Goal: Task Accomplishment & Management: Use online tool/utility

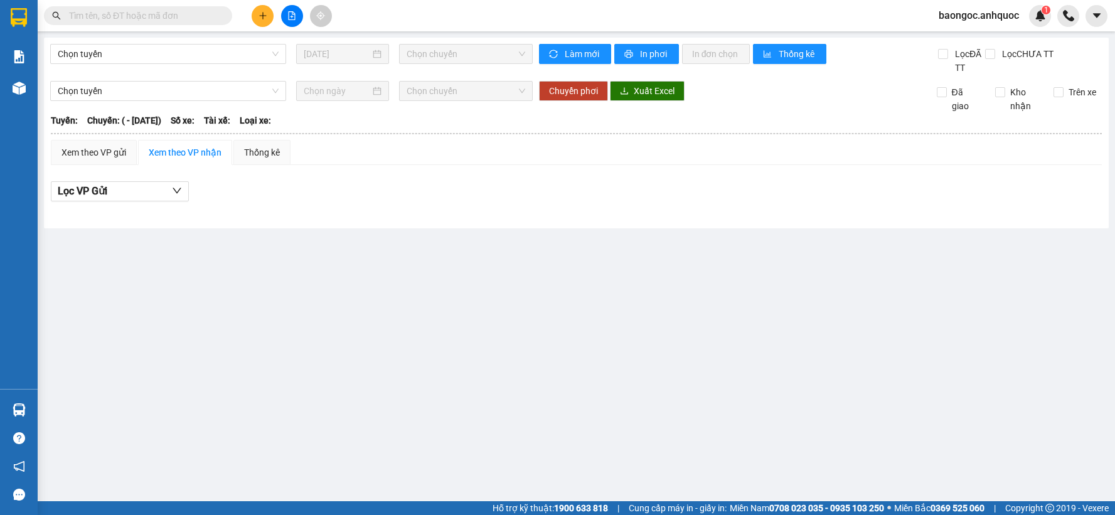
type input "12/09/2025"
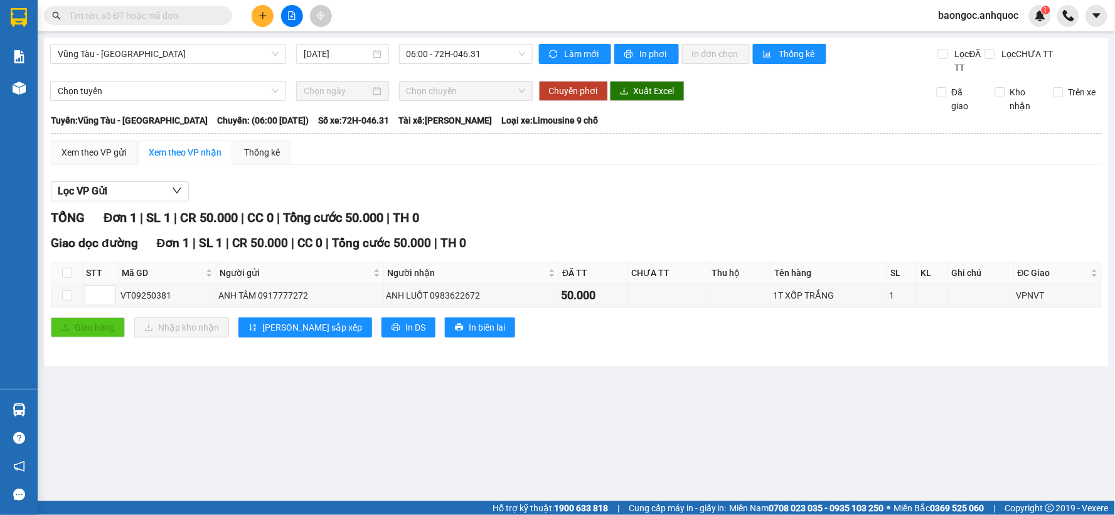
click at [187, 20] on input "text" at bounding box center [143, 16] width 148 height 14
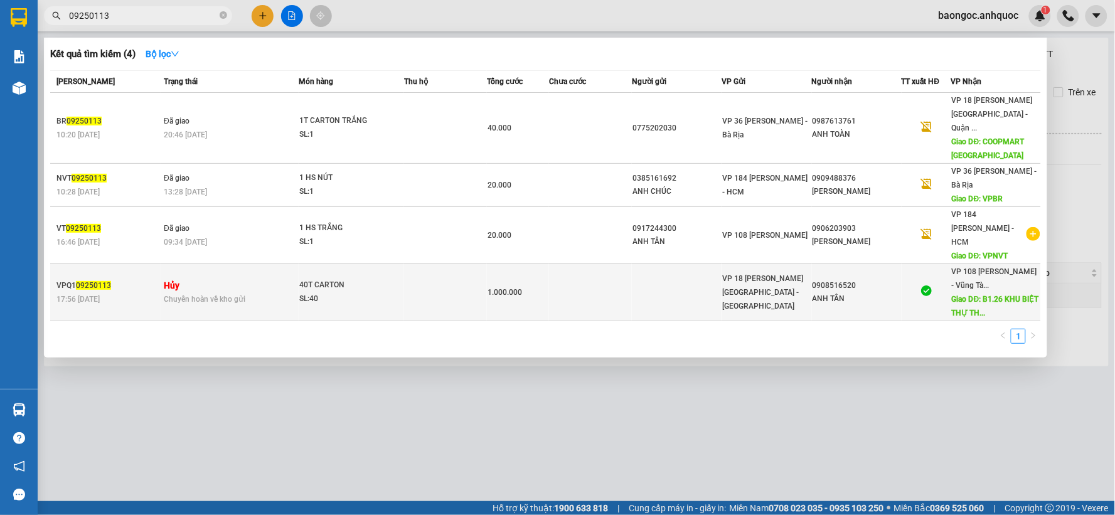
type input "09250113"
click at [485, 268] on td at bounding box center [445, 292] width 83 height 57
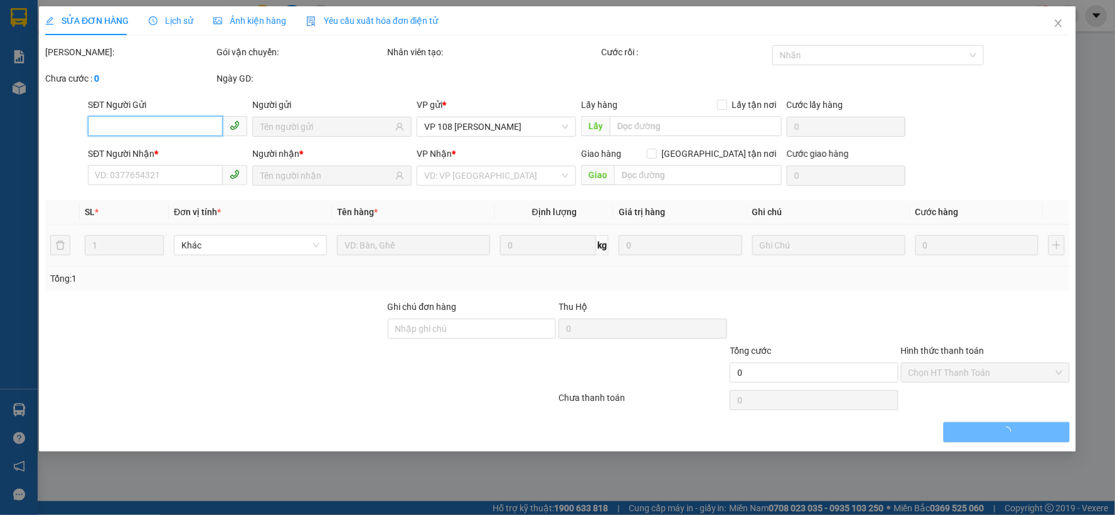
type input "0908516520"
type input "ANH TÂN"
type input "B1.26 KHU BIỆT THỰ THANH BÌNH VT"
type input "SCB 11/9 THANH"
type input "1.000.000"
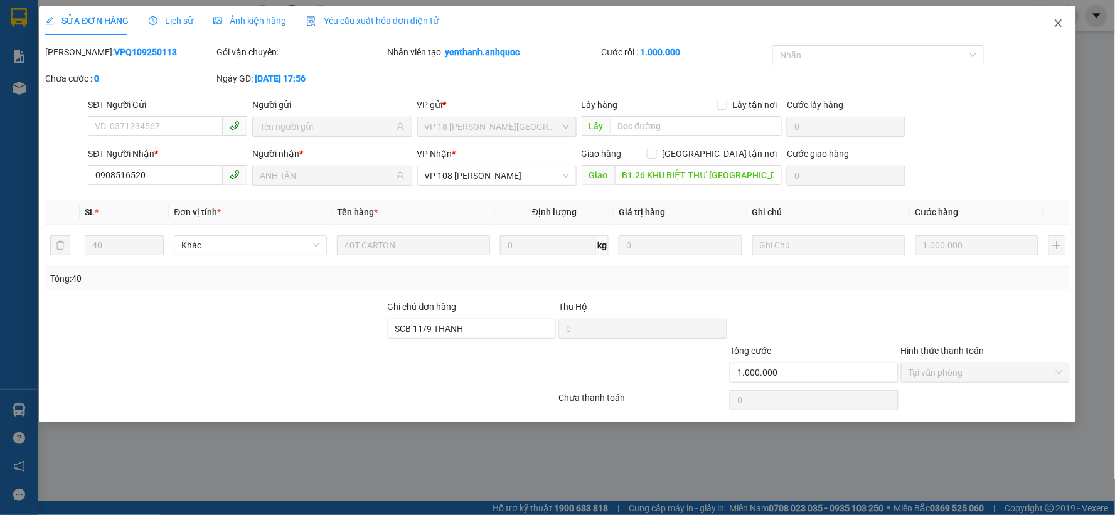
click at [1058, 25] on icon "close" at bounding box center [1058, 23] width 10 height 10
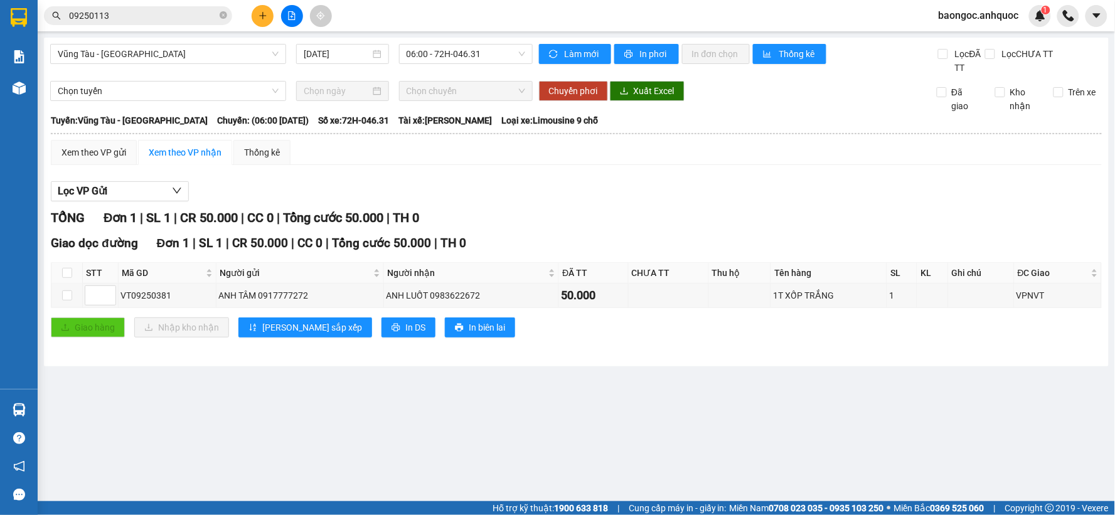
click at [119, 7] on span "09250113" at bounding box center [138, 15] width 188 height 19
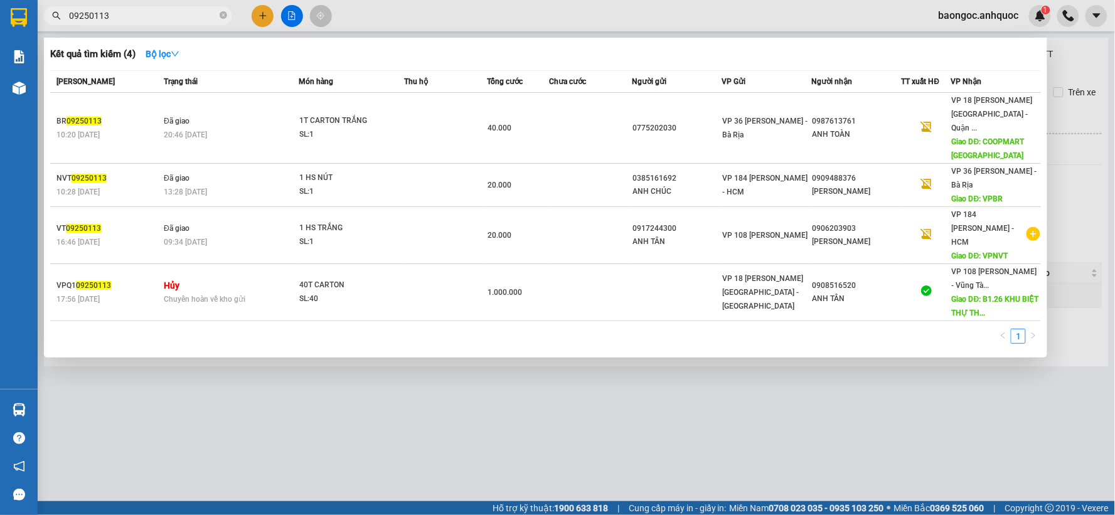
click at [117, 13] on input "09250113" at bounding box center [143, 16] width 148 height 14
drag, startPoint x: 279, startPoint y: 361, endPoint x: 277, endPoint y: 333, distance: 28.9
click at [280, 358] on div at bounding box center [557, 257] width 1115 height 515
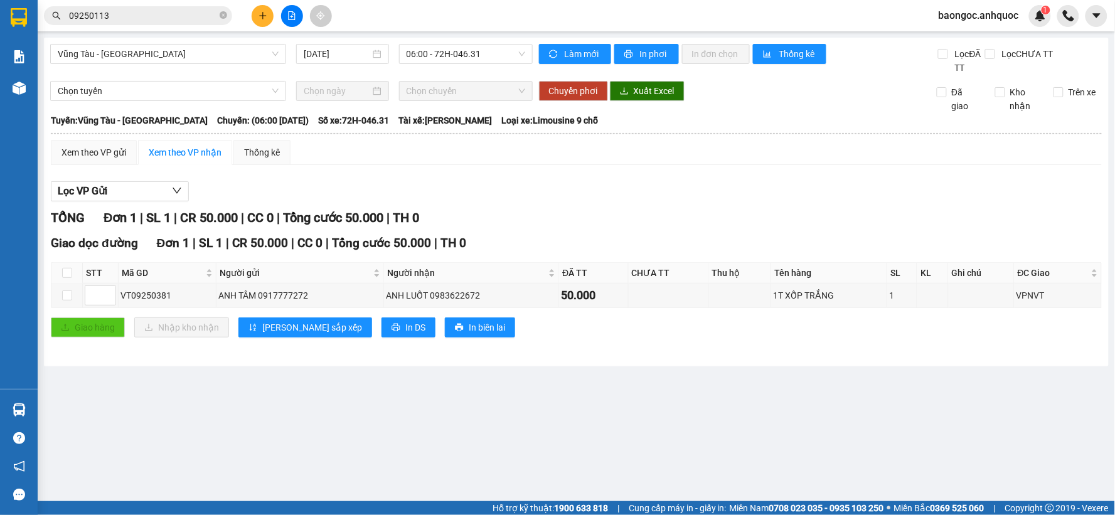
click at [977, 18] on span "baongoc.anhquoc" at bounding box center [979, 16] width 100 height 16
click at [964, 36] on span "Đăng xuất" at bounding box center [984, 39] width 74 height 14
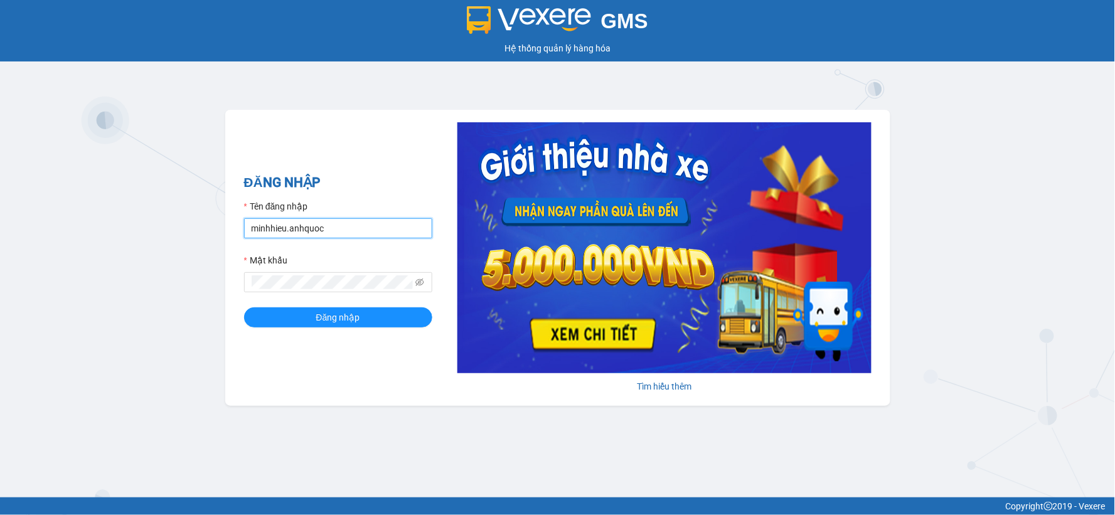
drag, startPoint x: 341, startPoint y: 230, endPoint x: 227, endPoint y: 230, distance: 114.8
click at [228, 230] on div "ĐĂNG NHẬP Tên đăng nhập minhhieu.anhquoc Mật khẩu Đăng nhập Tìm hiểu thêm" at bounding box center [557, 258] width 665 height 296
type input "ngoctrang.anhquoc"
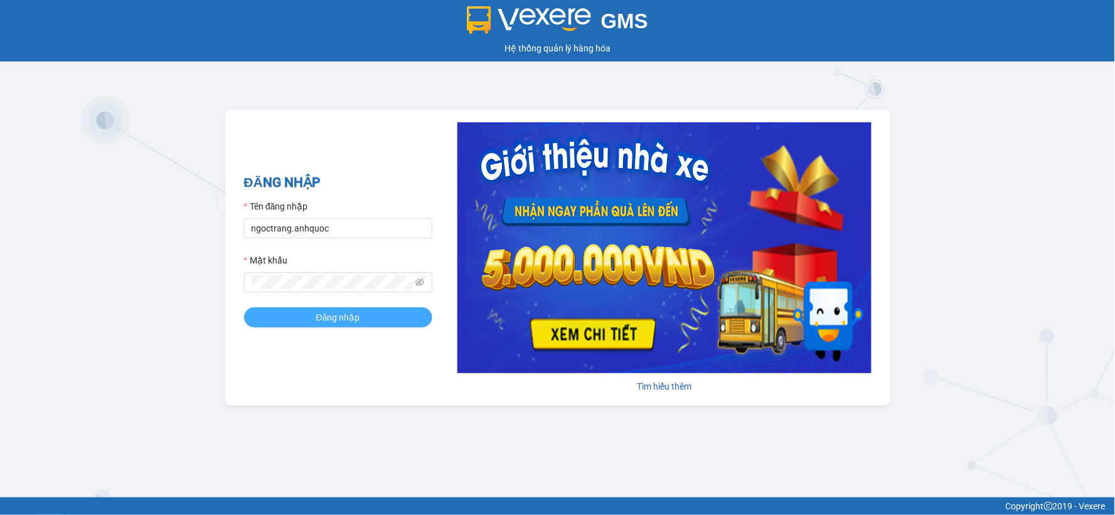
click at [325, 319] on span "Đăng nhập" at bounding box center [338, 318] width 44 height 14
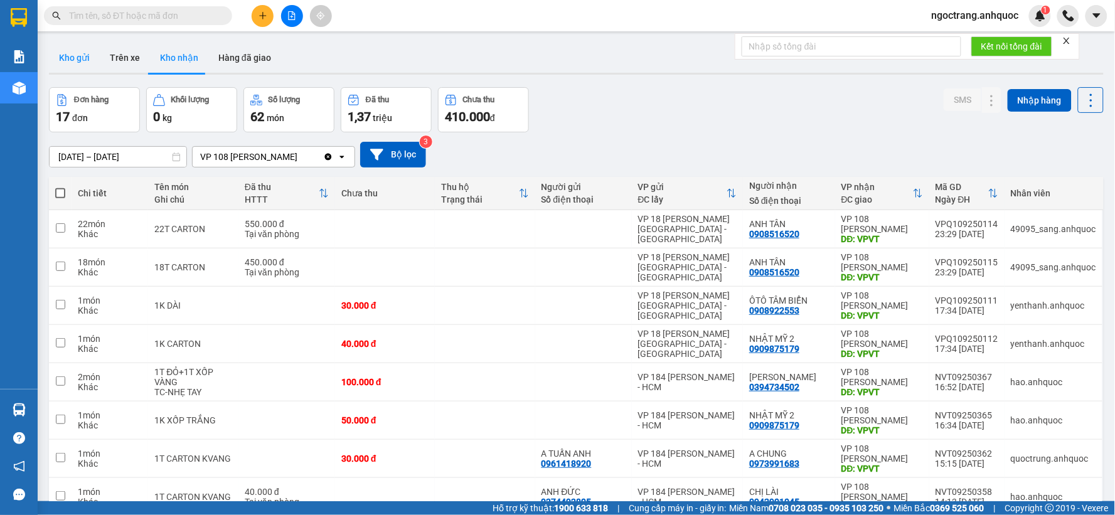
click at [77, 55] on button "Kho gửi" at bounding box center [74, 58] width 51 height 30
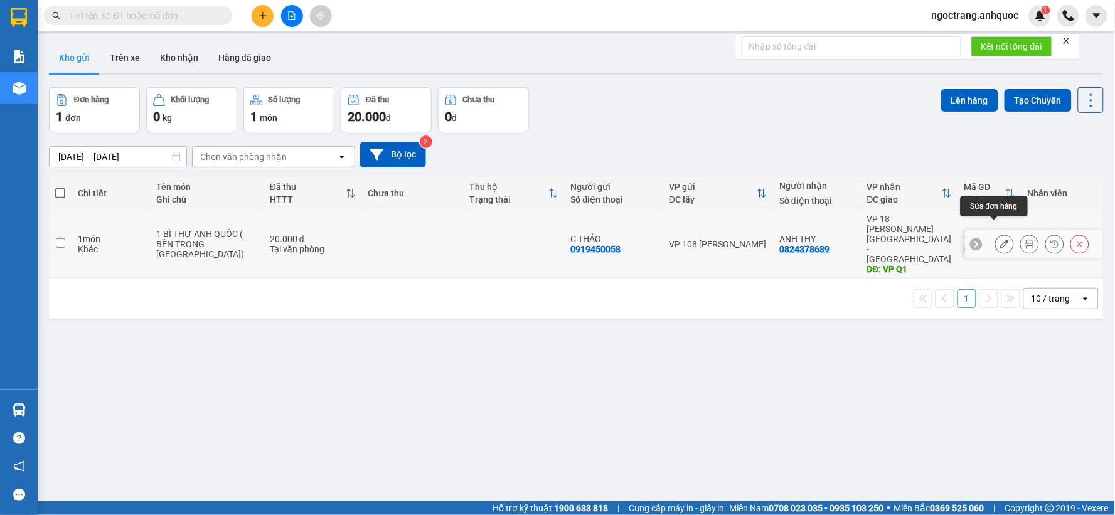
click at [1000, 240] on icon at bounding box center [1004, 244] width 9 height 9
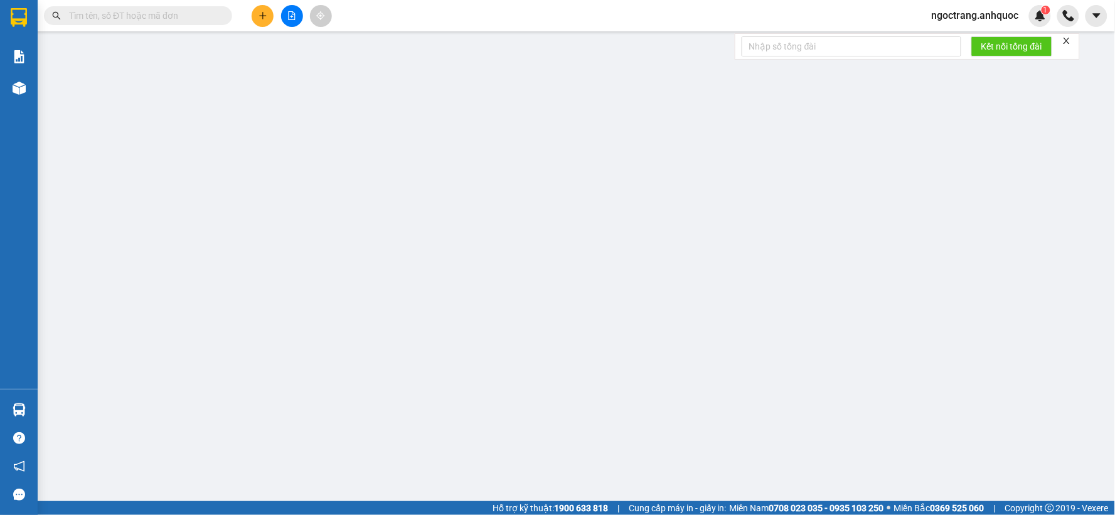
type input "0919450058"
type input "C THẢO"
type input "0824378689"
type input "ANH THY"
type input "VP Q1"
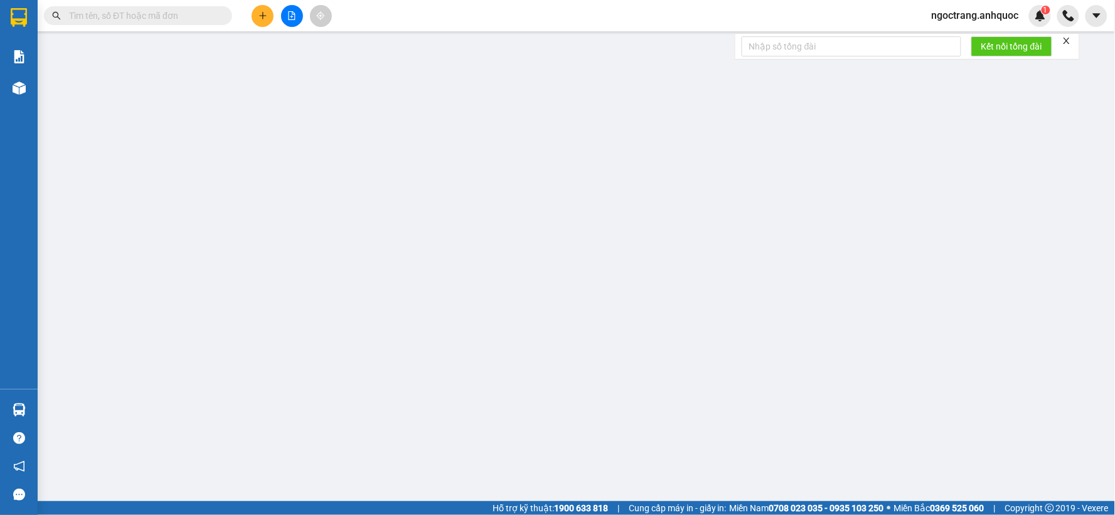
type input "20.000"
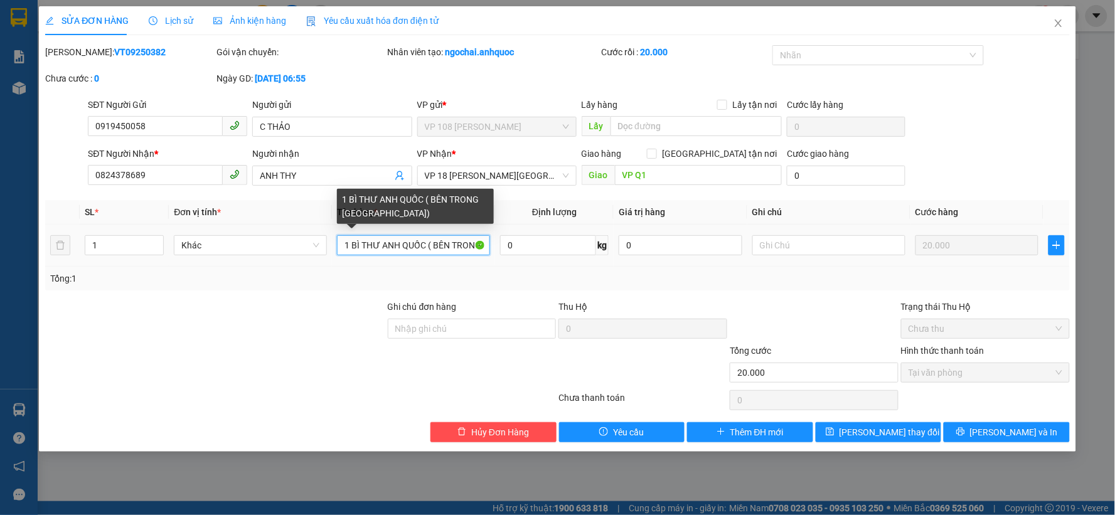
drag, startPoint x: 351, startPoint y: 248, endPoint x: 429, endPoint y: 241, distance: 77.5
click at [429, 241] on input "1 BÌ THƯ ANH QUỐC ( BÊN TRONG PASPORT)" at bounding box center [413, 245] width 153 height 20
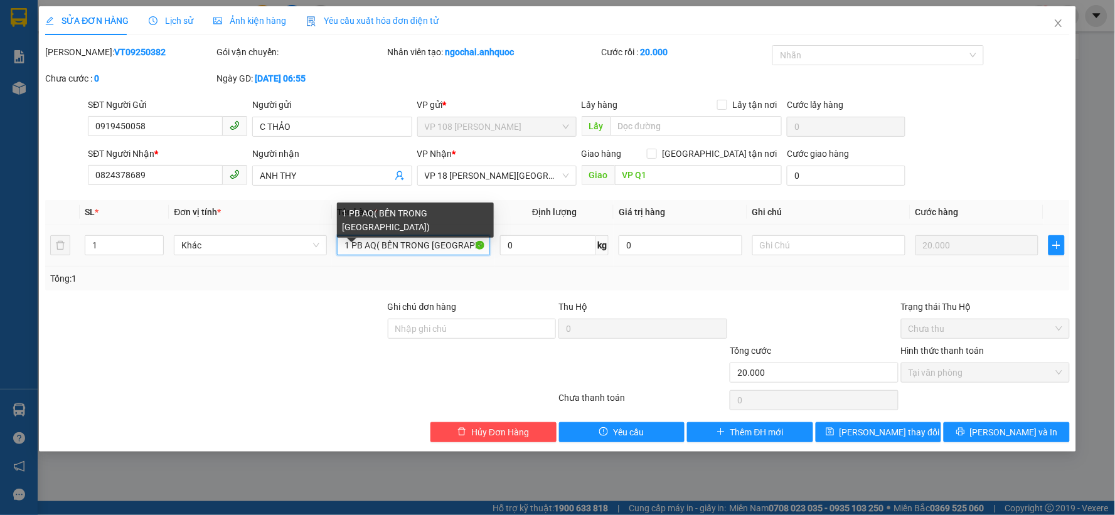
drag, startPoint x: 375, startPoint y: 246, endPoint x: 468, endPoint y: 245, distance: 92.9
click at [468, 245] on input "1 PB AQ( BÊN TRONG PASPORT)" at bounding box center [413, 245] width 153 height 20
type input "1 PB AQ( BÊN TRONG PASPORT)"
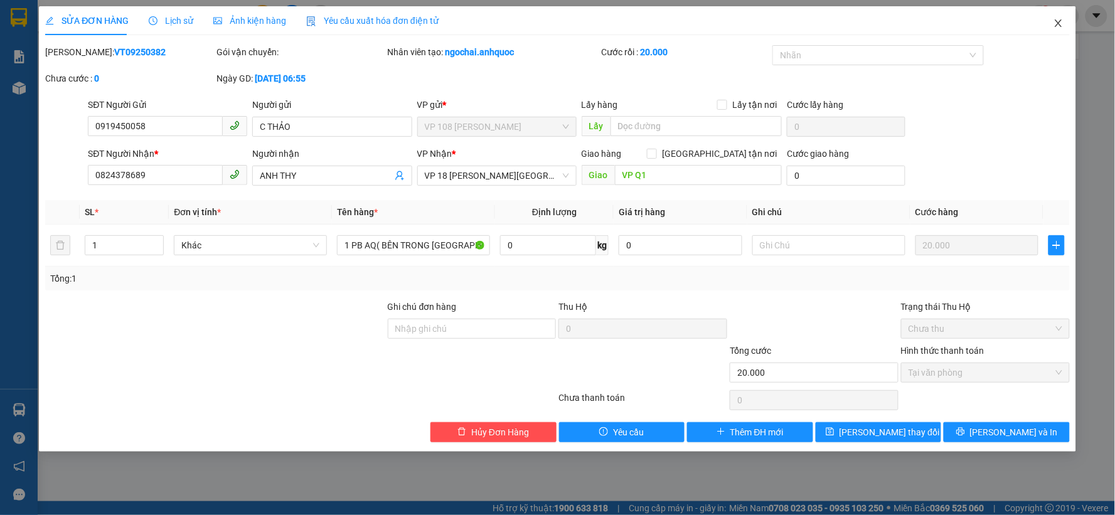
click at [1060, 26] on icon "close" at bounding box center [1058, 23] width 7 height 8
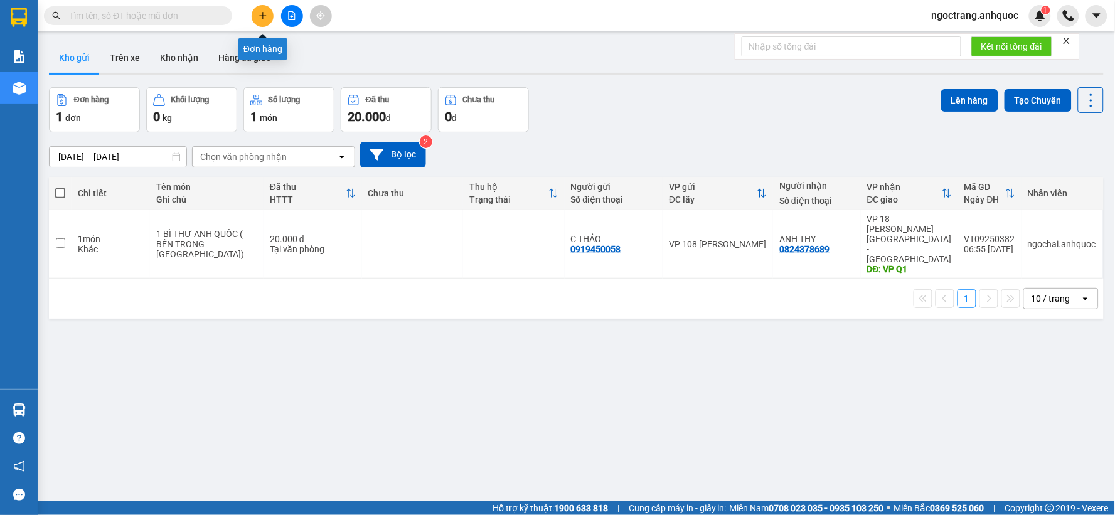
click at [259, 16] on icon "plus" at bounding box center [263, 15] width 9 height 9
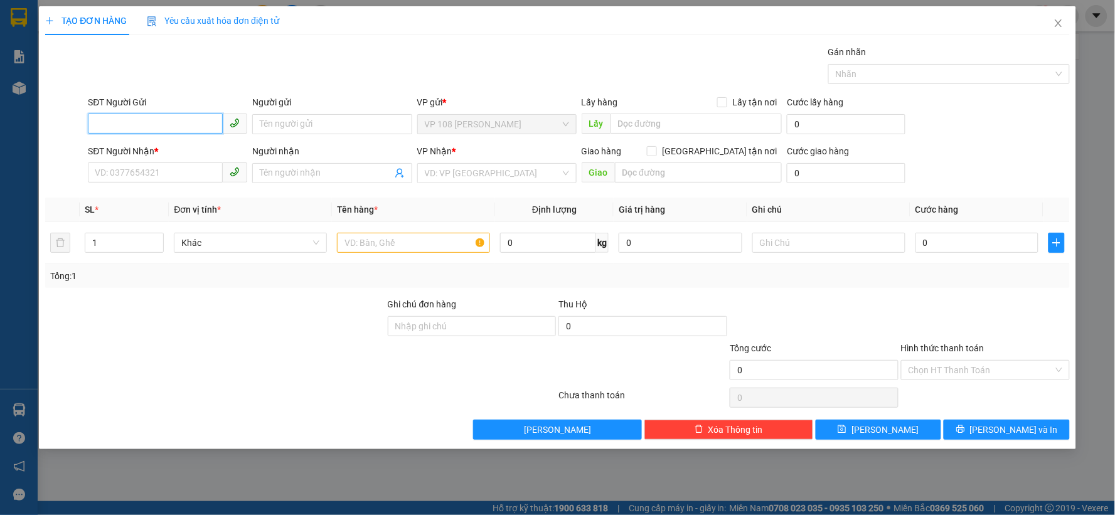
click at [160, 118] on input "SĐT Người Gửi" at bounding box center [155, 124] width 135 height 20
type input "0908425362"
click at [276, 122] on input "Người gửi" at bounding box center [331, 124] width 159 height 20
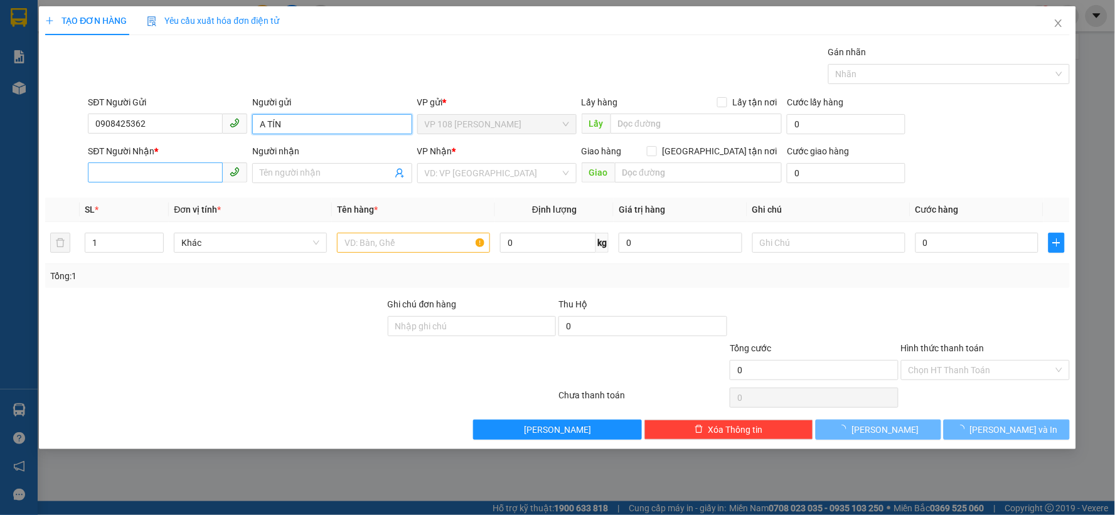
type input "A TÍN"
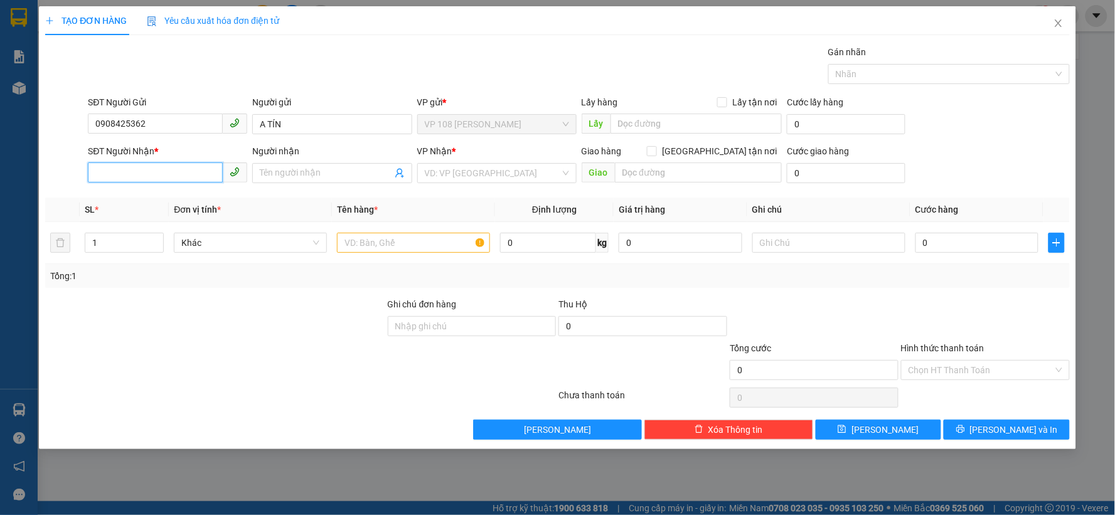
click at [163, 173] on input "SĐT Người Nhận *" at bounding box center [155, 173] width 135 height 20
type input "0366362156"
click at [324, 171] on input "Người nhận" at bounding box center [326, 173] width 132 height 14
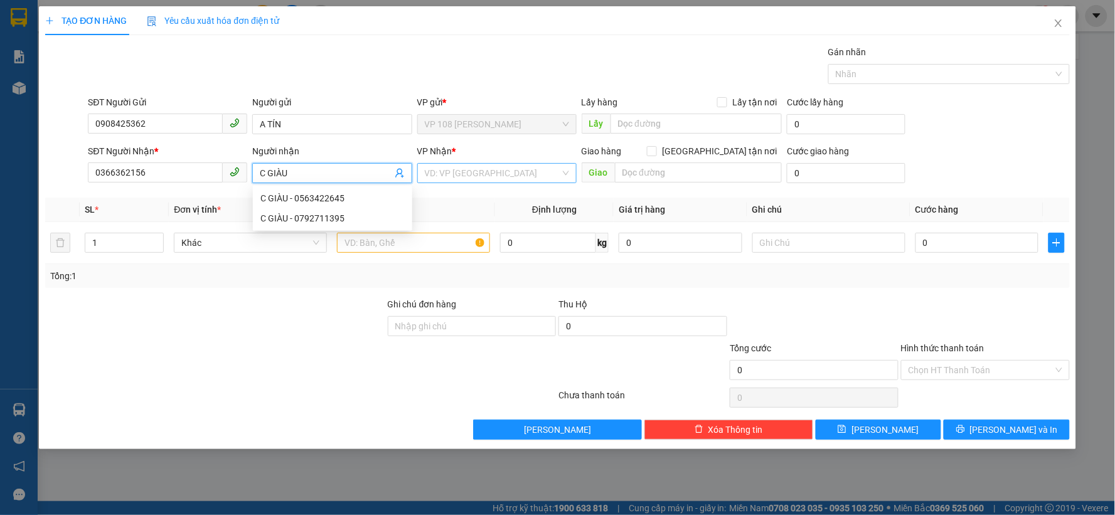
type input "C GIÀU"
click at [490, 179] on input "search" at bounding box center [493, 173] width 136 height 19
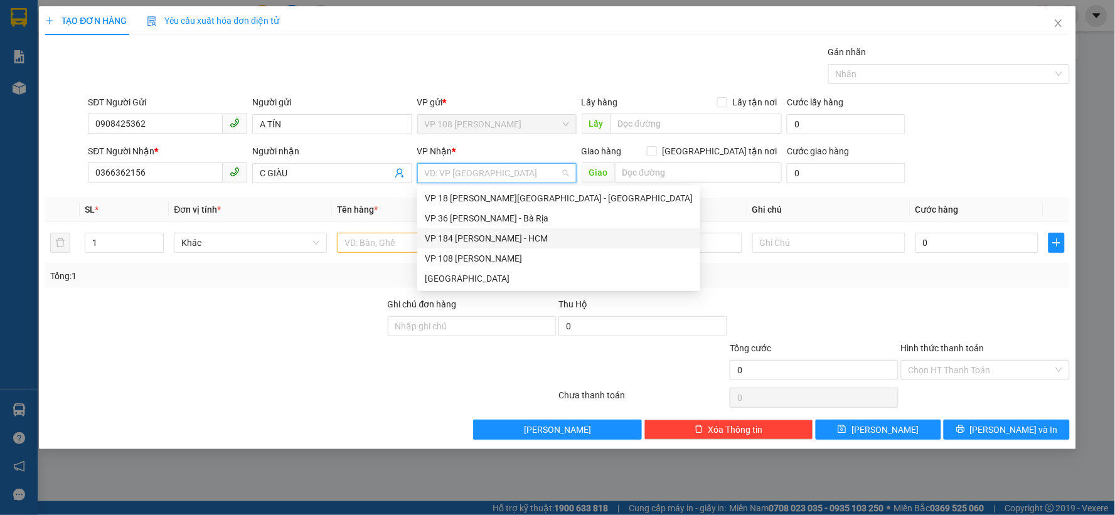
click at [479, 229] on div "VP 184 [PERSON_NAME] - HCM" at bounding box center [558, 238] width 283 height 20
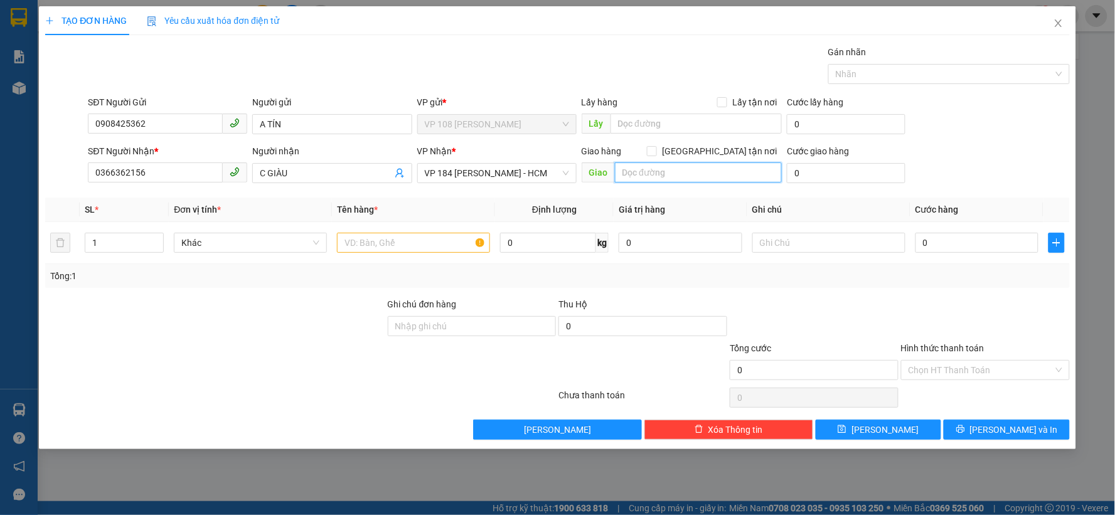
click at [666, 177] on input "text" at bounding box center [699, 173] width 168 height 20
type input "VP NVT"
click at [437, 240] on input "text" at bounding box center [413, 243] width 153 height 20
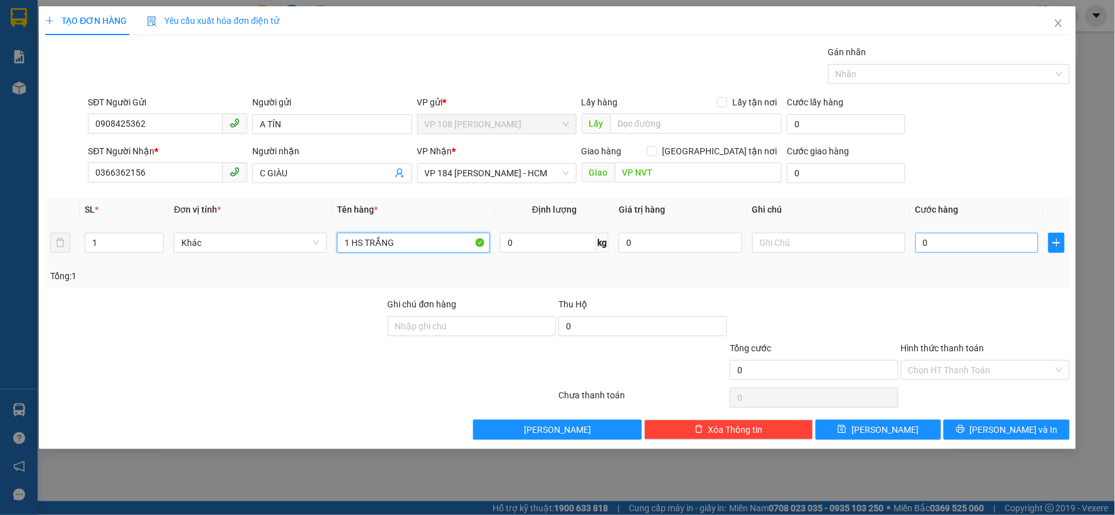
type input "1 HS TRẮNG"
click at [950, 235] on input "0" at bounding box center [977, 243] width 124 height 20
type input "2"
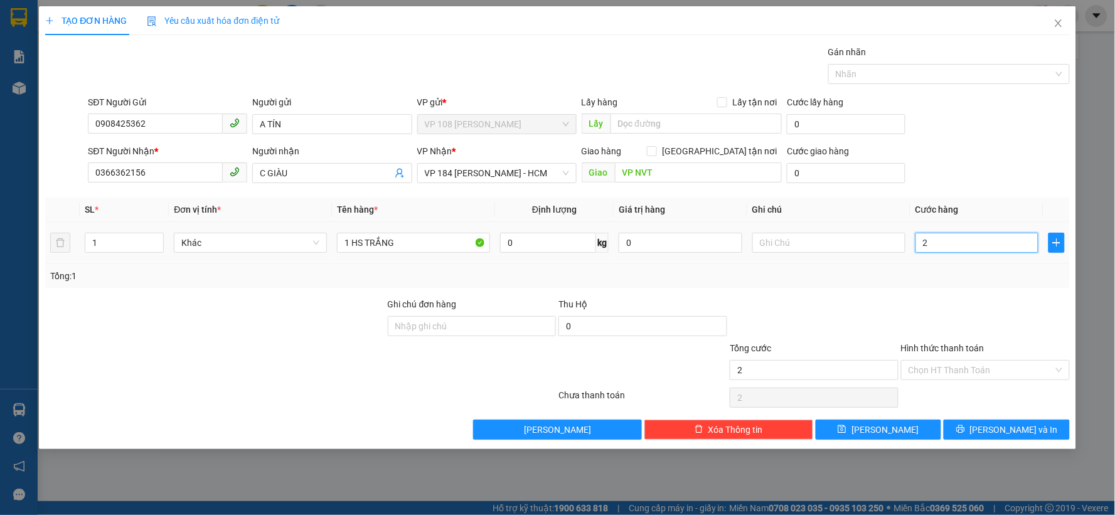
type input "20"
type input "200"
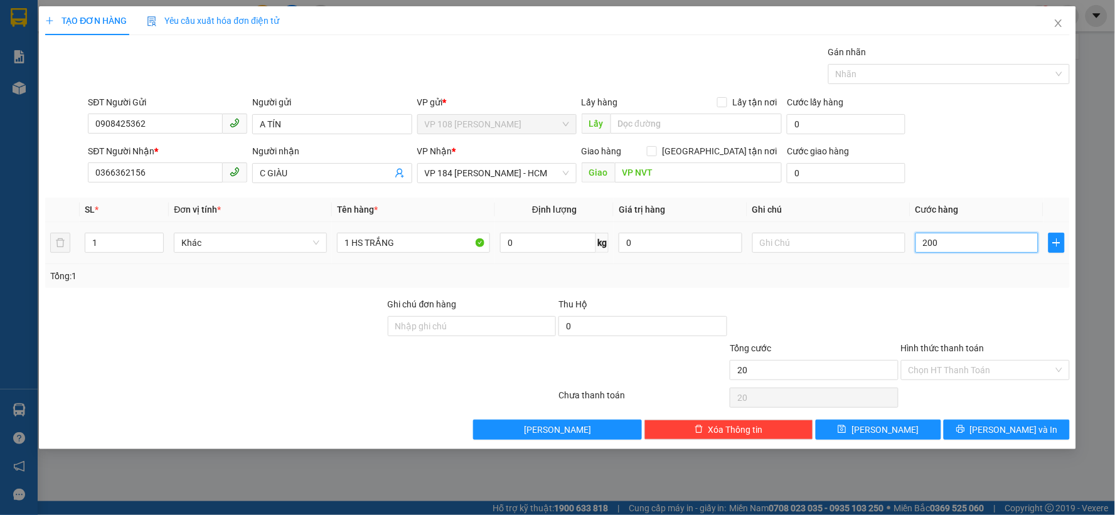
type input "200"
type input "2.000"
type input "20.000"
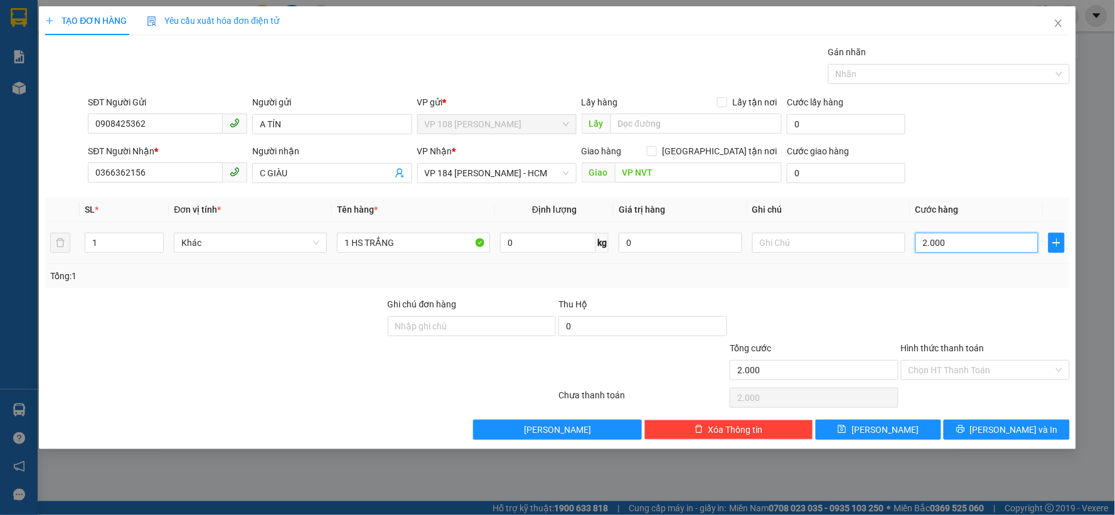
type input "20.000"
click at [966, 371] on input "Hình thức thanh toán" at bounding box center [981, 370] width 145 height 19
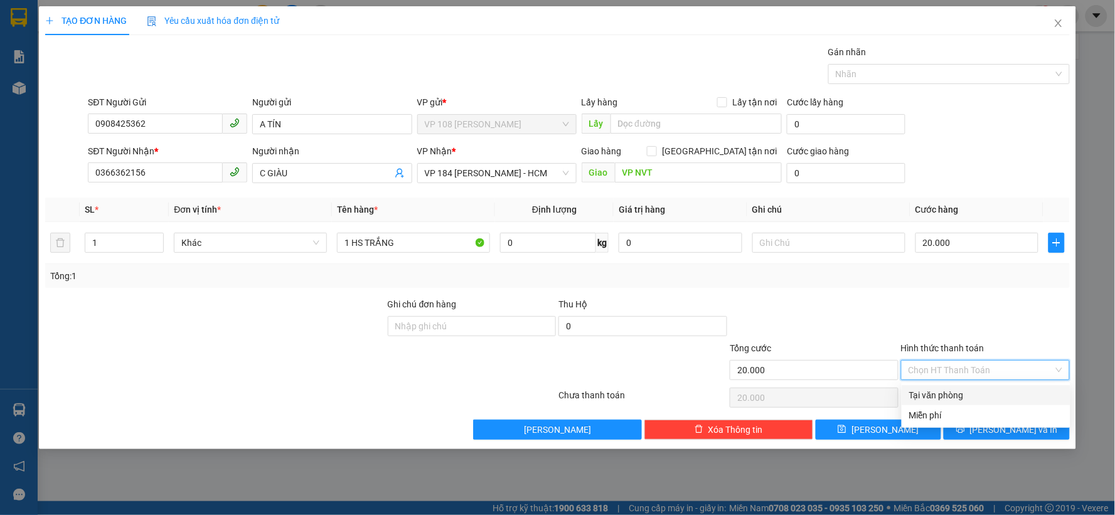
click at [950, 395] on div "Tại văn phòng" at bounding box center [986, 395] width 154 height 14
type input "0"
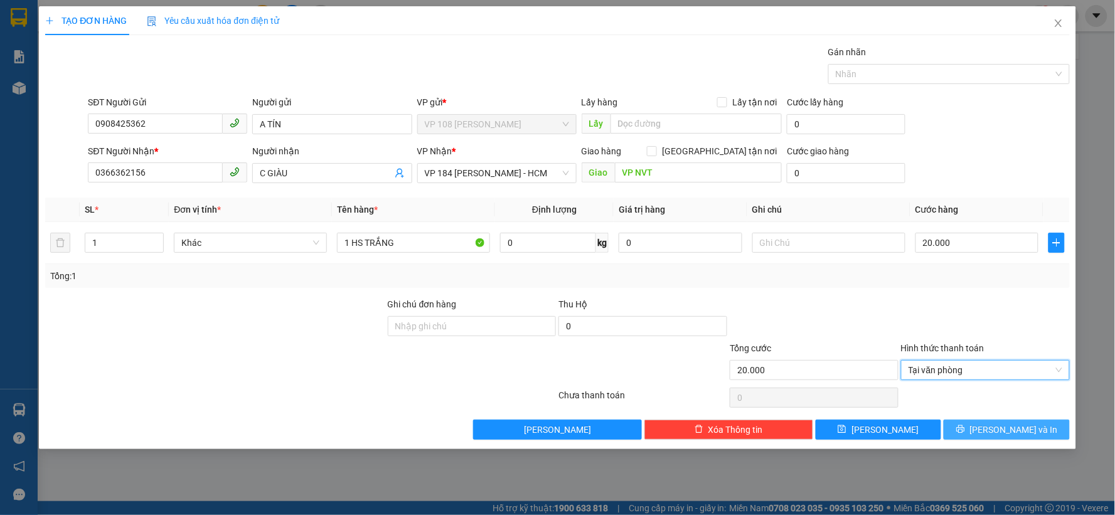
click at [969, 430] on button "[PERSON_NAME] và In" at bounding box center [1007, 430] width 126 height 20
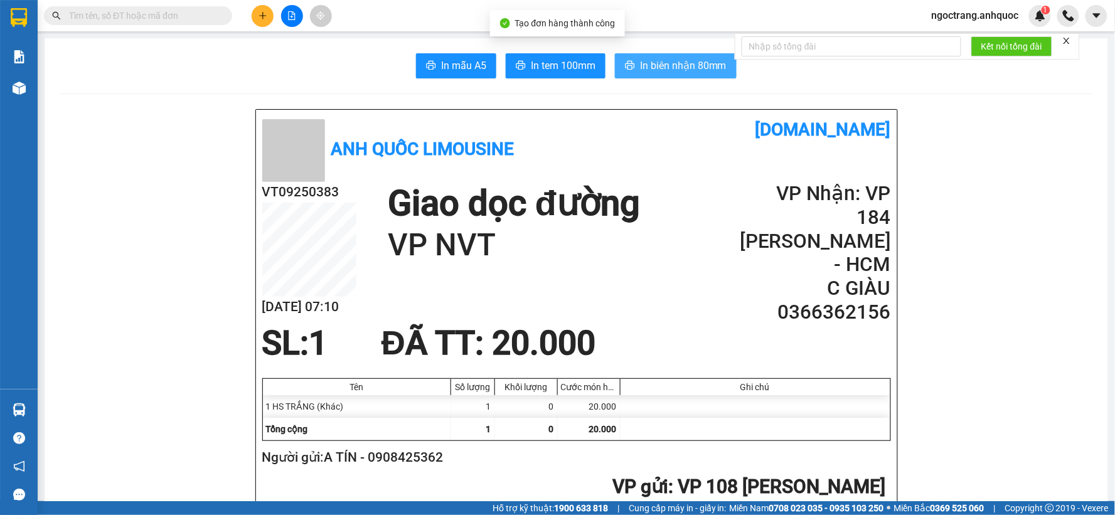
click at [669, 70] on span "In biên nhận 80mm" at bounding box center [683, 66] width 87 height 16
click at [665, 77] on button "In biên nhận 80mm" at bounding box center [676, 65] width 122 height 25
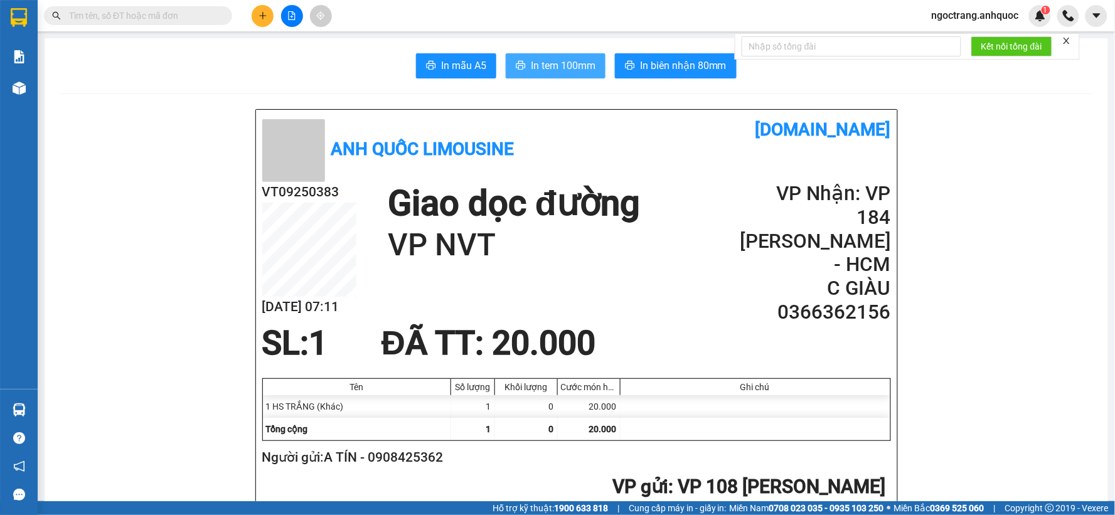
click at [565, 70] on span "In tem 100mm" at bounding box center [563, 66] width 65 height 16
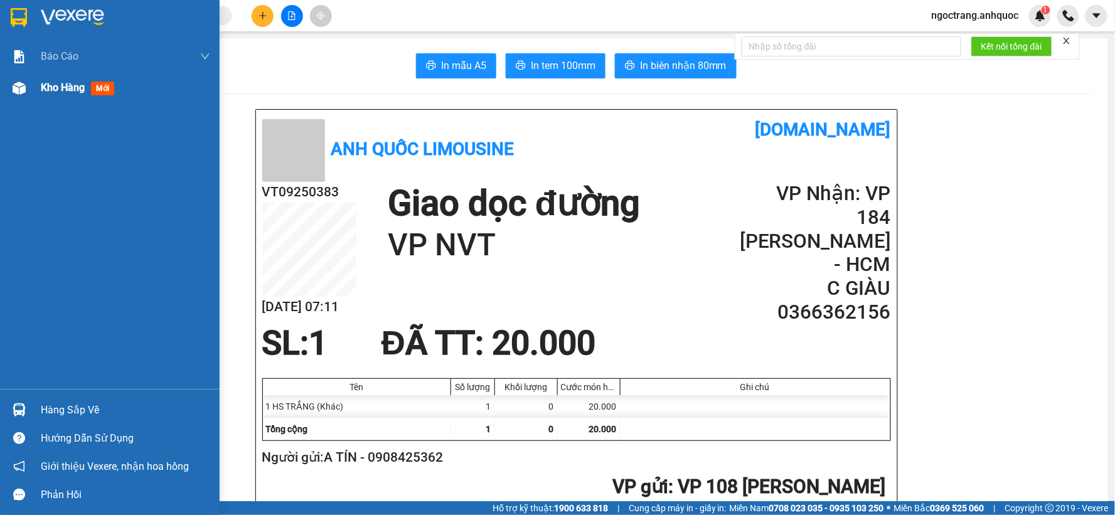
click at [57, 85] on span "Kho hàng" at bounding box center [63, 88] width 44 height 12
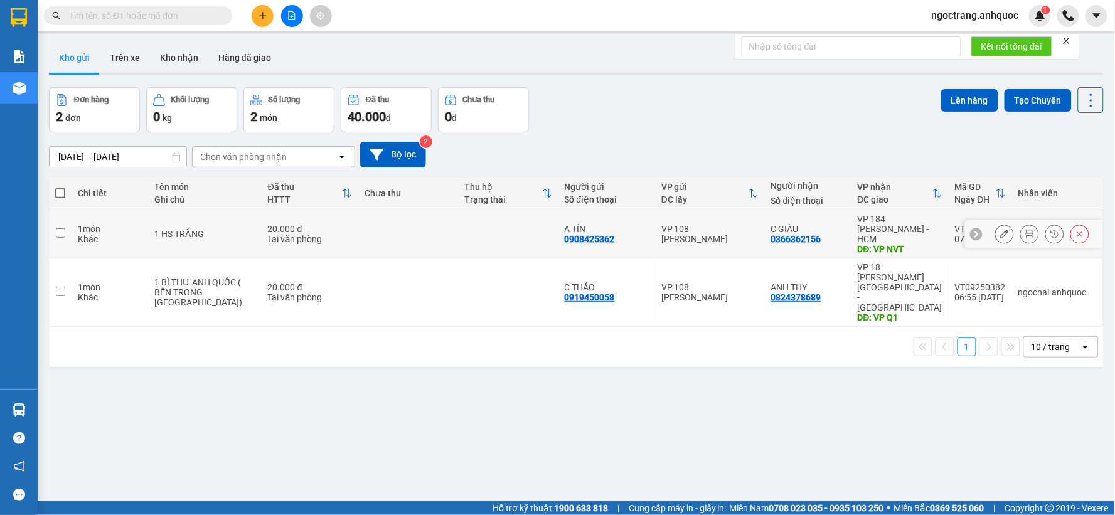
click at [53, 230] on td at bounding box center [60, 234] width 23 height 48
checkbox input "true"
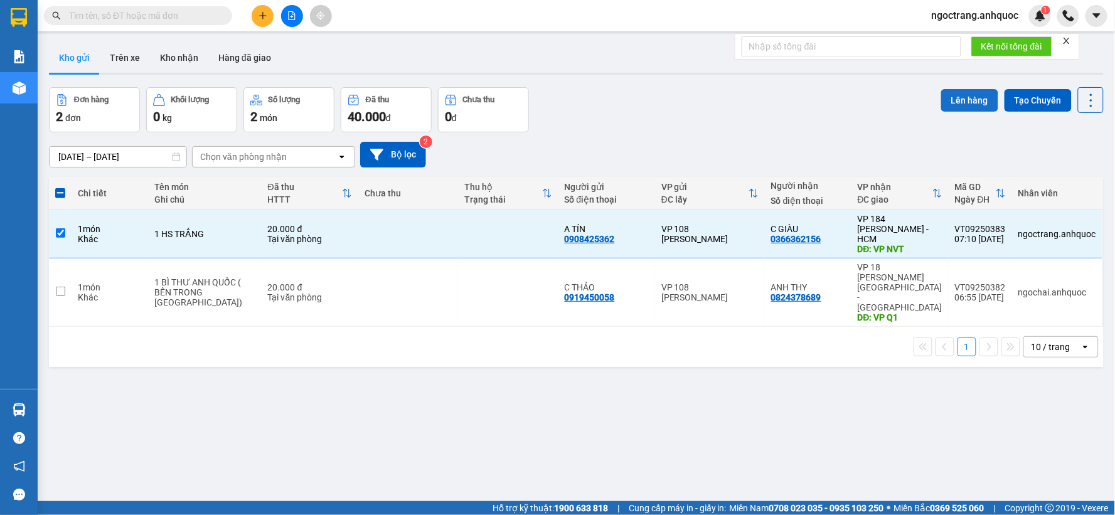
click at [954, 97] on button "Lên hàng" at bounding box center [969, 100] width 57 height 23
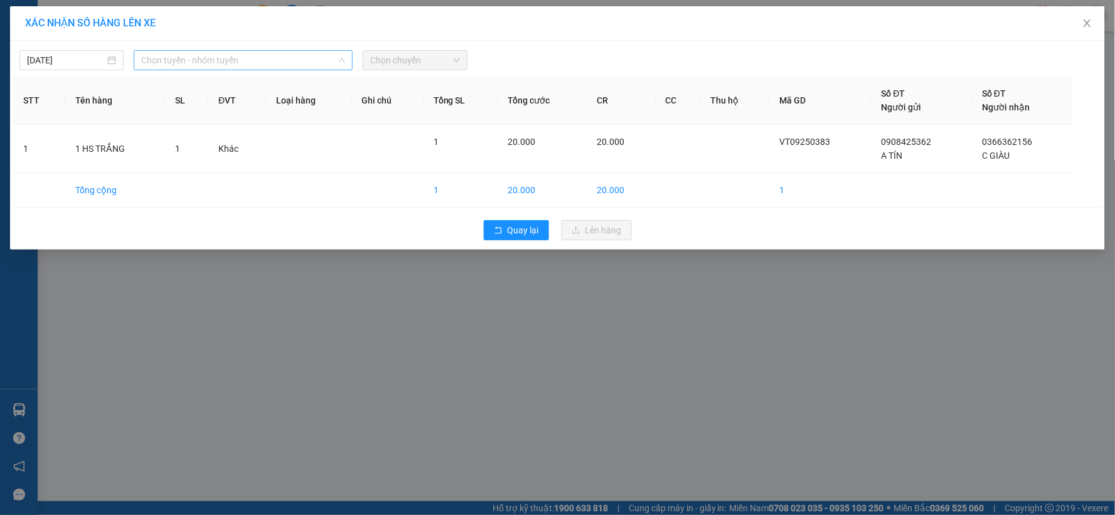
click at [241, 61] on span "Chọn tuyến - nhóm tuyến" at bounding box center [243, 60] width 204 height 19
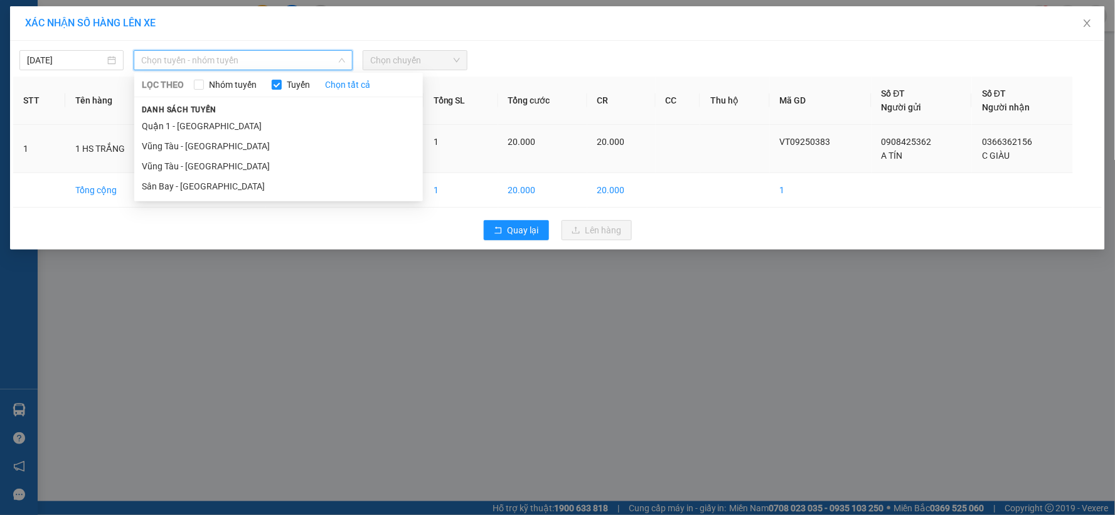
drag, startPoint x: 208, startPoint y: 168, endPoint x: 290, endPoint y: 139, distance: 87.1
click at [211, 168] on li "Vũng Tàu - [GEOGRAPHIC_DATA]" at bounding box center [278, 166] width 289 height 20
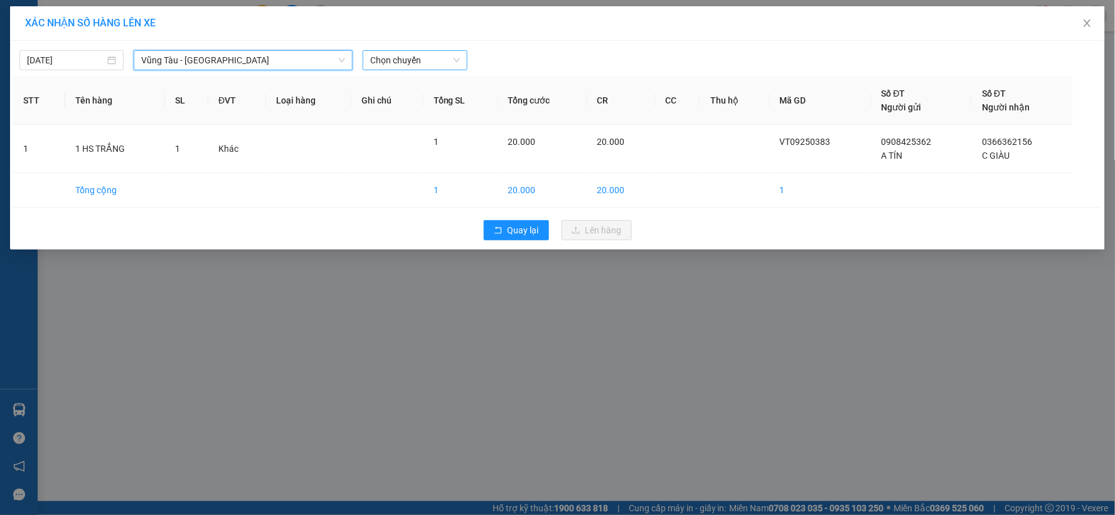
click at [425, 61] on span "Chọn chuyến" at bounding box center [414, 60] width 89 height 19
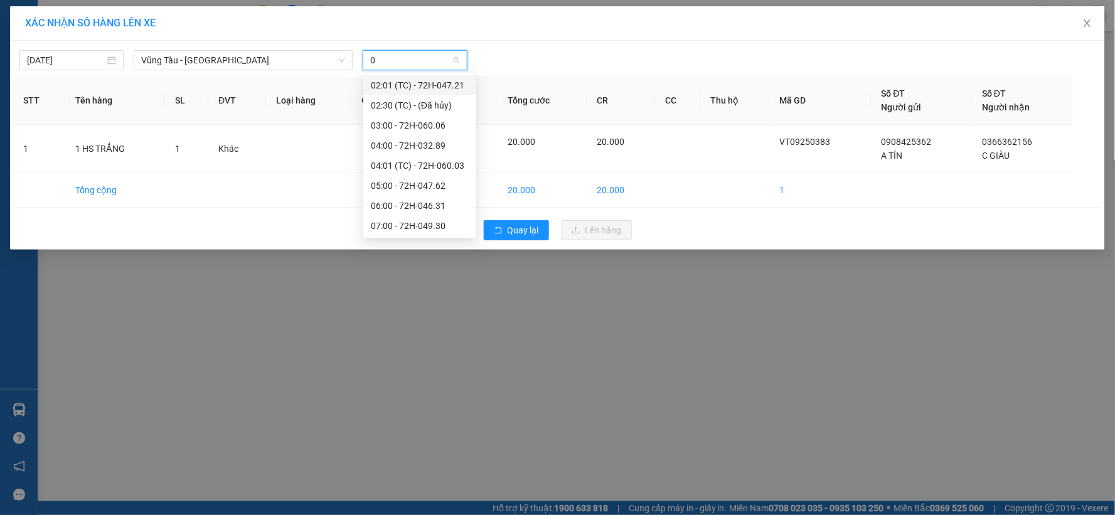
type input "08"
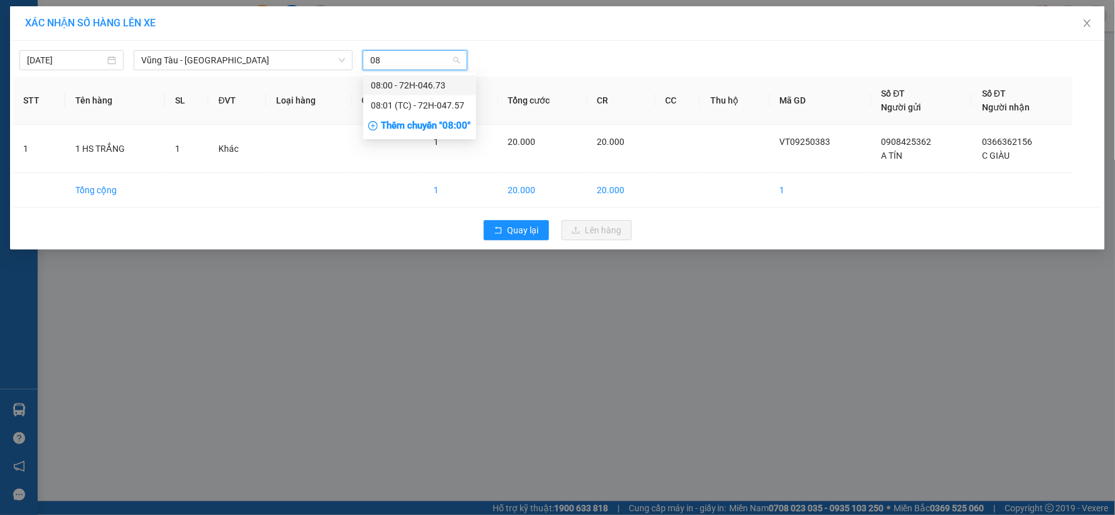
click at [430, 91] on div "08:00 - 72H-046.73" at bounding box center [420, 85] width 98 height 14
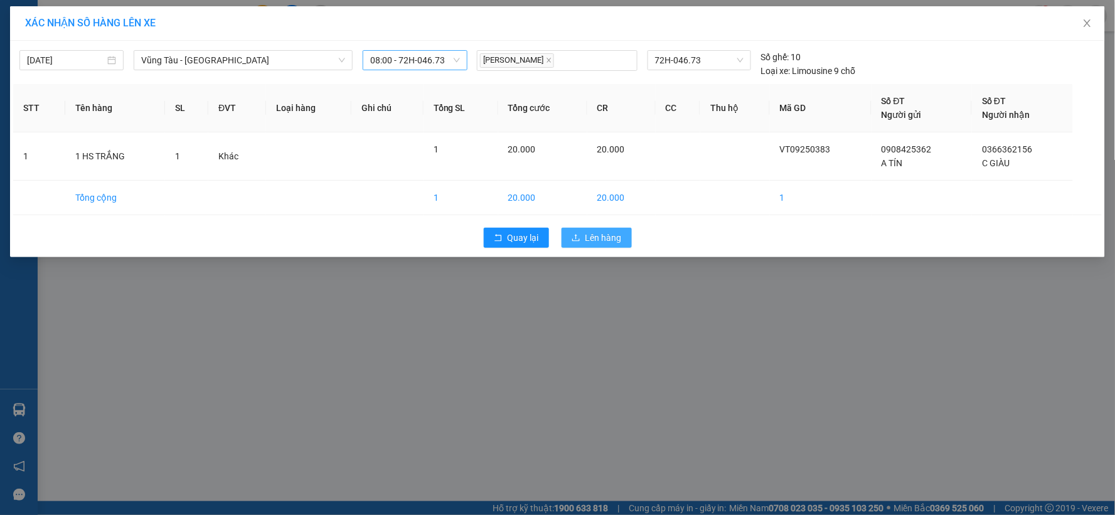
click at [624, 245] on button "Lên hàng" at bounding box center [597, 238] width 70 height 20
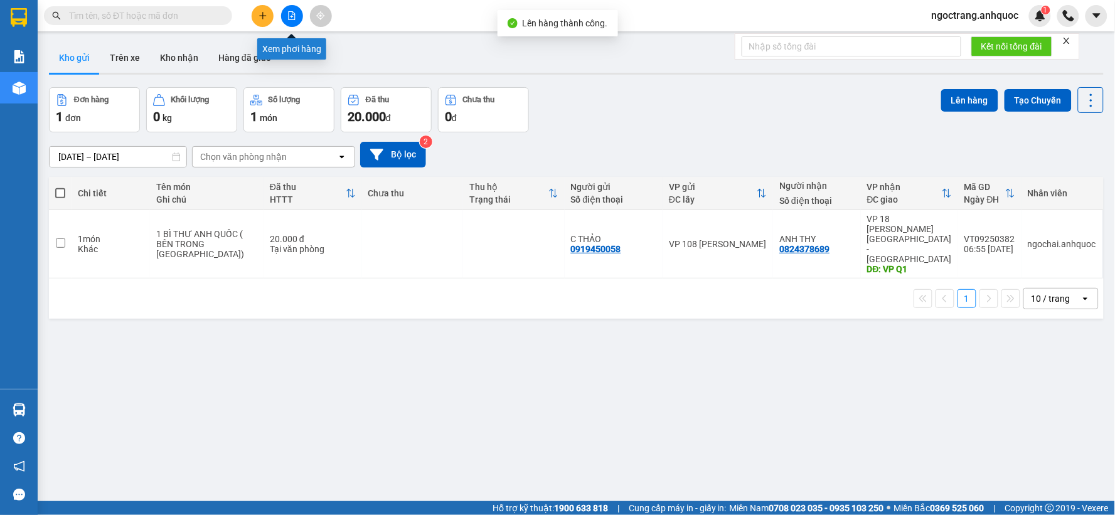
click at [297, 17] on button at bounding box center [292, 16] width 22 height 22
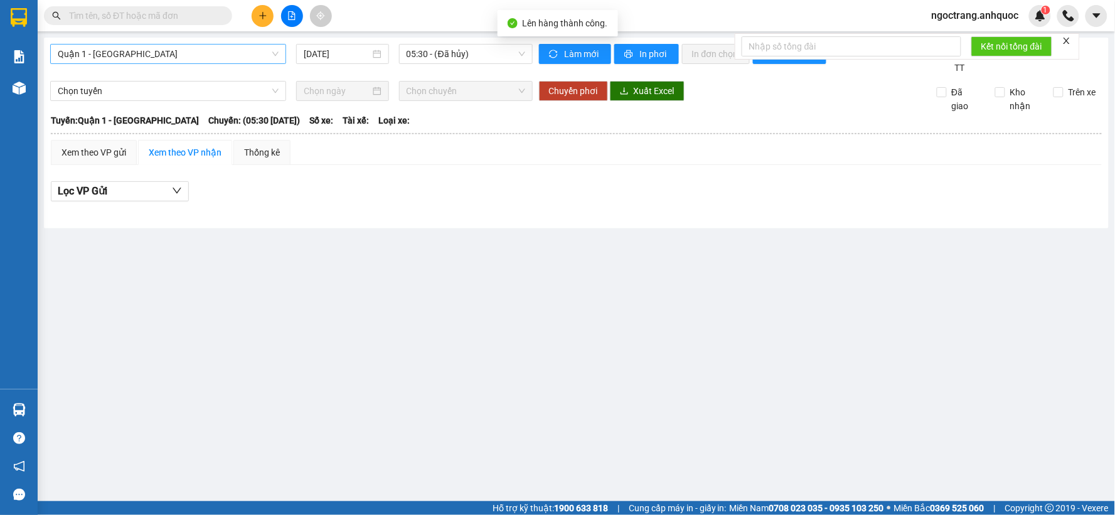
click at [191, 51] on span "Quận 1 - [GEOGRAPHIC_DATA]" at bounding box center [168, 54] width 221 height 19
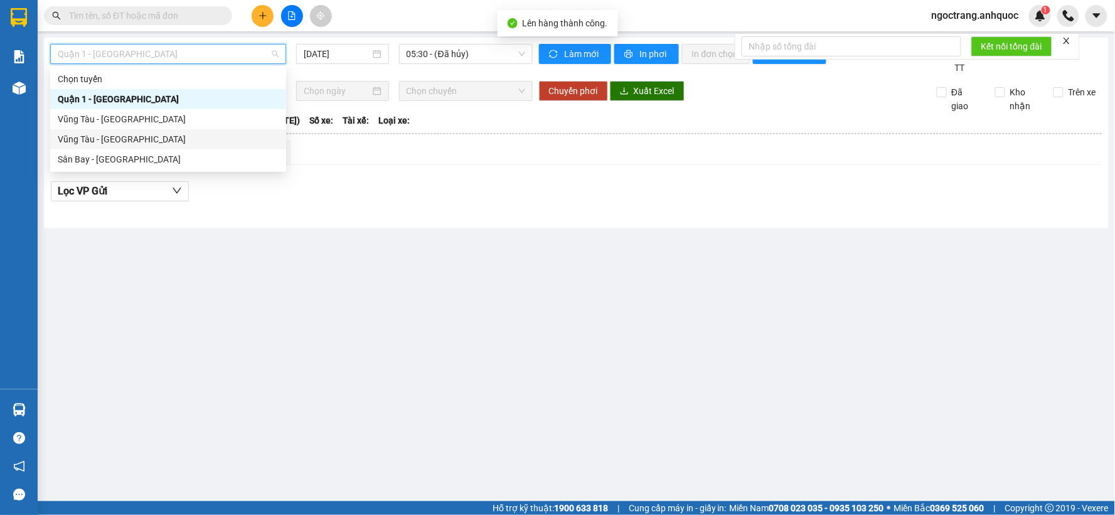
click at [154, 139] on div "Vũng Tàu - [GEOGRAPHIC_DATA]" at bounding box center [168, 139] width 221 height 14
type input "[DATE]"
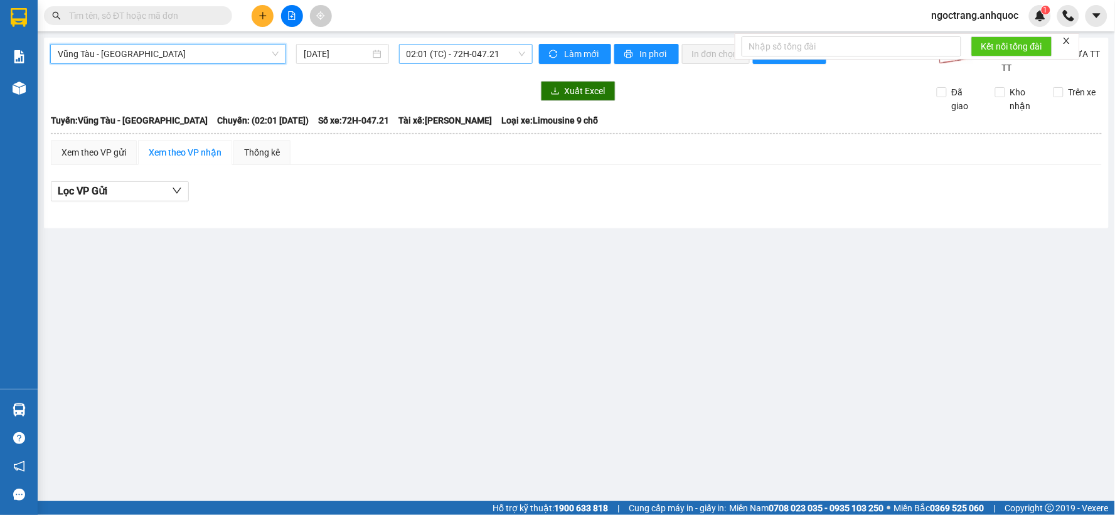
click at [460, 60] on span "02:01 (TC) - 72H-047.21" at bounding box center [466, 54] width 119 height 19
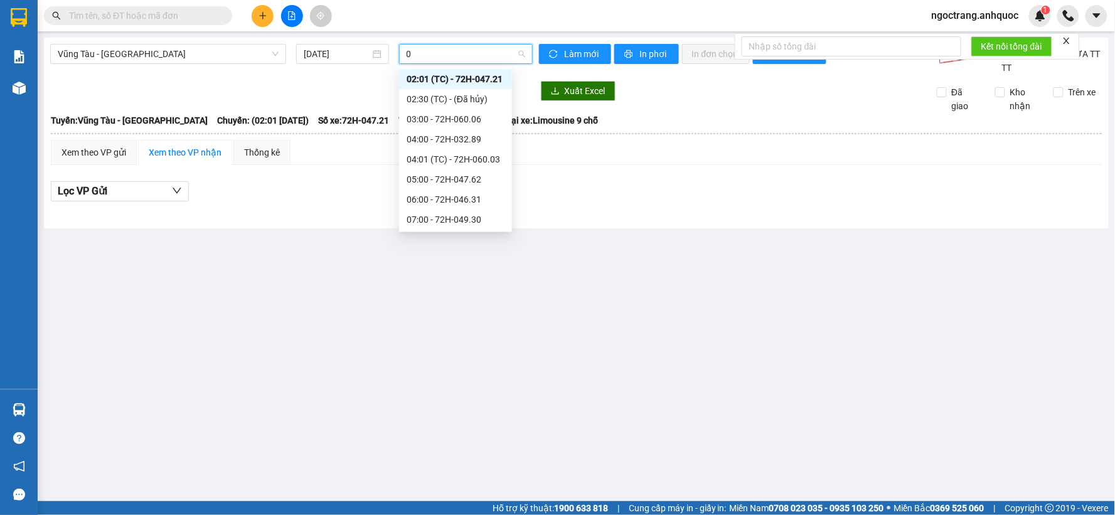
type input "08"
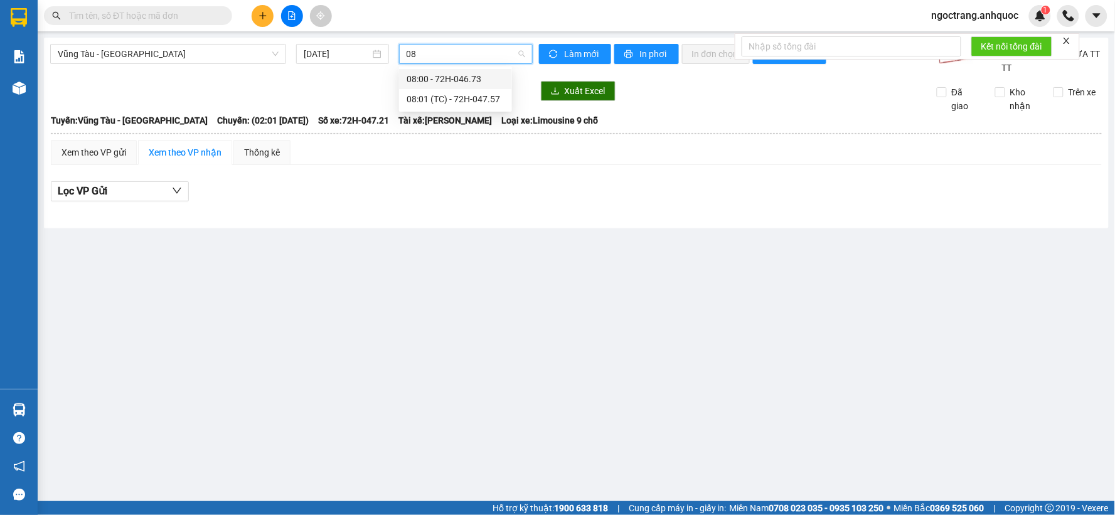
click at [491, 76] on div "08:00 - 72H-046.73" at bounding box center [456, 79] width 98 height 14
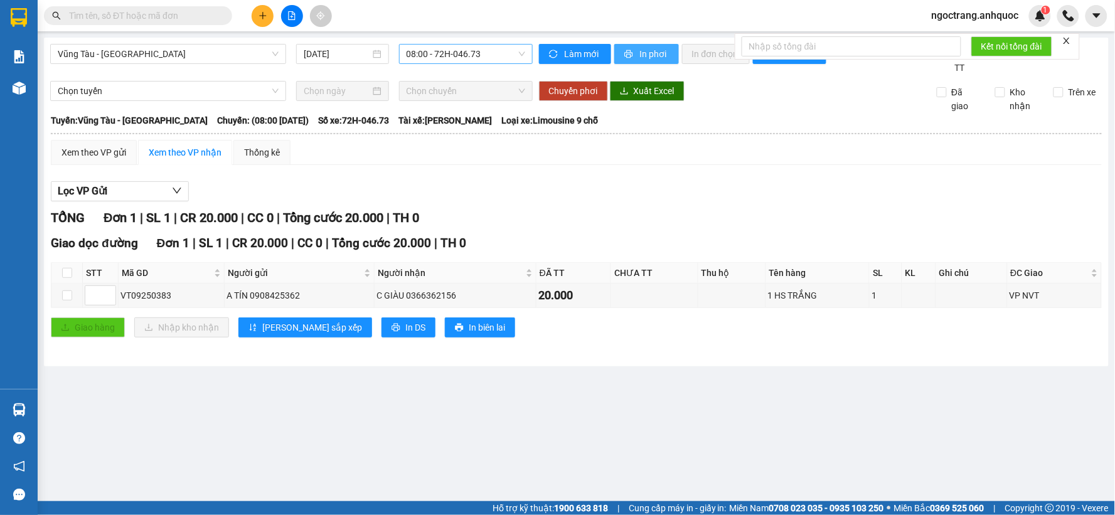
click at [650, 51] on span "In phơi" at bounding box center [654, 54] width 29 height 14
click at [176, 54] on span "Vũng Tàu - [GEOGRAPHIC_DATA]" at bounding box center [168, 54] width 221 height 19
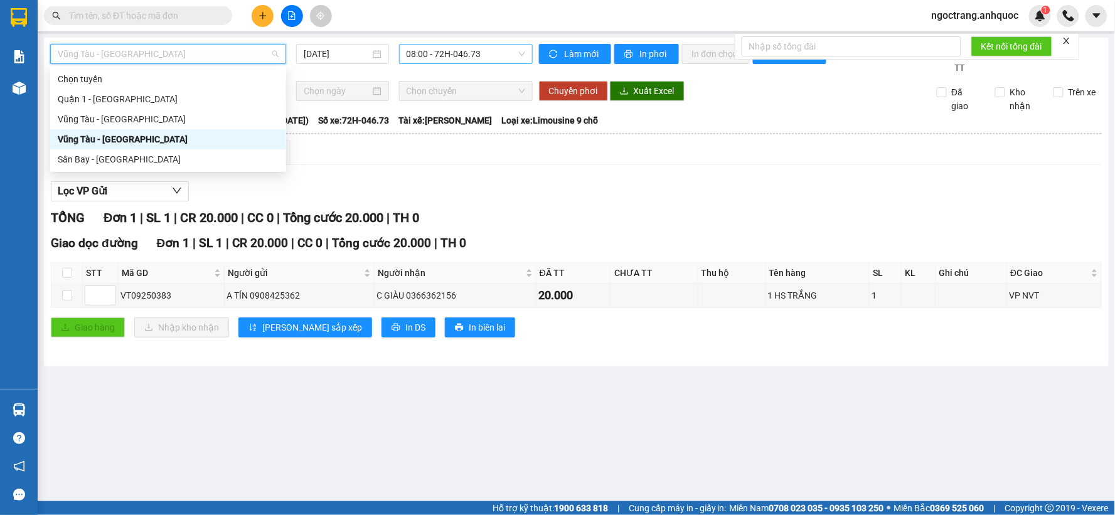
click at [123, 141] on div "Vũng Tàu - [GEOGRAPHIC_DATA]" at bounding box center [168, 139] width 221 height 14
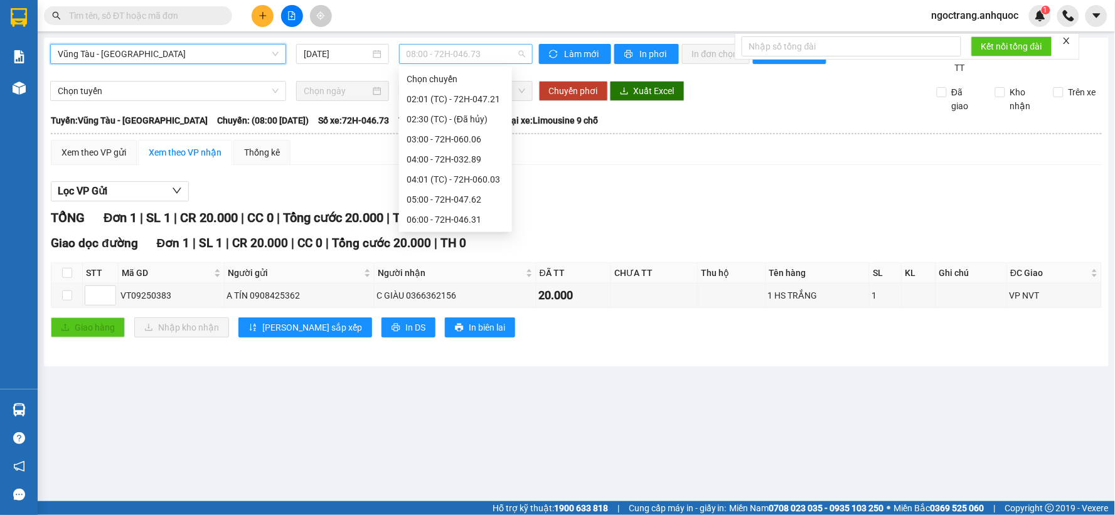
scroll to position [60, 0]
click at [463, 56] on span "08:00 - 72H-046.73" at bounding box center [466, 54] width 119 height 19
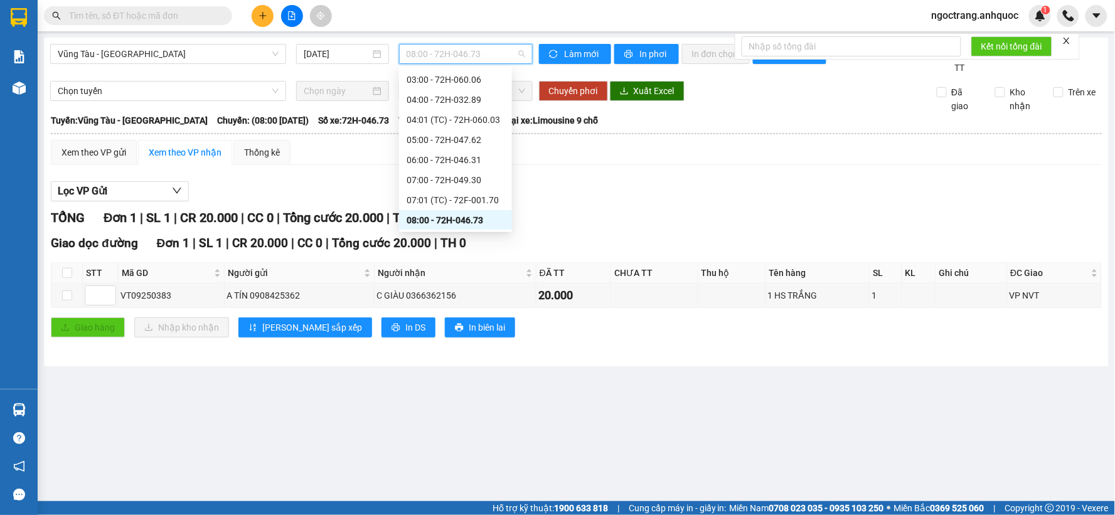
click at [479, 222] on div "08:00 - 72H-046.73" at bounding box center [456, 220] width 98 height 14
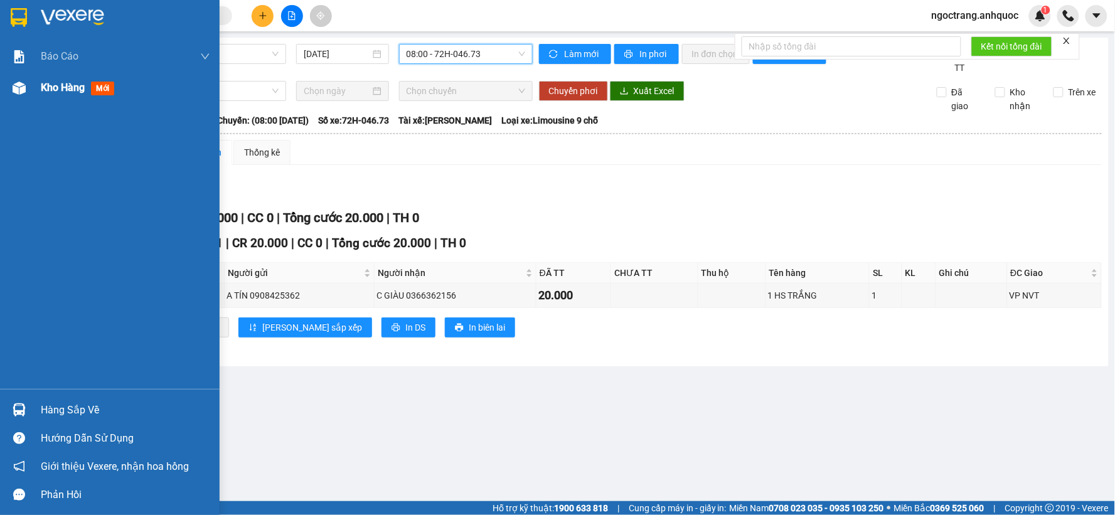
click at [49, 93] on span "Kho hàng" at bounding box center [63, 88] width 44 height 12
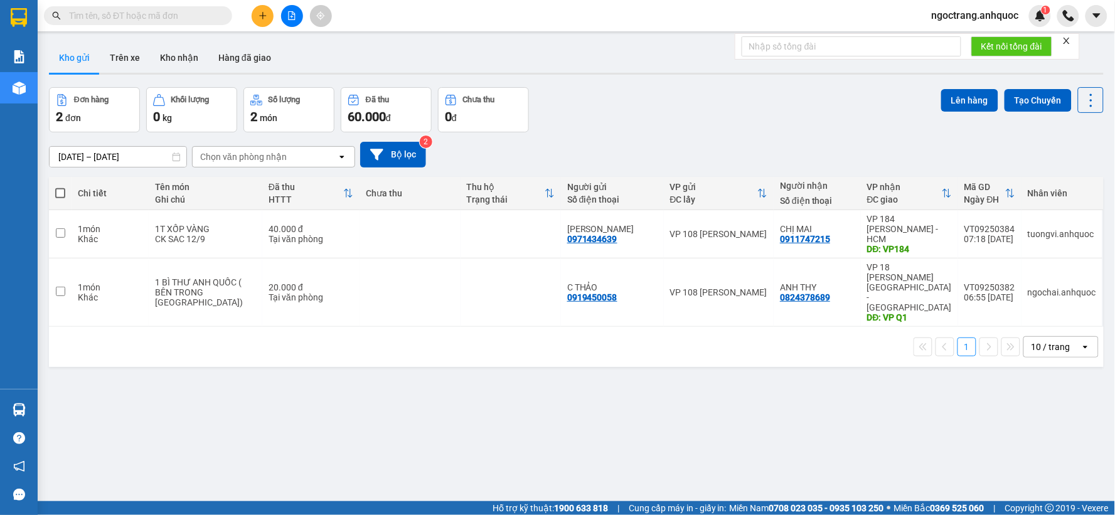
click at [58, 191] on span at bounding box center [60, 193] width 10 height 10
click at [60, 187] on input "checkbox" at bounding box center [60, 187] width 0 height 0
checkbox input "true"
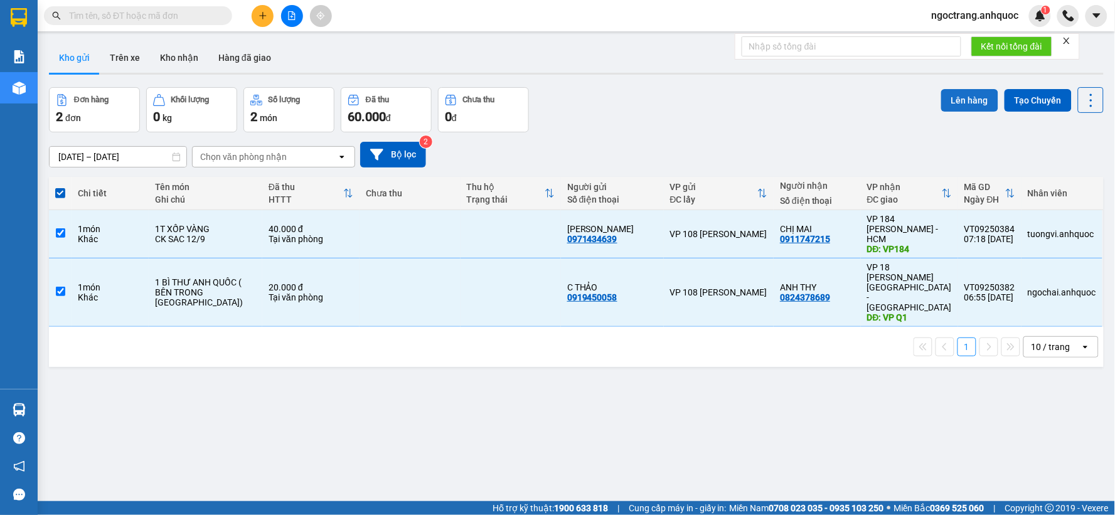
click at [960, 94] on button "Lên hàng" at bounding box center [969, 100] width 57 height 23
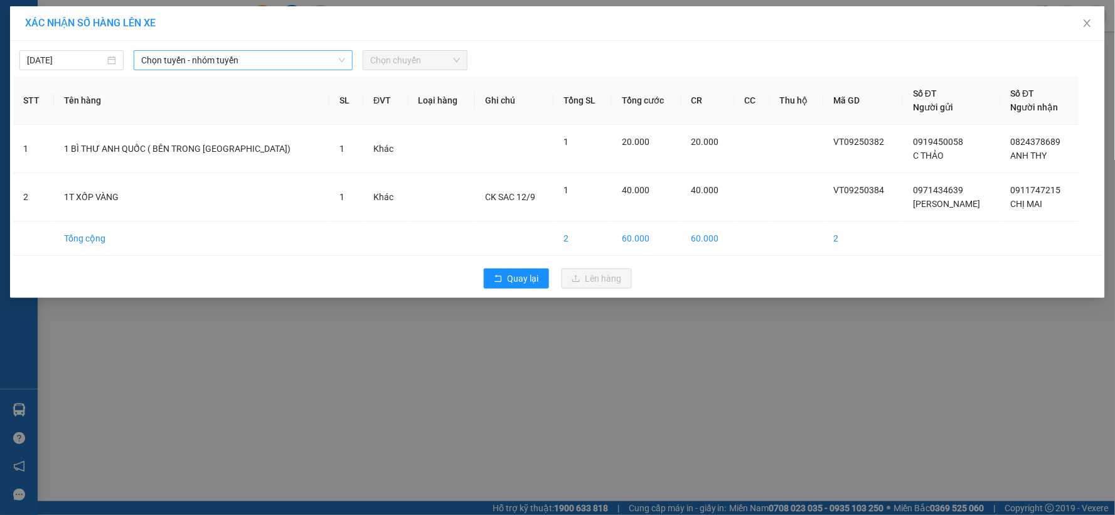
click at [215, 61] on span "Chọn tuyến - nhóm tuyến" at bounding box center [243, 60] width 204 height 19
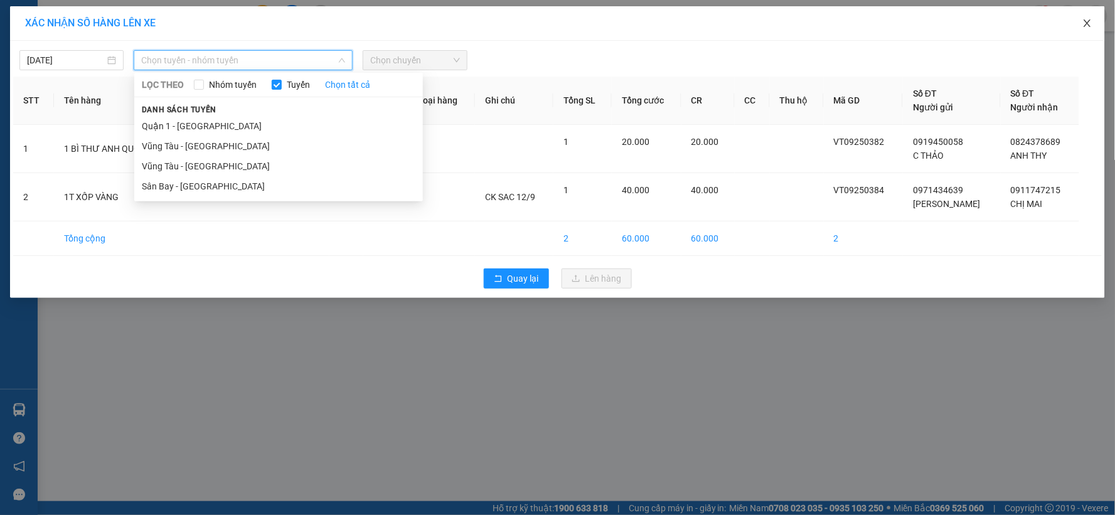
click at [1084, 19] on icon "close" at bounding box center [1087, 23] width 10 height 10
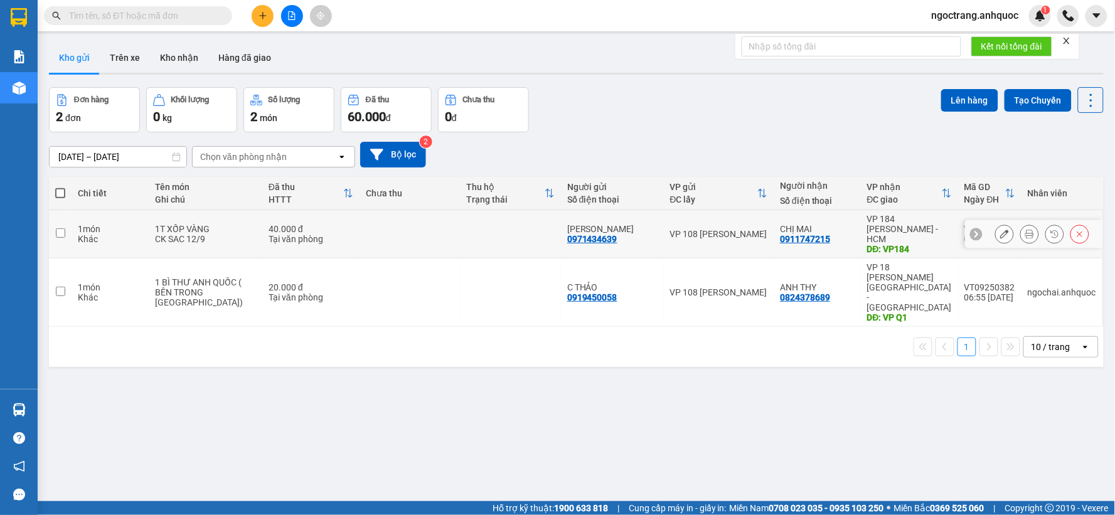
click at [60, 232] on input "checkbox" at bounding box center [60, 232] width 9 height 9
checkbox input "true"
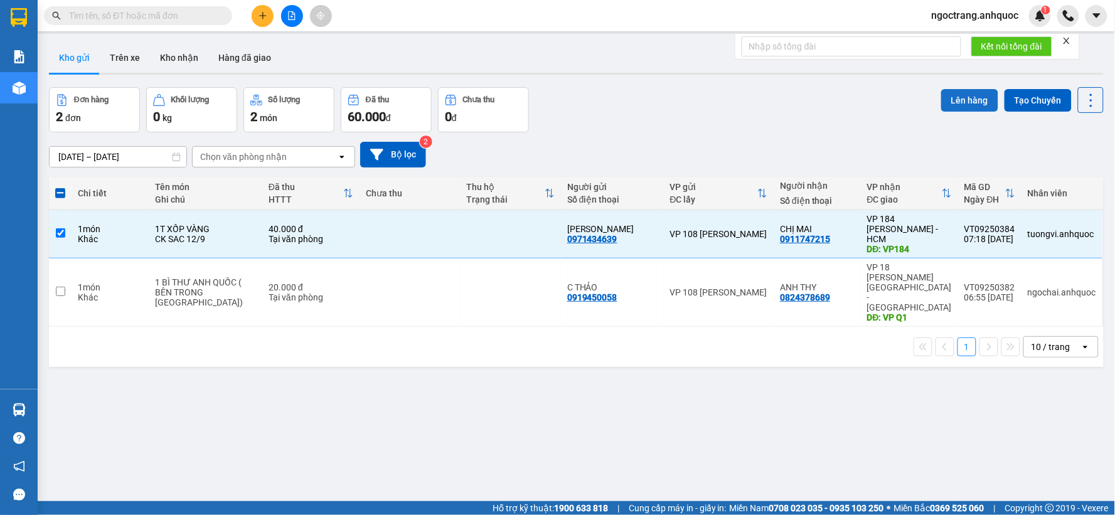
click at [969, 102] on button "Lên hàng" at bounding box center [969, 100] width 57 height 23
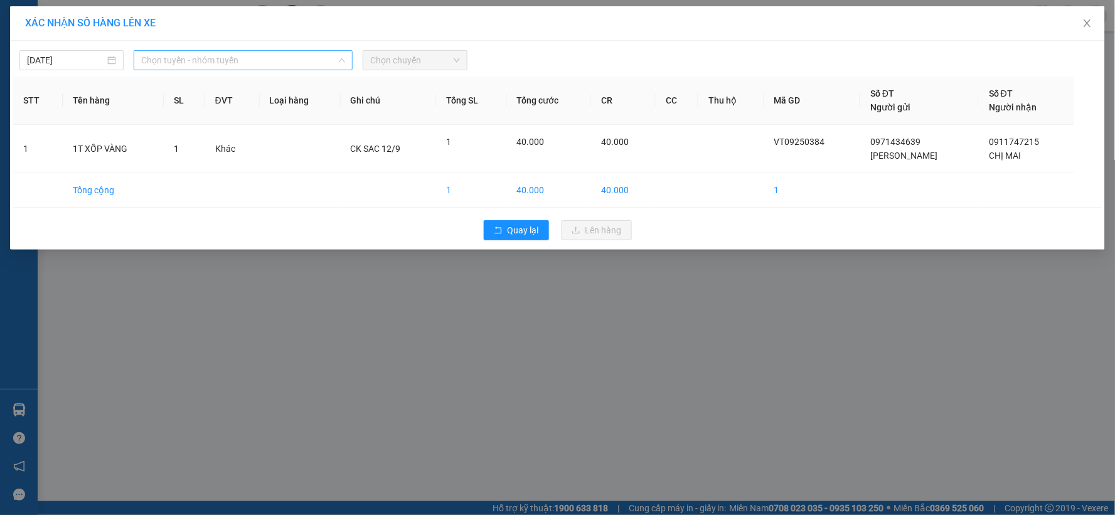
click at [250, 67] on span "Chọn tuyến - nhóm tuyến" at bounding box center [243, 60] width 204 height 19
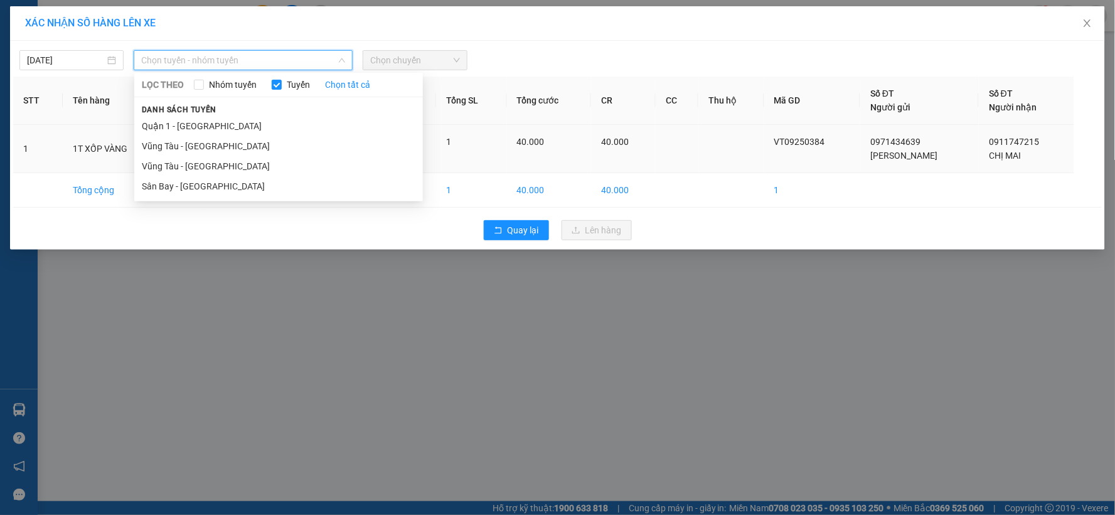
click at [207, 165] on li "Vũng Tàu - [GEOGRAPHIC_DATA]" at bounding box center [278, 166] width 289 height 20
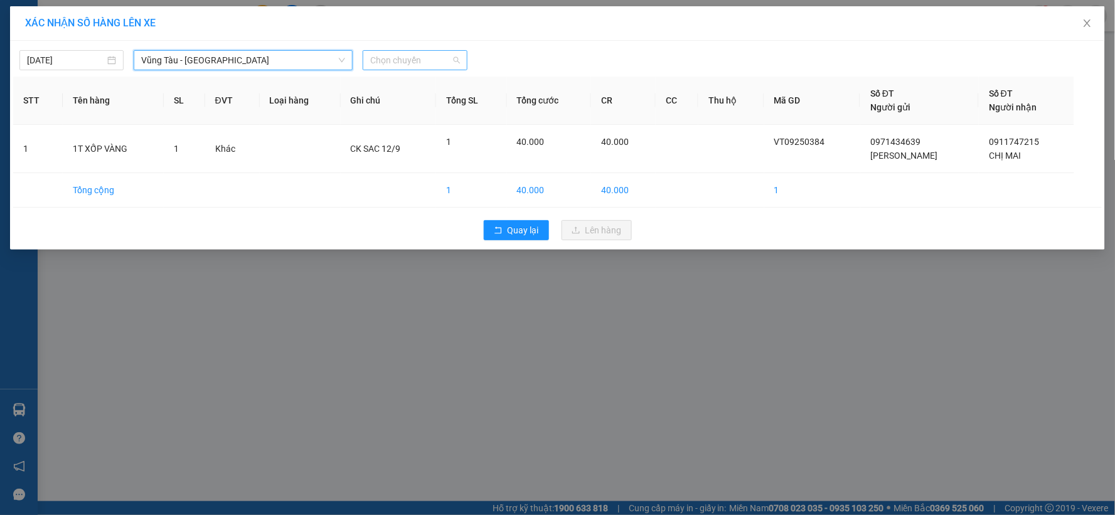
click at [393, 65] on span "Chọn chuyến" at bounding box center [414, 60] width 89 height 19
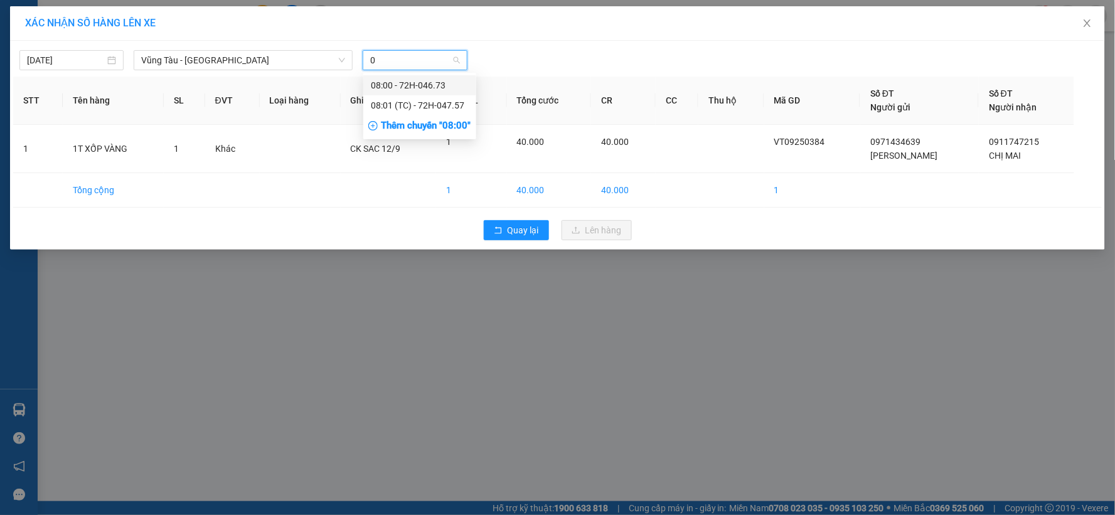
type input "08"
click at [397, 82] on div "08:00 - 72H-046.73" at bounding box center [420, 85] width 98 height 14
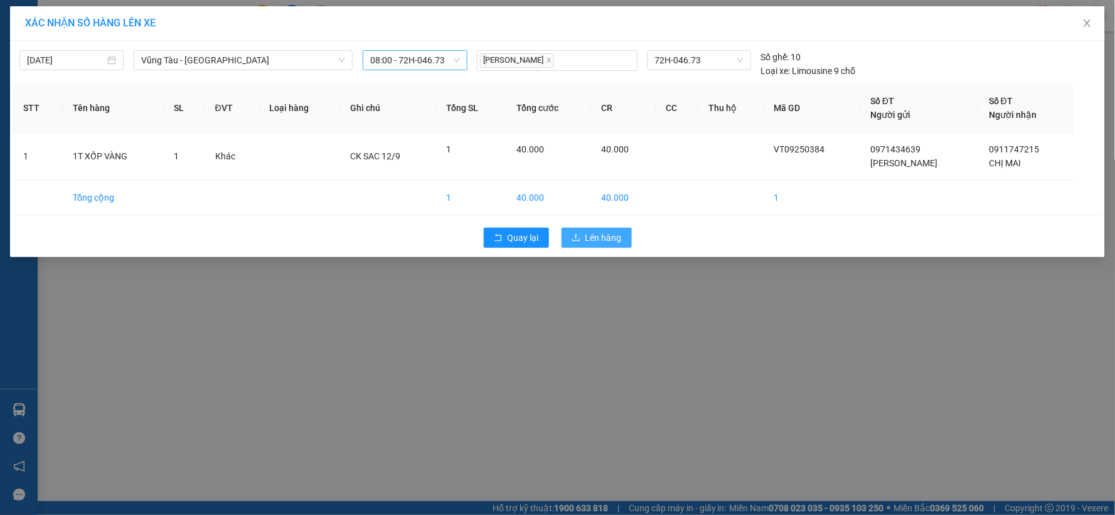
click at [582, 228] on button "Lên hàng" at bounding box center [597, 238] width 70 height 20
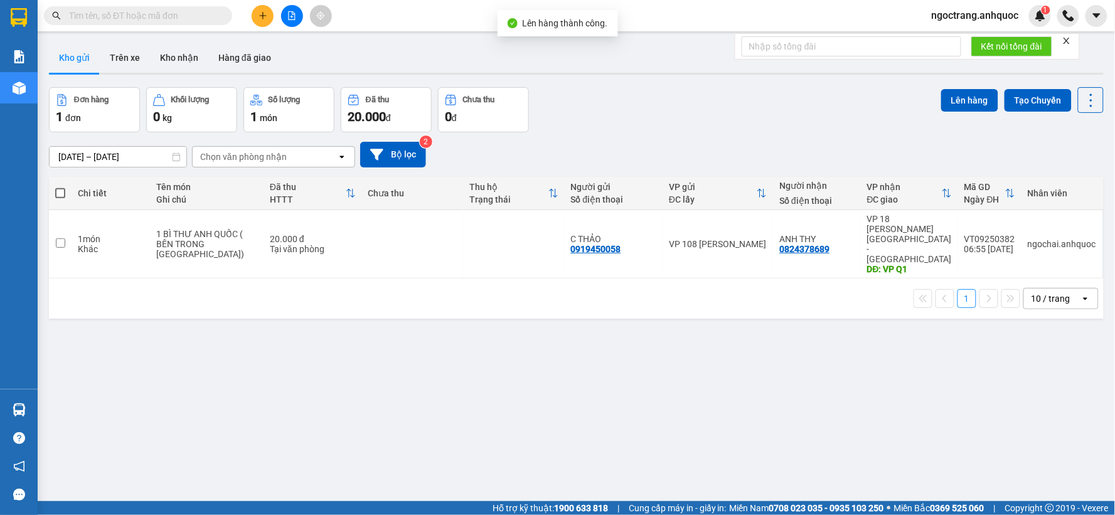
click at [296, 19] on button at bounding box center [292, 16] width 22 height 22
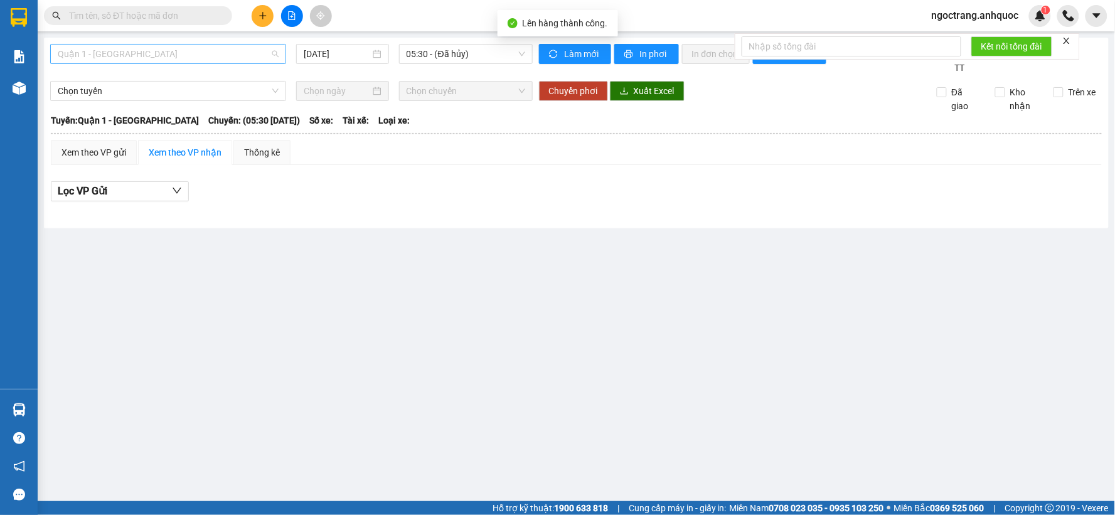
click at [178, 58] on span "Quận 1 - [GEOGRAPHIC_DATA]" at bounding box center [168, 54] width 221 height 19
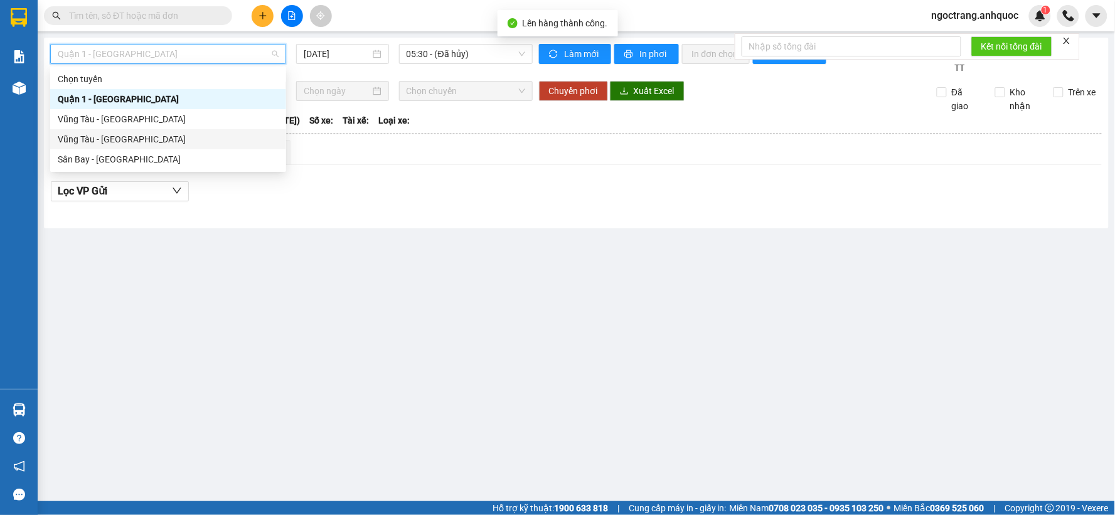
click at [142, 142] on div "Vũng Tàu - [GEOGRAPHIC_DATA]" at bounding box center [168, 139] width 221 height 14
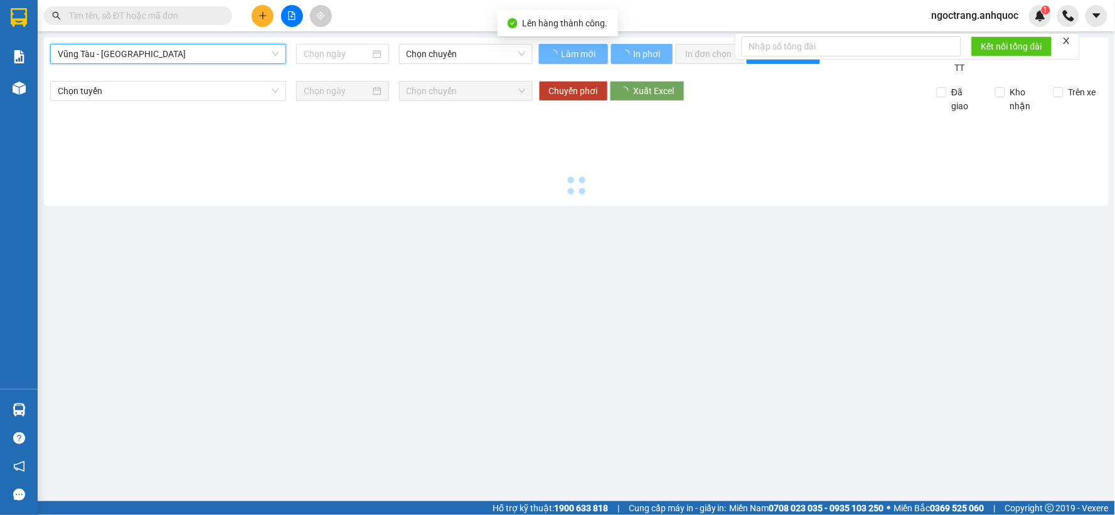
type input "[DATE]"
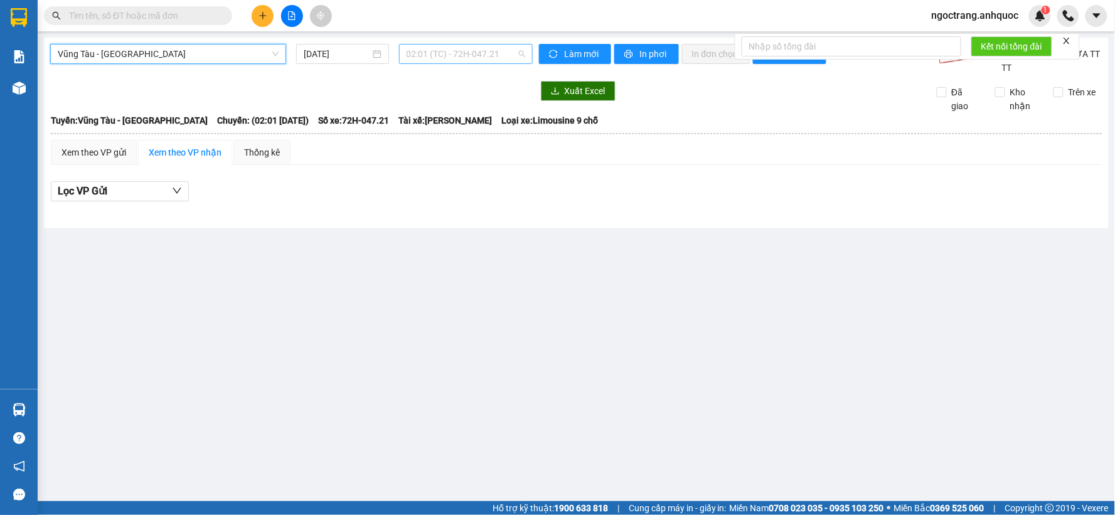
click at [432, 55] on span "02:01 (TC) - 72H-047.21" at bounding box center [466, 54] width 119 height 19
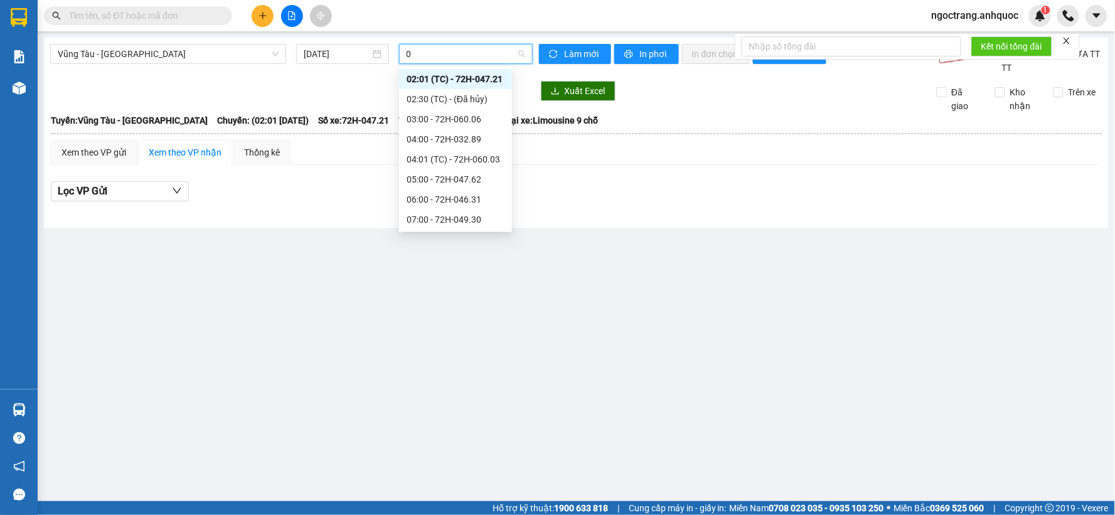
type input "08"
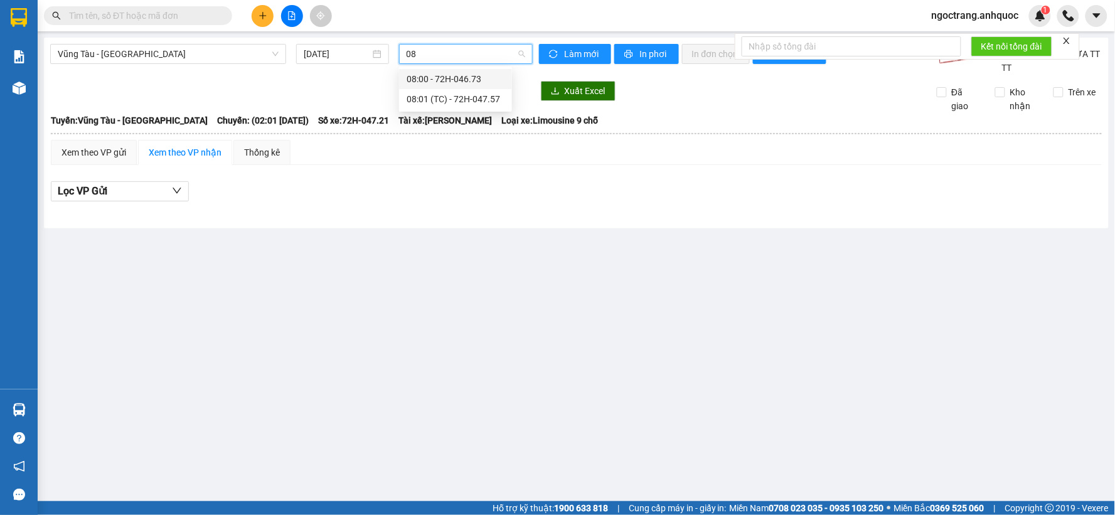
click at [462, 76] on div "08:00 - 72H-046.73" at bounding box center [456, 79] width 98 height 14
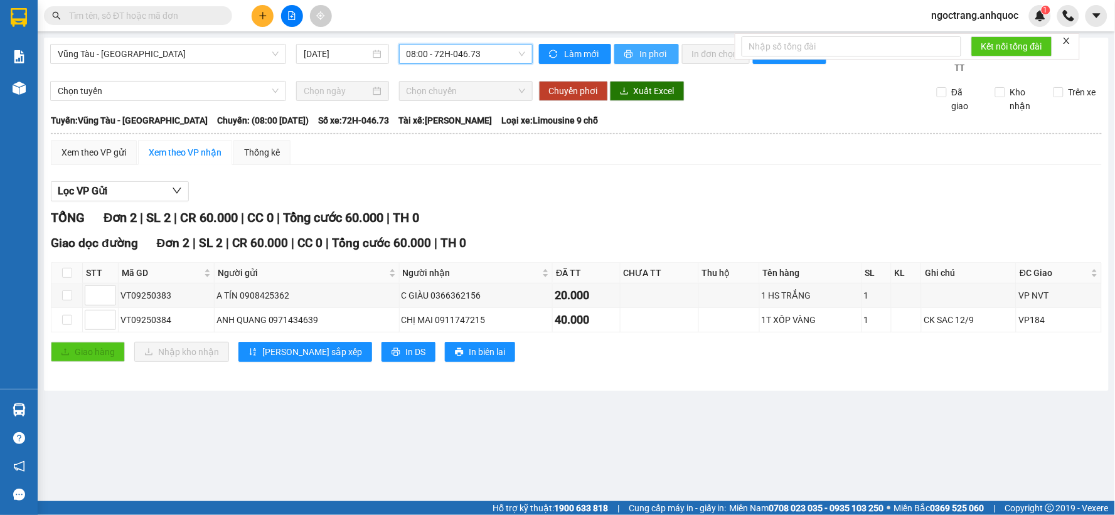
click at [642, 53] on span "In phơi" at bounding box center [654, 54] width 29 height 14
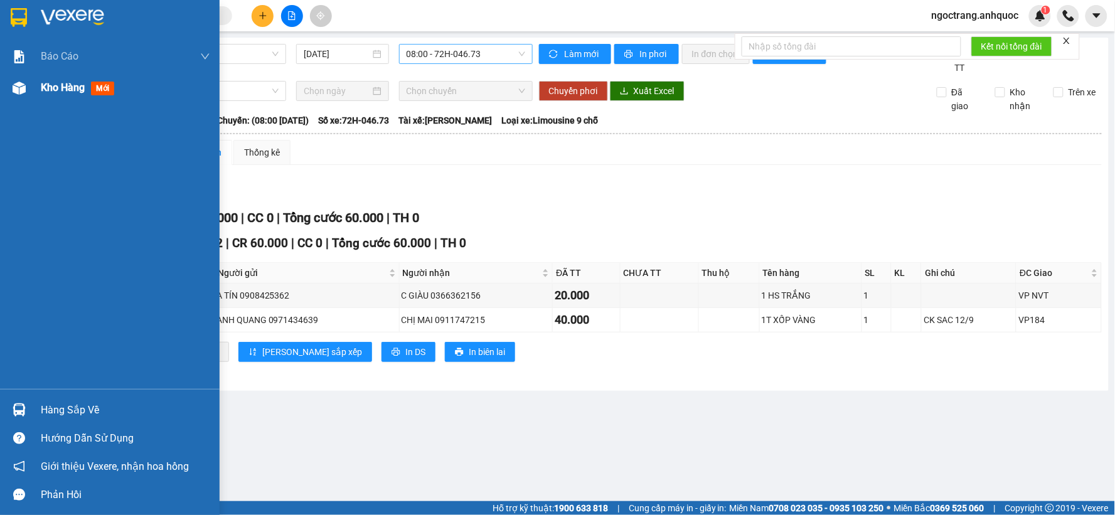
click at [63, 92] on span "Kho hàng" at bounding box center [63, 88] width 44 height 12
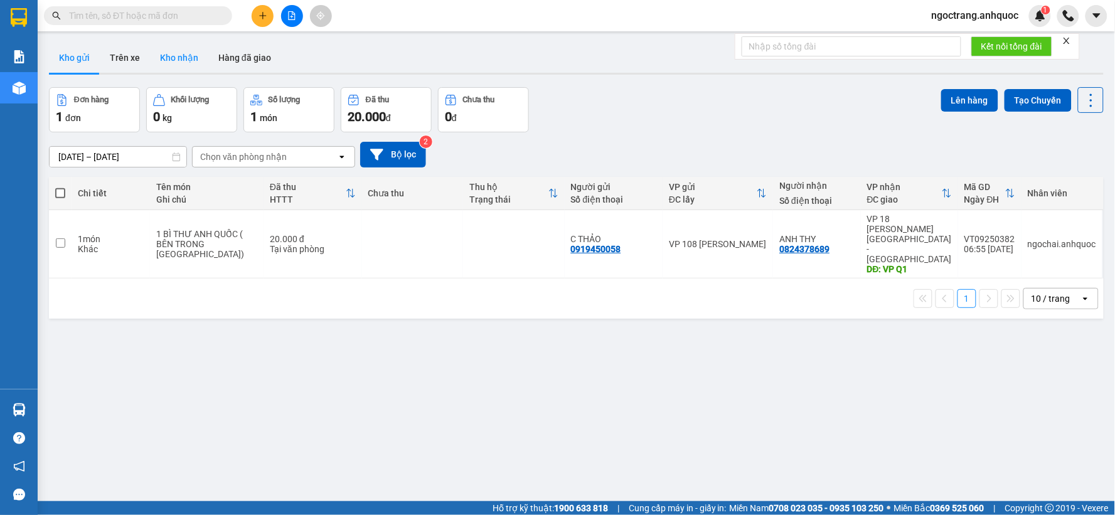
click at [184, 57] on button "Kho nhận" at bounding box center [179, 58] width 58 height 30
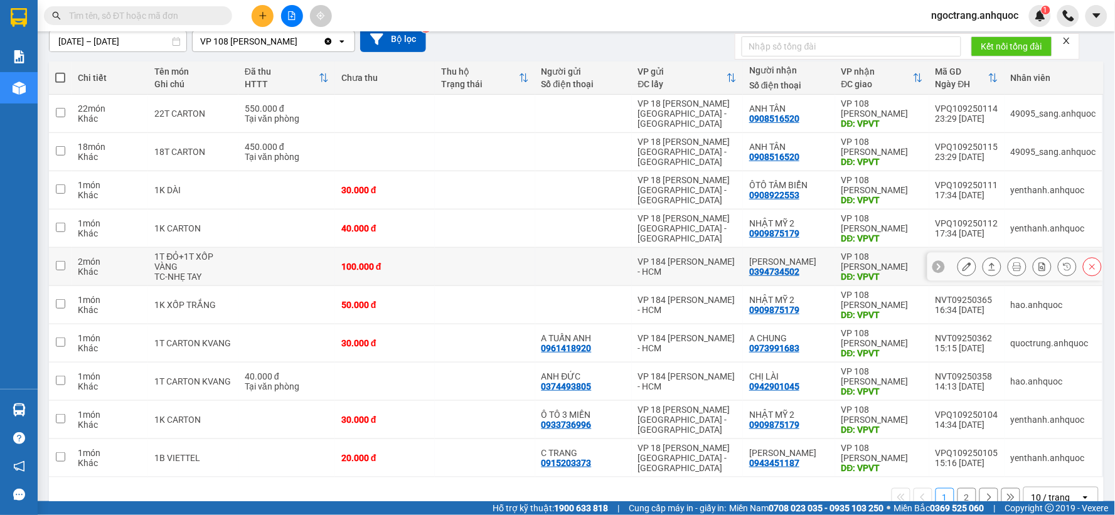
scroll to position [144, 0]
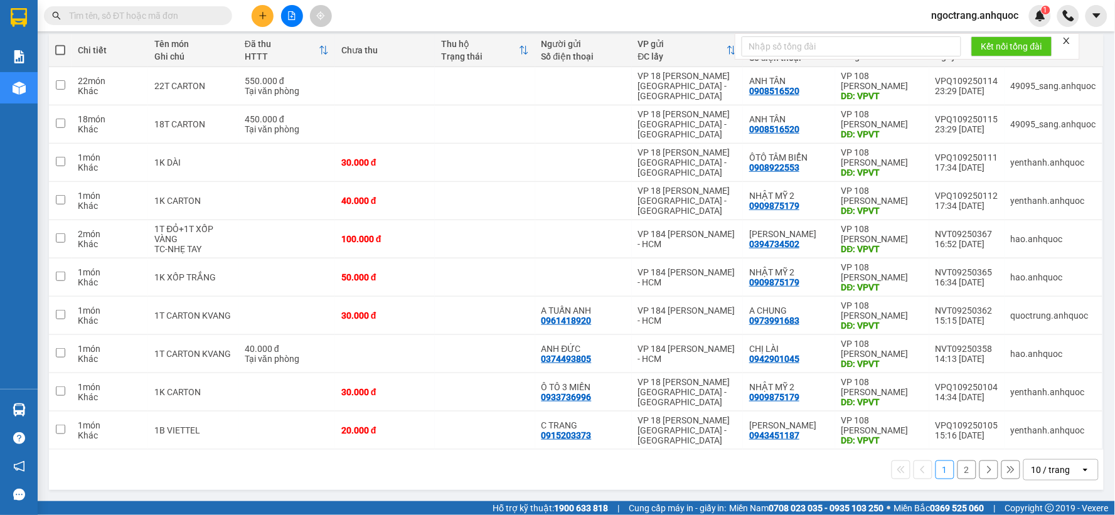
click at [1037, 469] on div "10 / trang" at bounding box center [1050, 470] width 39 height 13
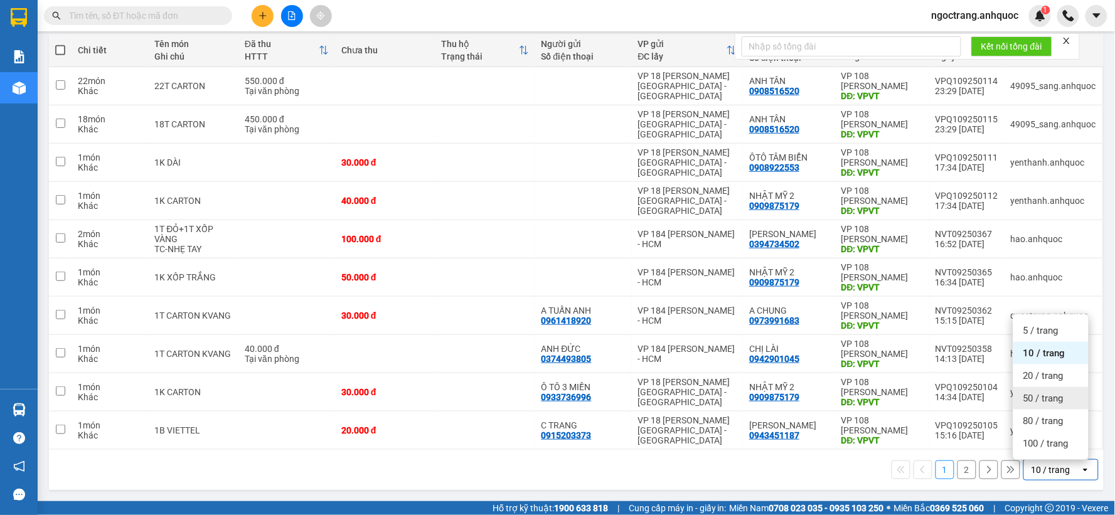
click at [1035, 395] on span "50 / trang" at bounding box center [1043, 398] width 40 height 13
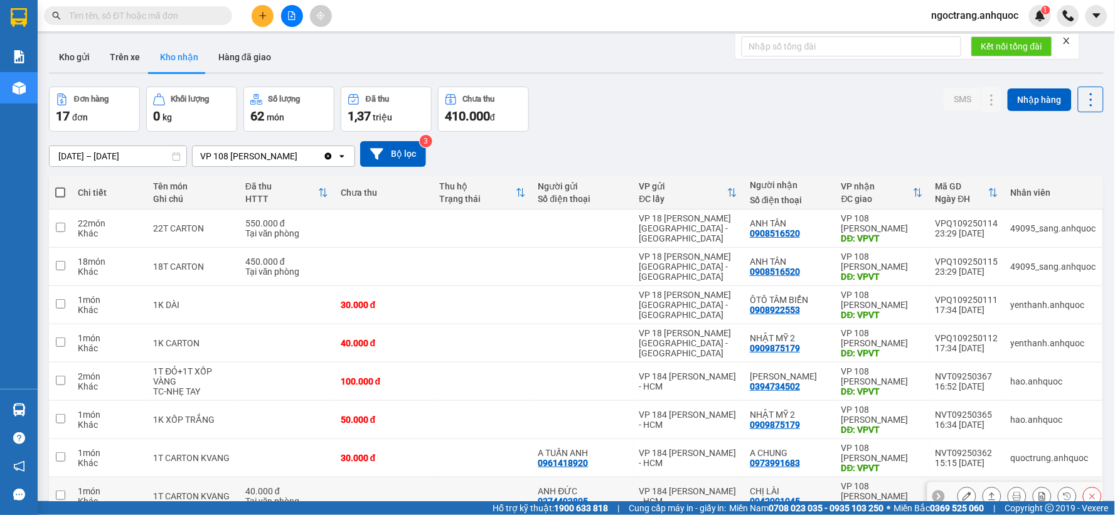
scroll to position [0, 0]
click at [135, 9] on input "text" at bounding box center [143, 16] width 148 height 14
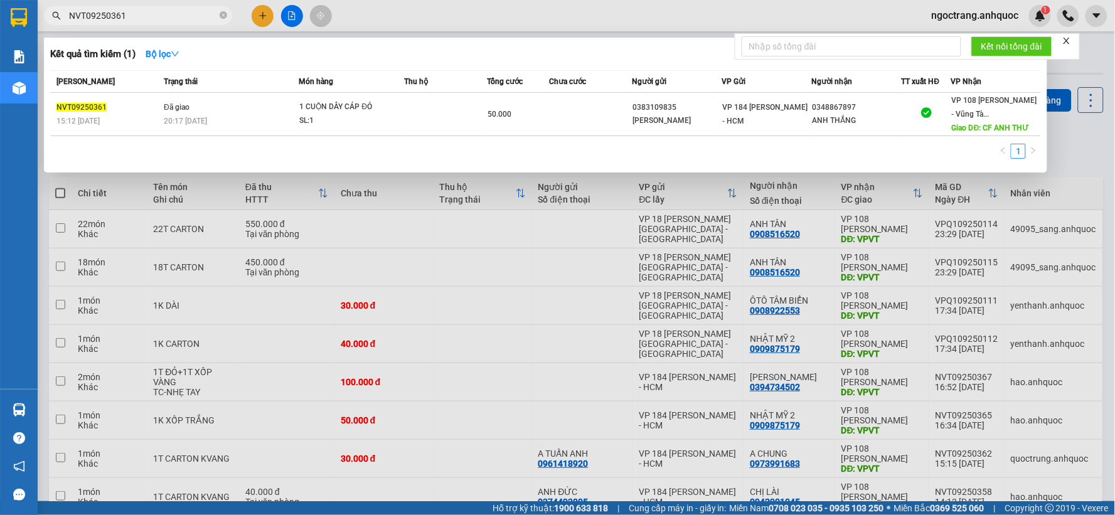
type input "NVT09250361"
click at [1069, 43] on icon "close" at bounding box center [1066, 40] width 9 height 9
click at [561, 242] on div at bounding box center [557, 257] width 1115 height 515
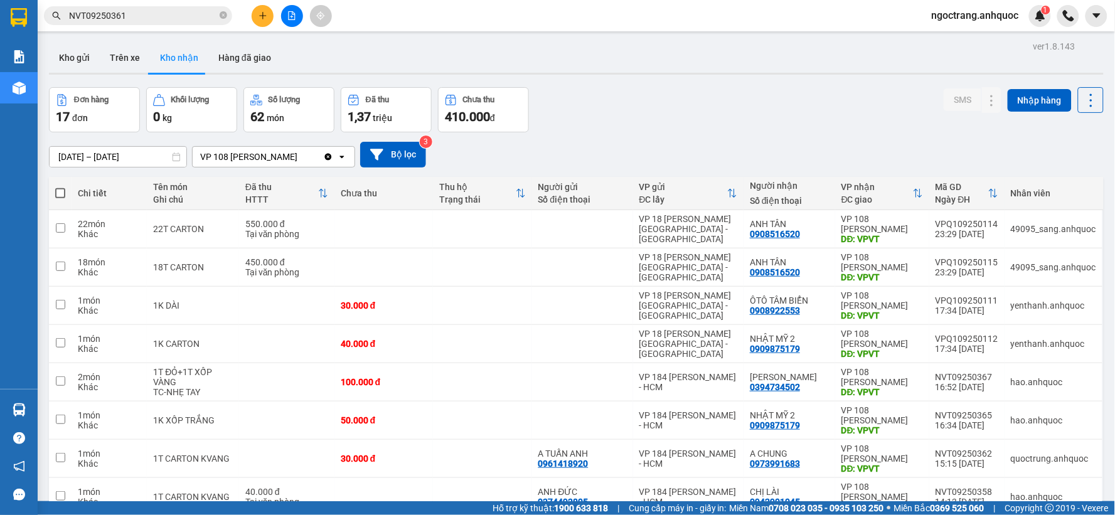
click at [189, 60] on button "Kho nhận" at bounding box center [179, 58] width 58 height 30
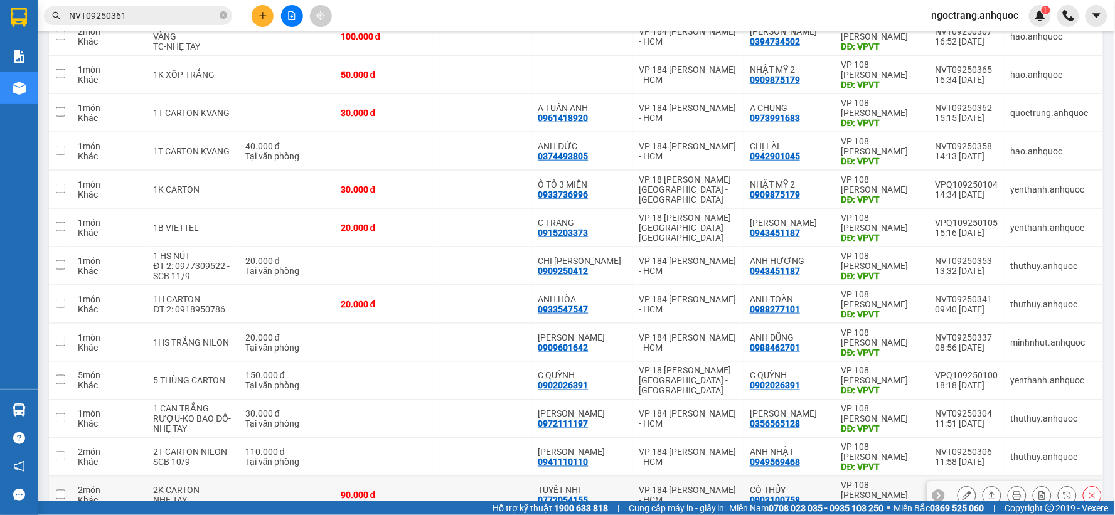
scroll to position [203, 0]
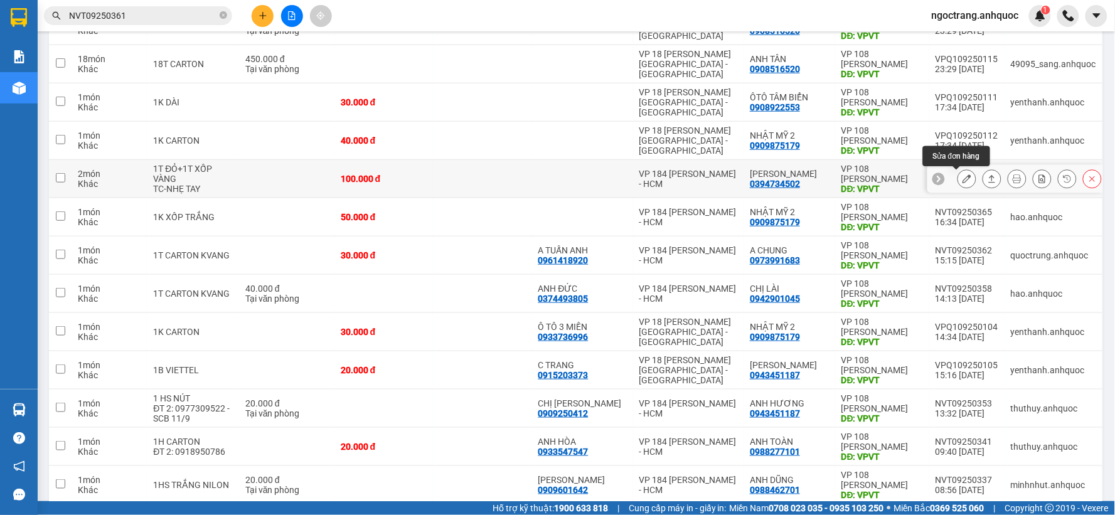
click at [962, 178] on button at bounding box center [967, 179] width 18 height 22
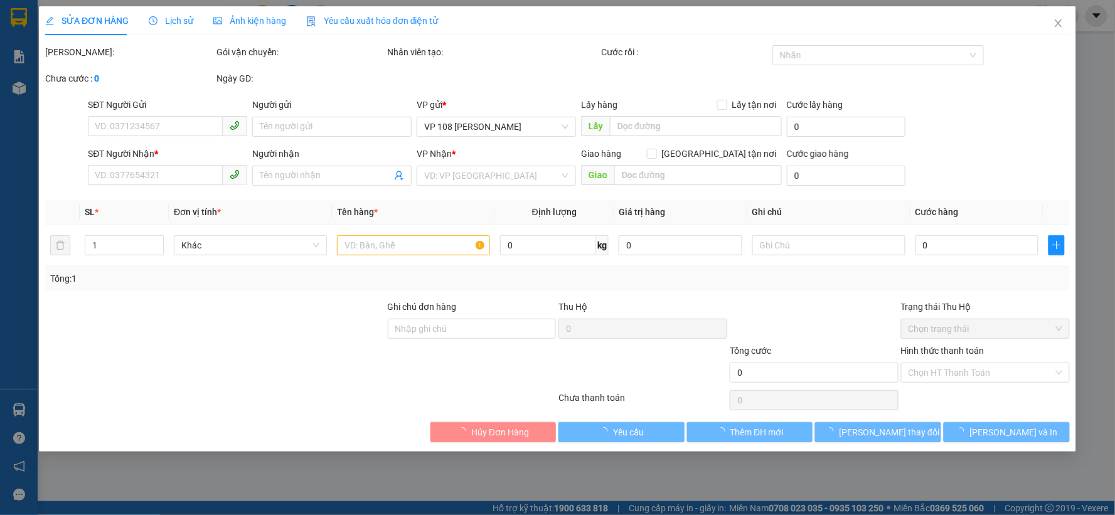
type input "0394734502"
type input "ANH MINH"
type input "VPVT"
type input "100.000"
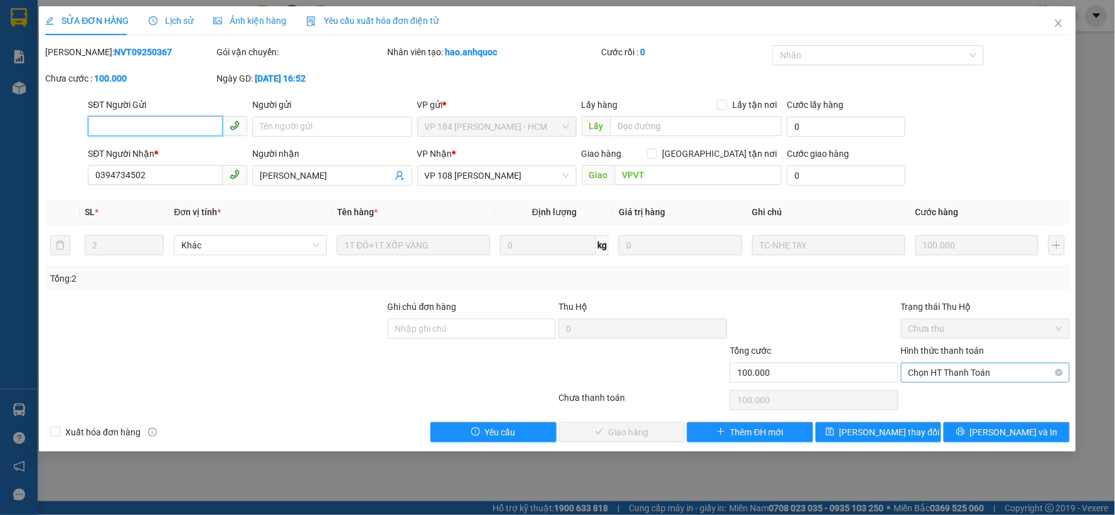
click at [957, 371] on span "Chọn HT Thanh Toán" at bounding box center [986, 372] width 154 height 19
click at [942, 388] on div "Tại văn phòng" at bounding box center [986, 398] width 169 height 20
type input "0"
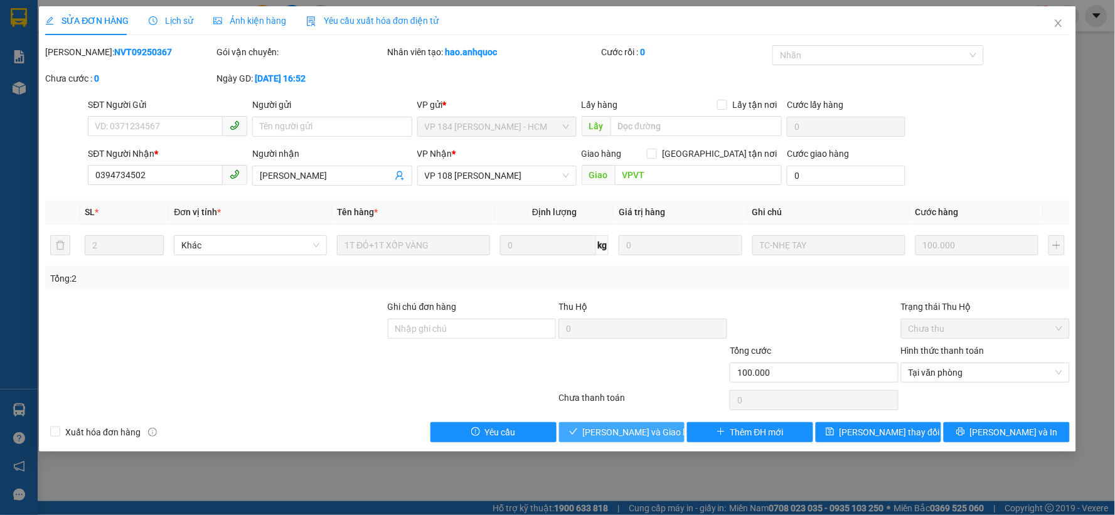
click at [622, 434] on span "Lưu và Giao hàng" at bounding box center [643, 432] width 120 height 14
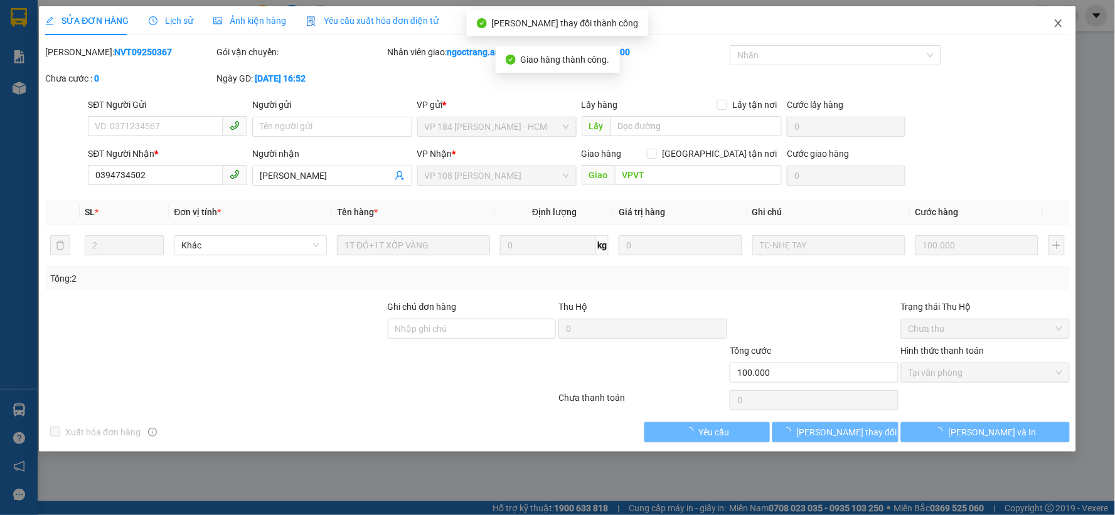
click at [1060, 22] on icon "close" at bounding box center [1058, 23] width 7 height 8
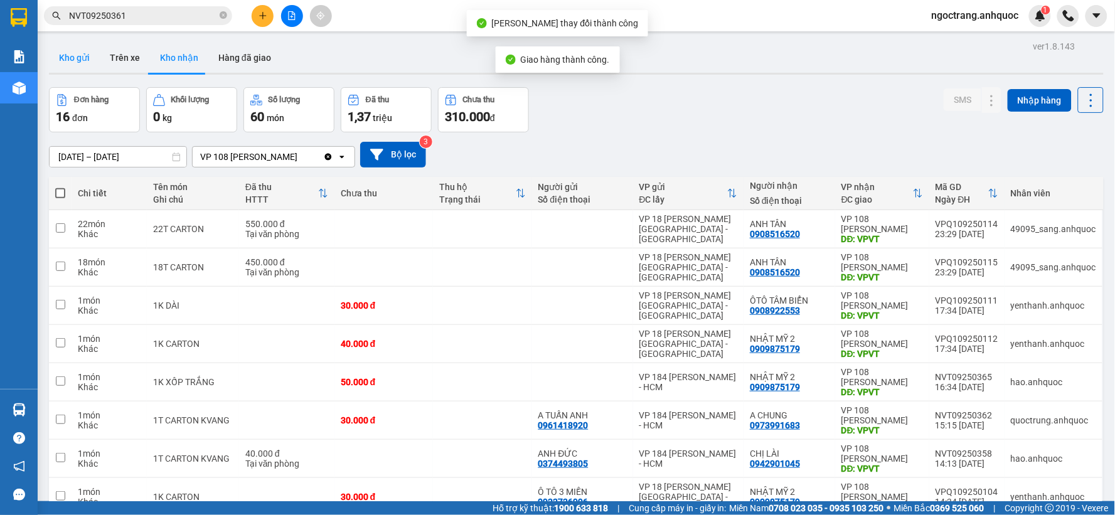
click at [60, 56] on button "Kho gửi" at bounding box center [74, 58] width 51 height 30
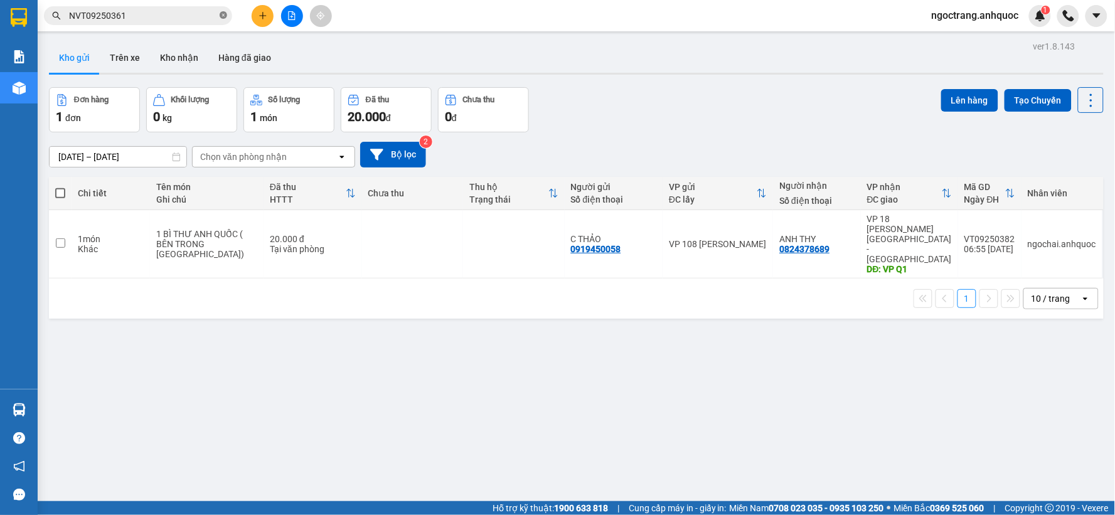
click at [223, 14] on icon "close-circle" at bounding box center [224, 15] width 8 height 8
click at [72, 55] on button "Kho gửi" at bounding box center [74, 58] width 51 height 30
click at [132, 55] on button "Trên xe" at bounding box center [125, 58] width 50 height 30
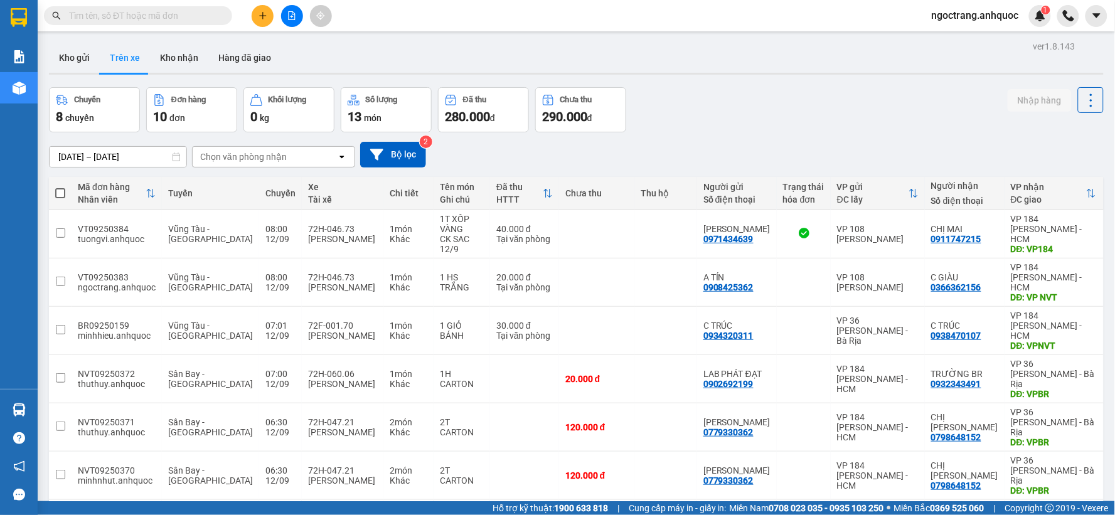
click at [259, 17] on icon "plus" at bounding box center [263, 15] width 9 height 9
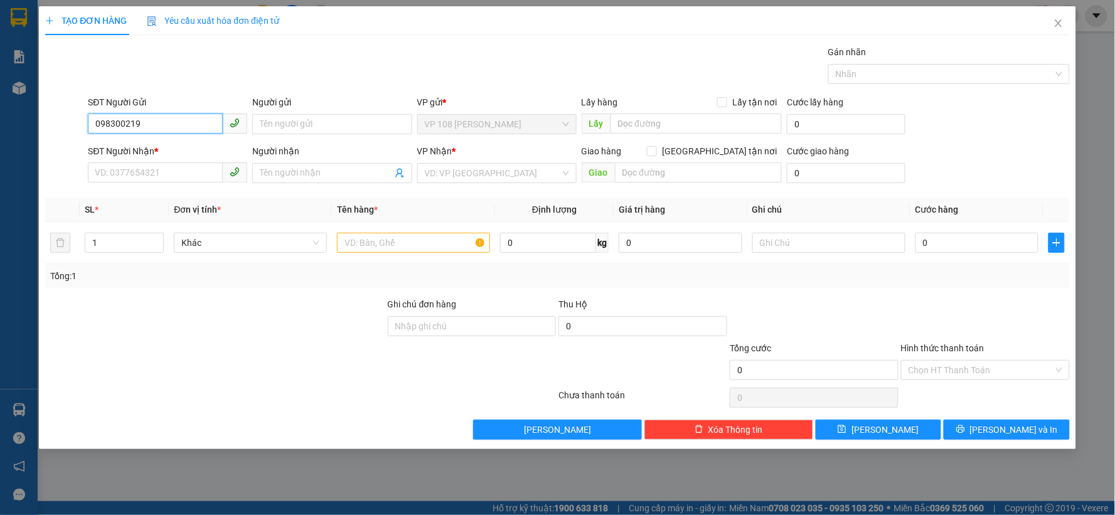
type input "0983002190"
click at [178, 146] on div "0983002190 - ANH HÒA" at bounding box center [167, 149] width 144 height 14
type input "ANH HÒA"
type input "0399900176"
type input "MINH QUANG"
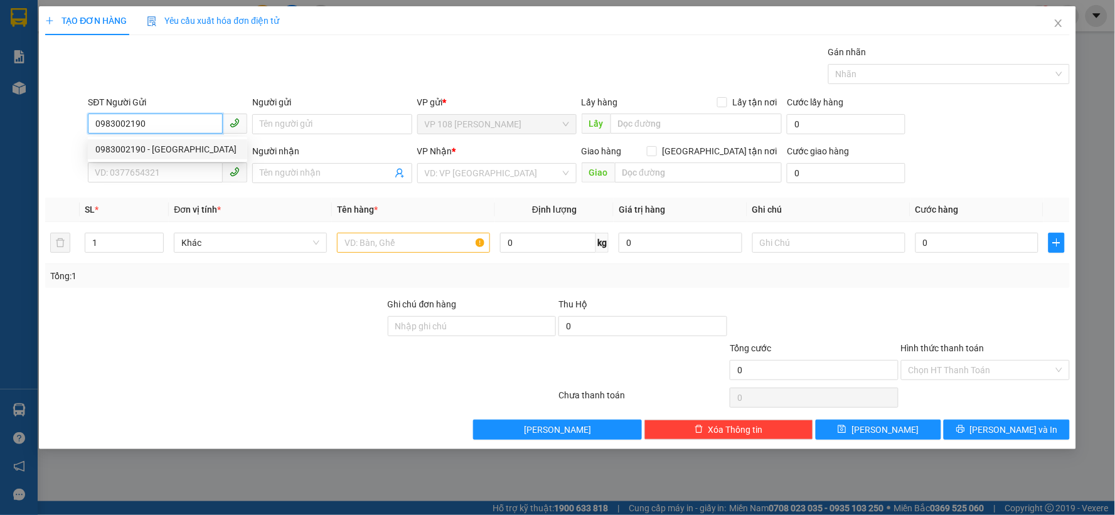
type input "VPNVT"
type input "40.000"
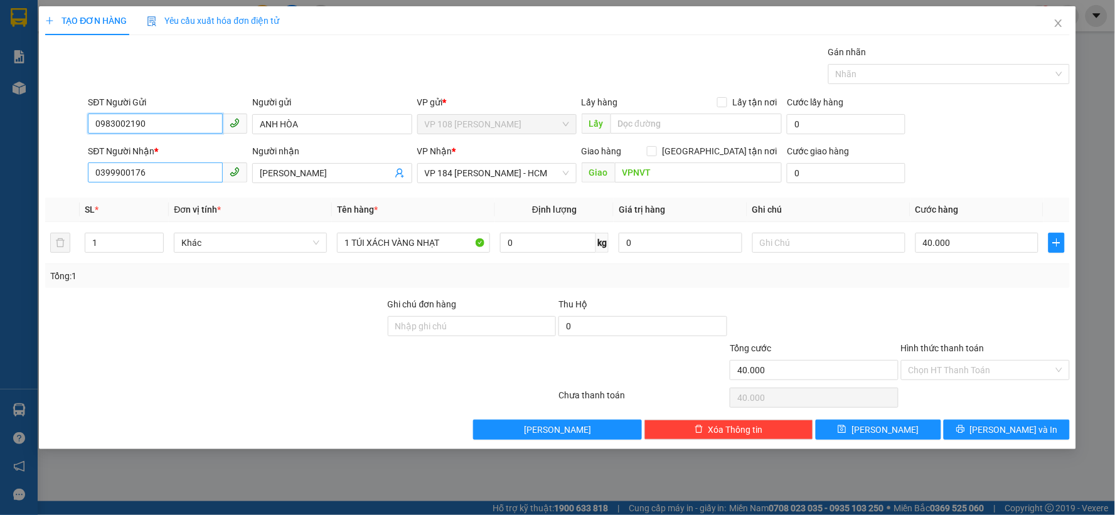
type input "0983002190"
click at [173, 172] on input "0399900176" at bounding box center [155, 173] width 135 height 20
click at [185, 327] on div at bounding box center [215, 319] width 343 height 44
click at [965, 371] on input "Hình thức thanh toán" at bounding box center [981, 370] width 145 height 19
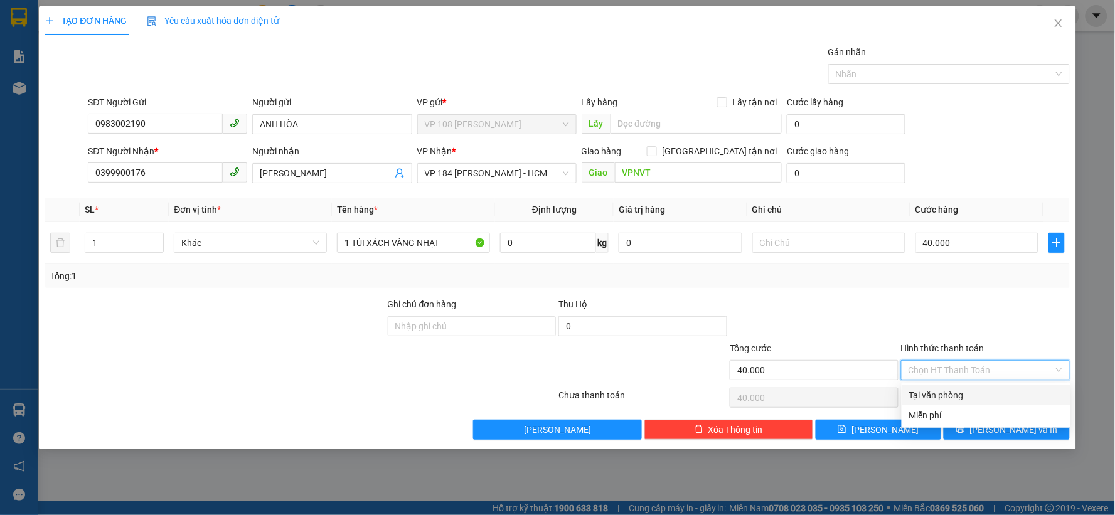
click at [945, 390] on div "Tại văn phòng" at bounding box center [986, 395] width 154 height 14
type input "0"
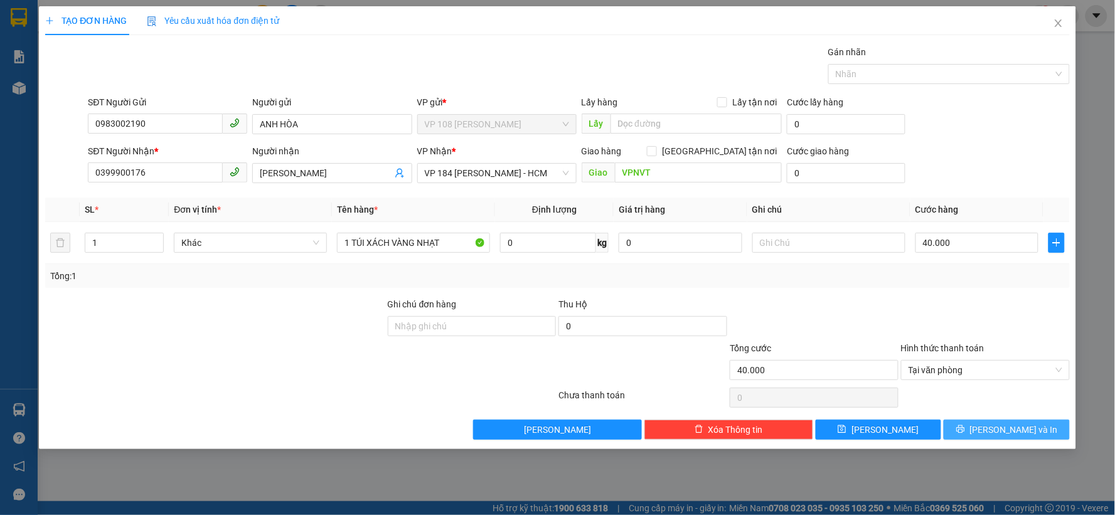
click at [979, 427] on button "[PERSON_NAME] và In" at bounding box center [1007, 430] width 126 height 20
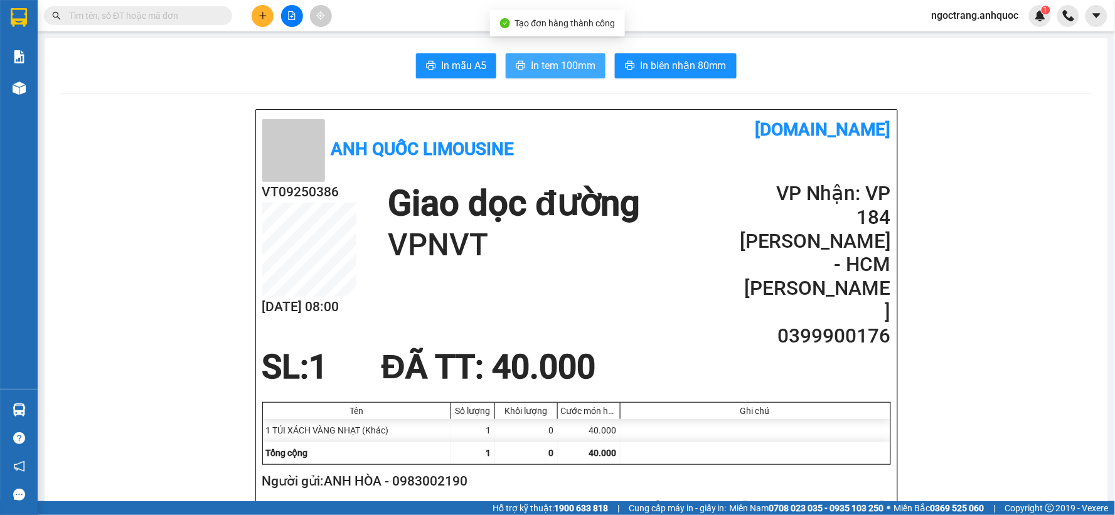
click at [543, 64] on span "In tem 100mm" at bounding box center [563, 66] width 65 height 16
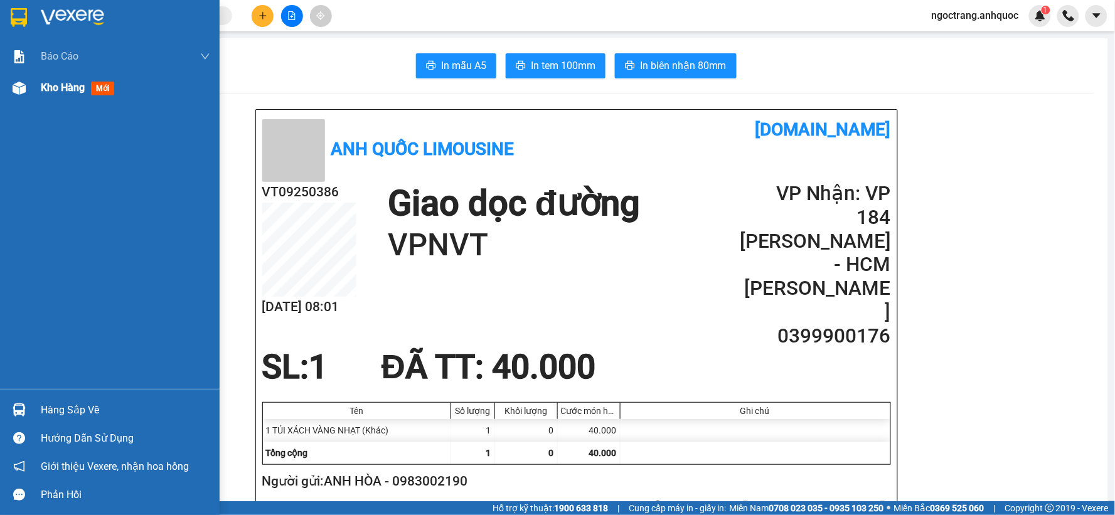
click at [55, 82] on span "Kho hàng" at bounding box center [63, 88] width 44 height 12
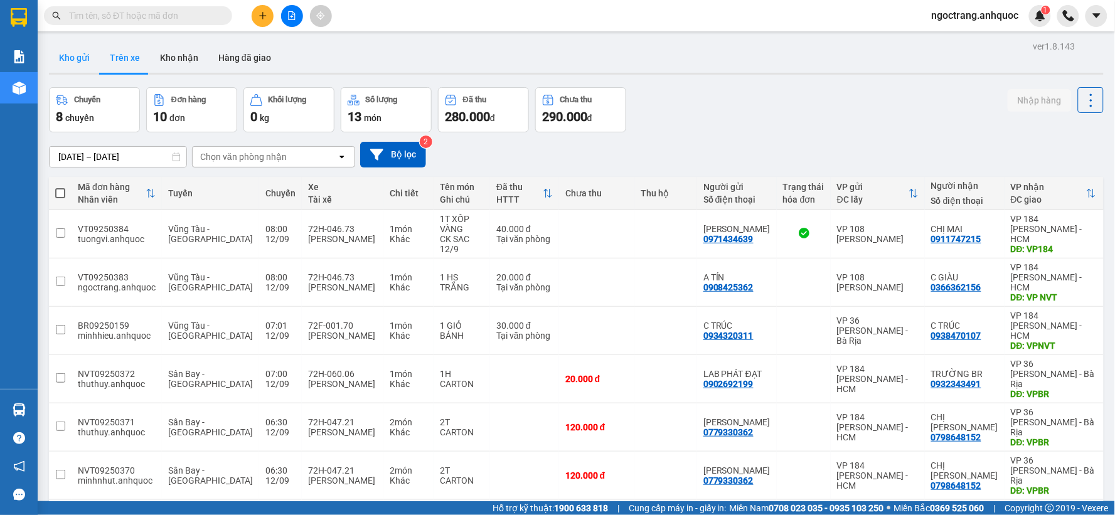
click at [69, 60] on button "Kho gửi" at bounding box center [74, 58] width 51 height 30
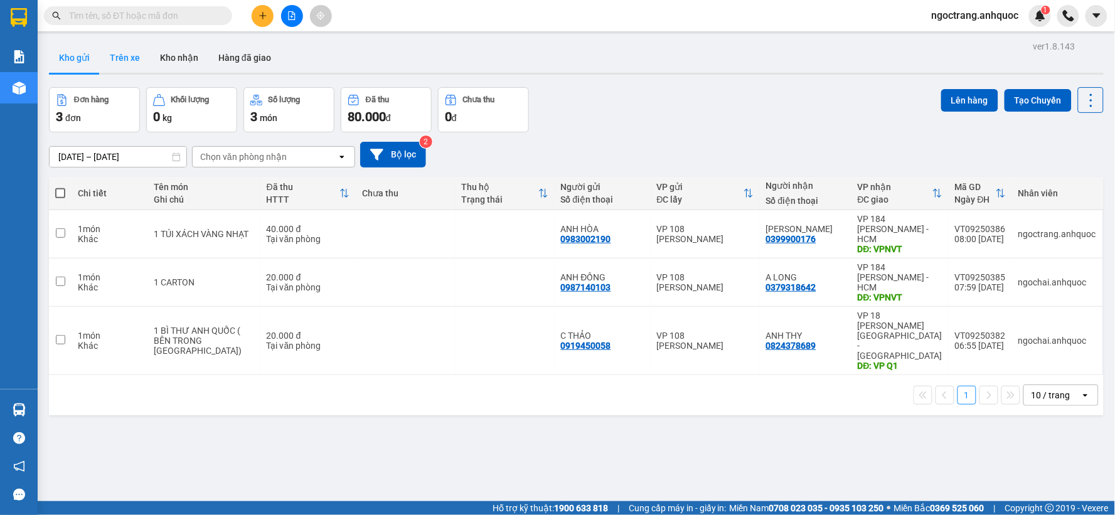
click at [128, 56] on button "Trên xe" at bounding box center [125, 58] width 50 height 30
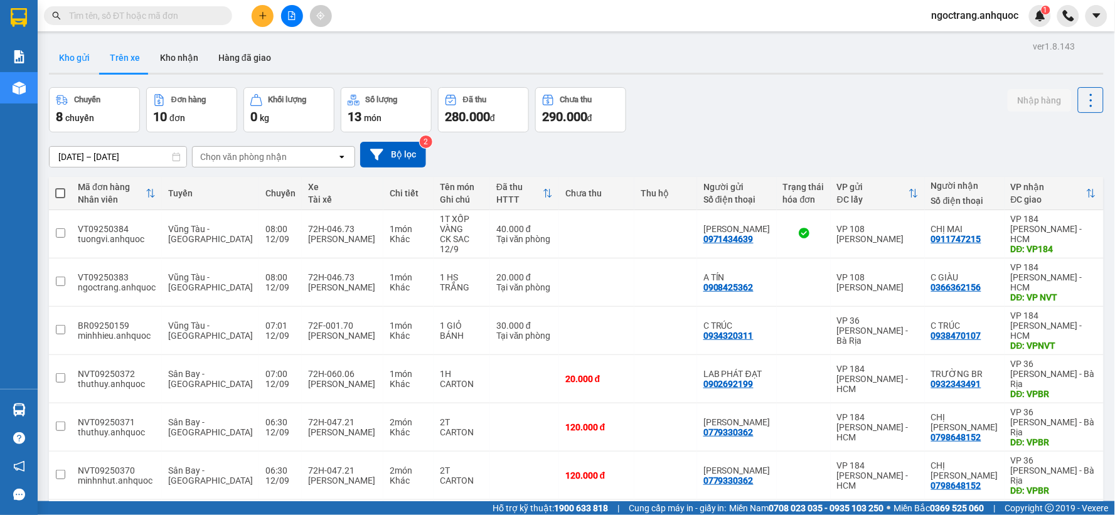
click at [73, 60] on button "Kho gửi" at bounding box center [74, 58] width 51 height 30
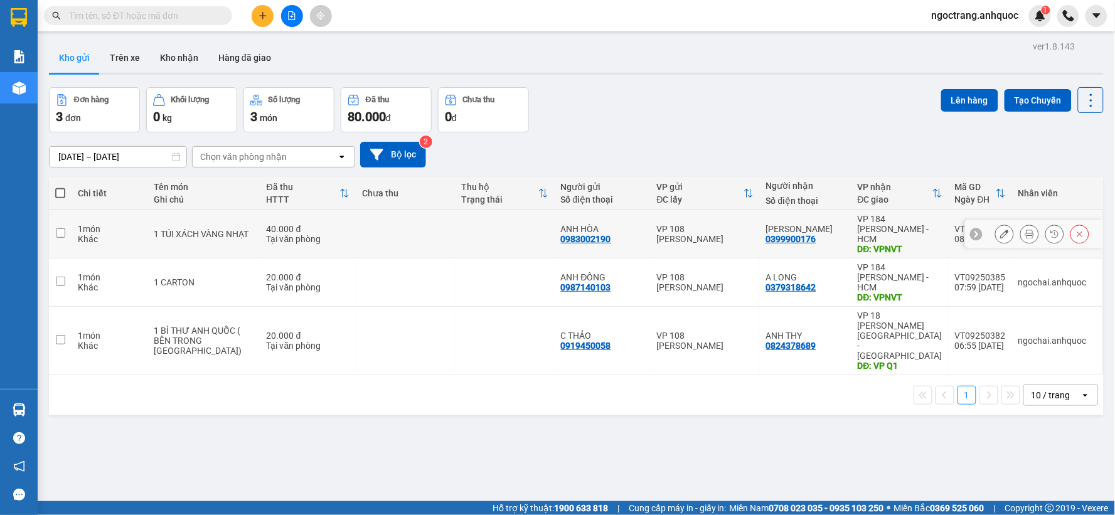
click at [64, 228] on input "checkbox" at bounding box center [60, 232] width 9 height 9
checkbox input "true"
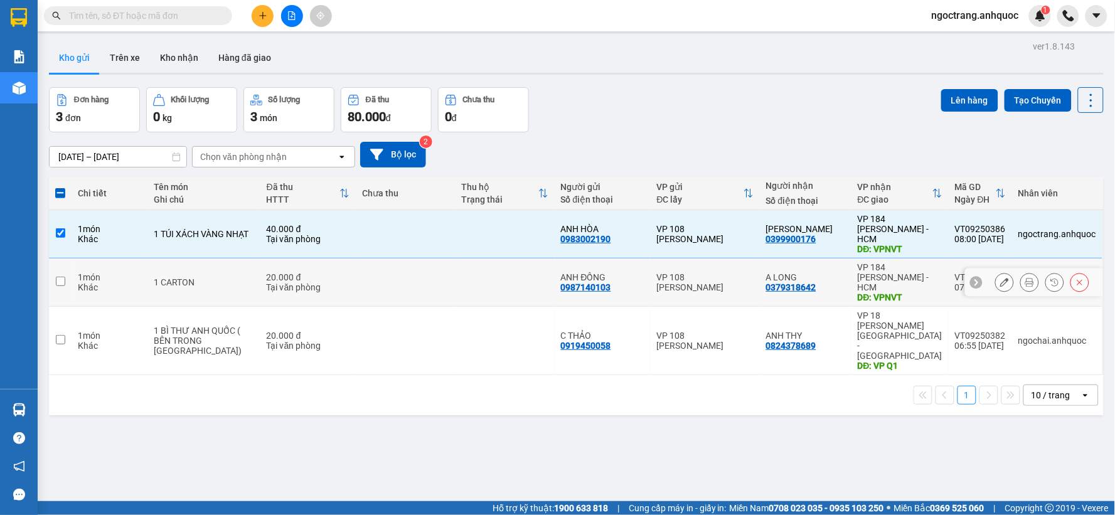
drag, startPoint x: 63, startPoint y: 273, endPoint x: 71, endPoint y: 281, distance: 11.5
click at [63, 274] on td at bounding box center [60, 283] width 23 height 48
checkbox input "true"
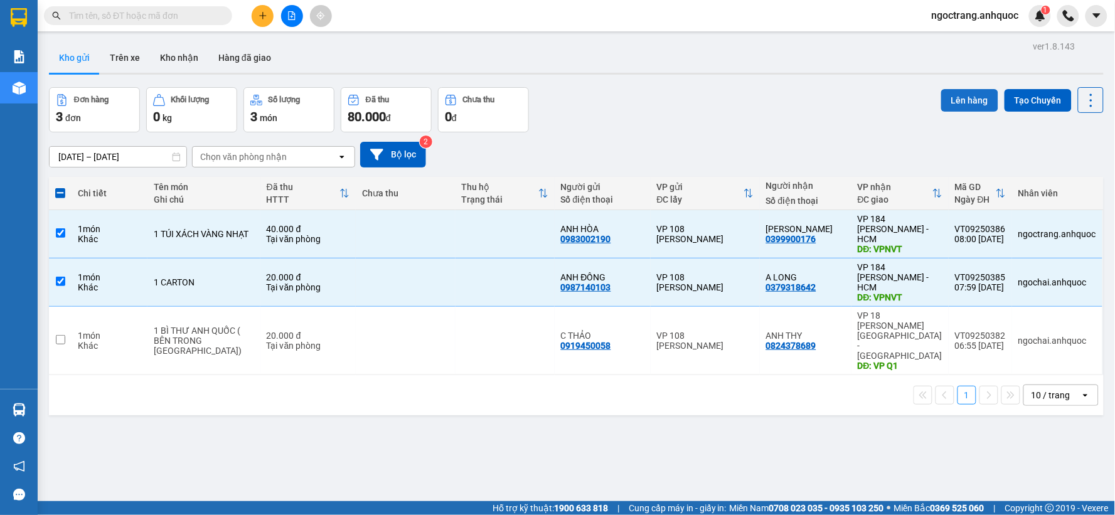
click at [956, 102] on button "Lên hàng" at bounding box center [969, 100] width 57 height 23
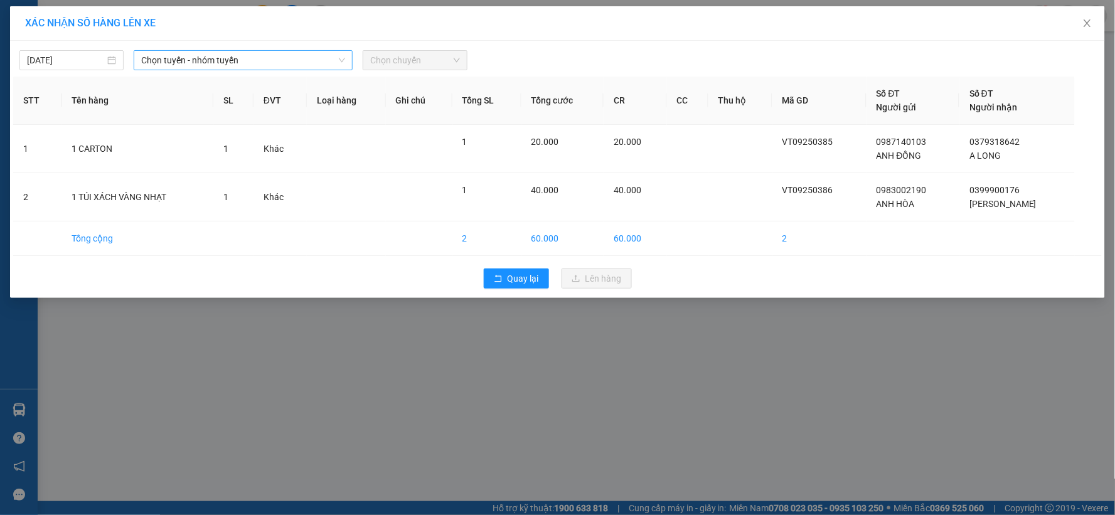
click at [183, 60] on span "Chọn tuyến - nhóm tuyến" at bounding box center [243, 60] width 204 height 19
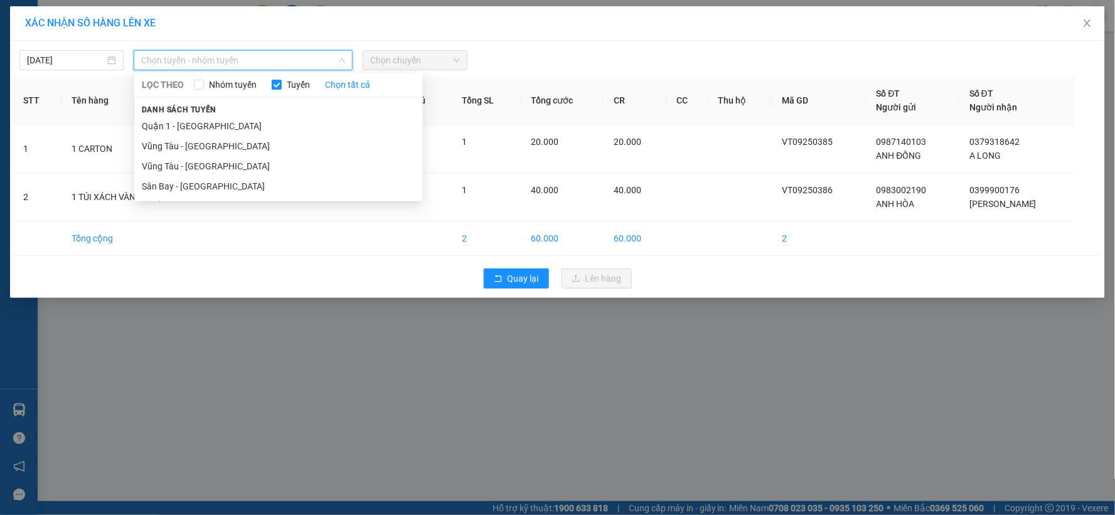
drag, startPoint x: 188, startPoint y: 162, endPoint x: 356, endPoint y: 114, distance: 174.4
click at [189, 162] on li "Vũng Tàu - [GEOGRAPHIC_DATA]" at bounding box center [278, 166] width 289 height 20
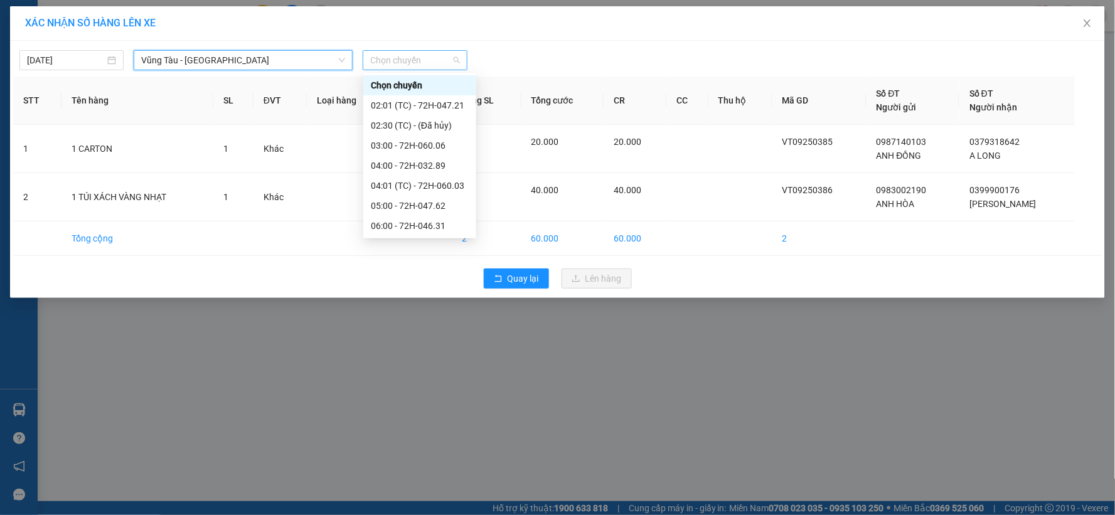
click at [412, 64] on span "Chọn chuyến" at bounding box center [414, 60] width 89 height 19
type input "09"
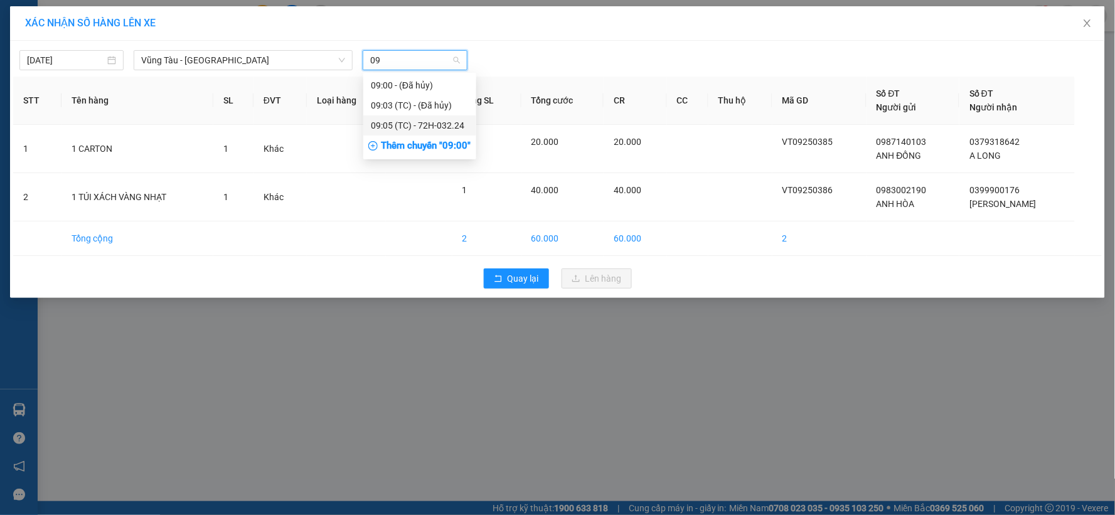
click at [455, 120] on div "09:05 (TC) - 72H-032.24" at bounding box center [420, 126] width 98 height 14
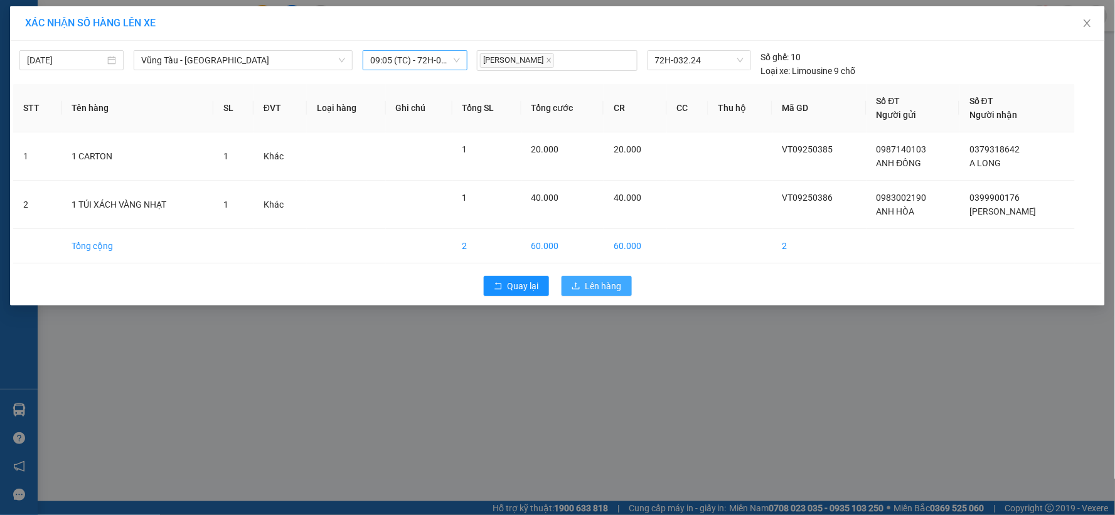
click at [591, 290] on span "Lên hàng" at bounding box center [603, 286] width 36 height 14
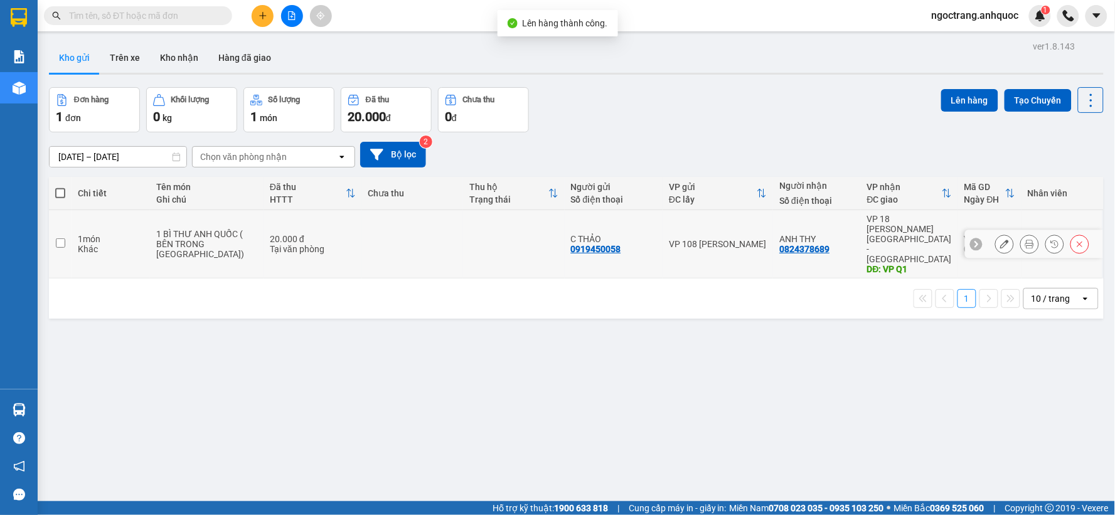
click at [58, 238] on input "checkbox" at bounding box center [60, 242] width 9 height 9
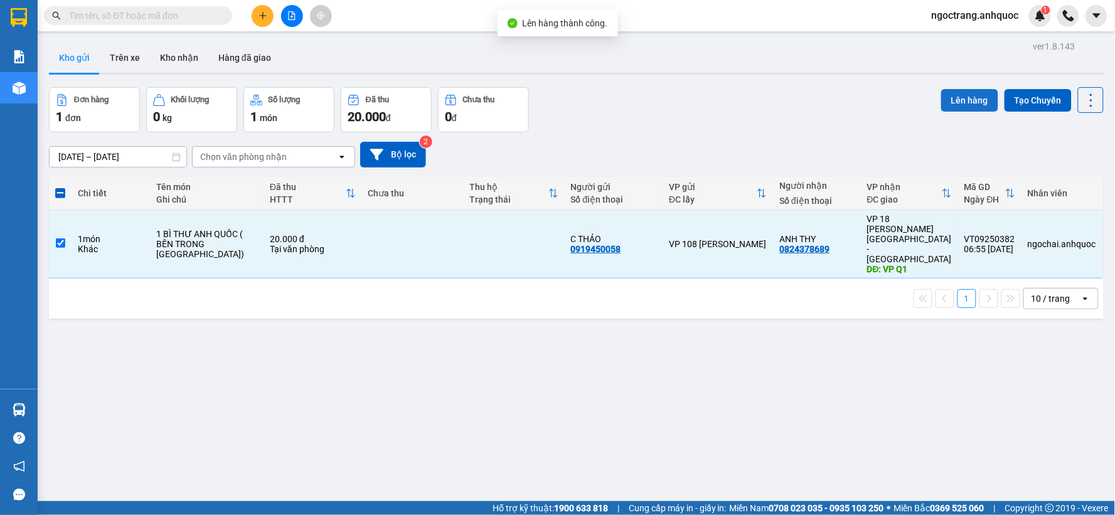
click at [974, 97] on button "Lên hàng" at bounding box center [969, 100] width 57 height 23
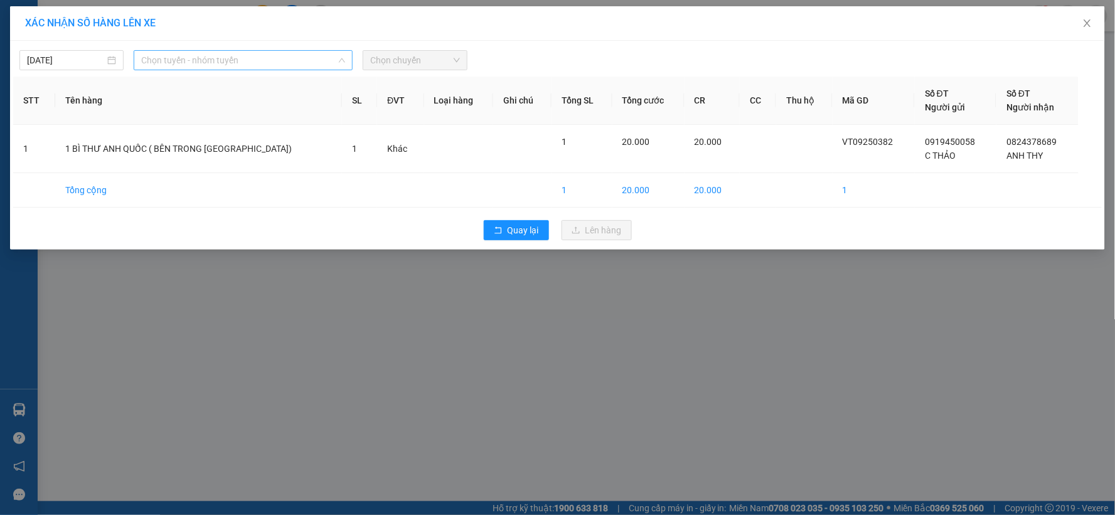
click at [183, 54] on span "Chọn tuyến - nhóm tuyến" at bounding box center [243, 60] width 204 height 19
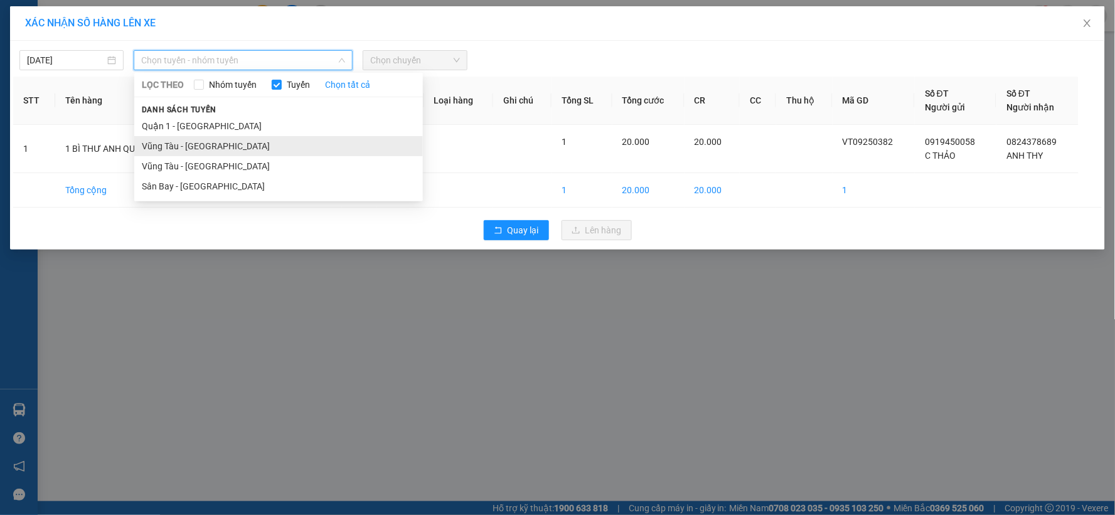
drag, startPoint x: 203, startPoint y: 146, endPoint x: 210, endPoint y: 143, distance: 6.8
click at [205, 146] on li "Vũng Tàu - [GEOGRAPHIC_DATA]" at bounding box center [278, 146] width 289 height 20
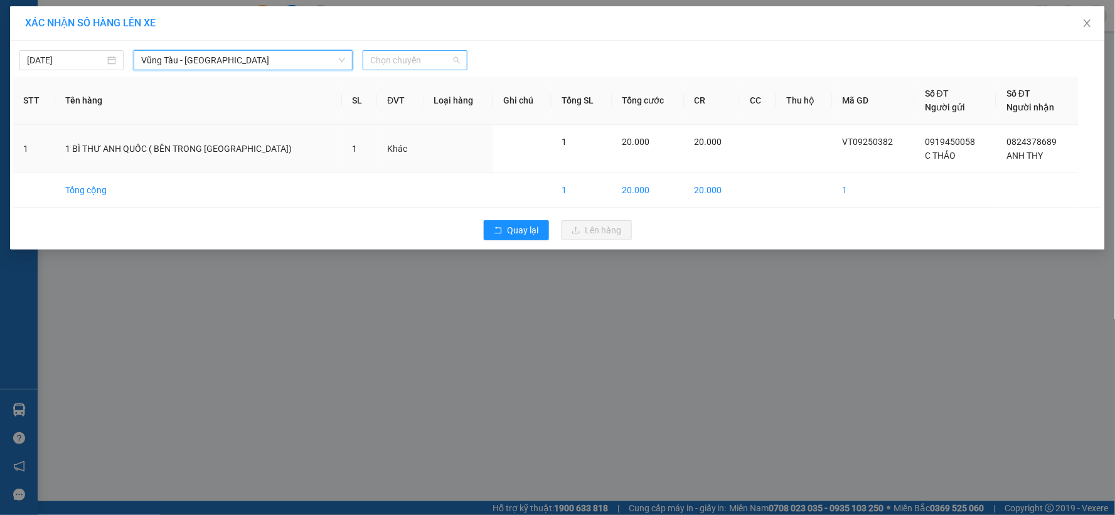
click at [452, 59] on span "Chọn chuyến" at bounding box center [414, 60] width 89 height 19
click at [462, 83] on div "09:00 - 72H-068.12" at bounding box center [420, 85] width 98 height 14
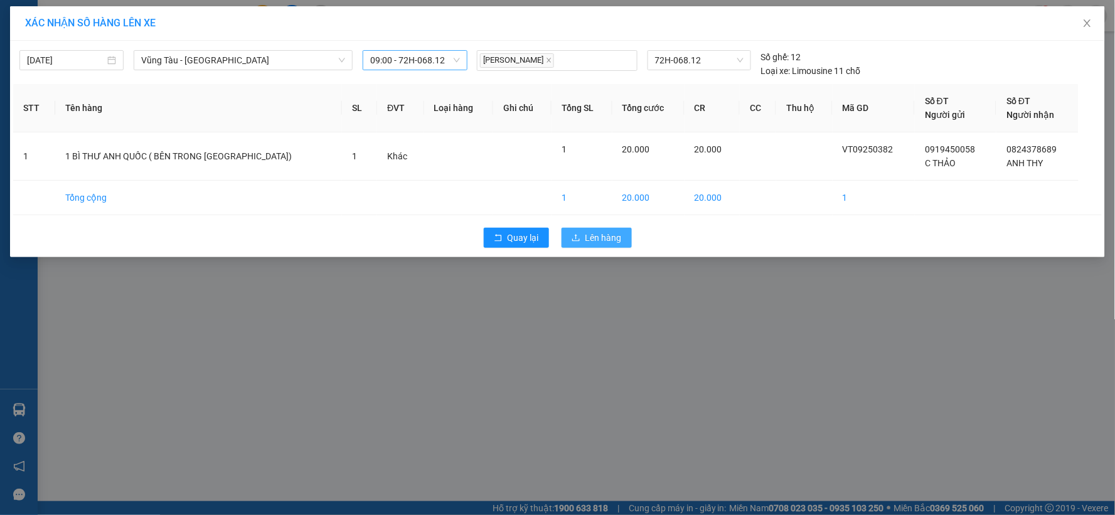
click at [600, 242] on span "Lên hàng" at bounding box center [603, 238] width 36 height 14
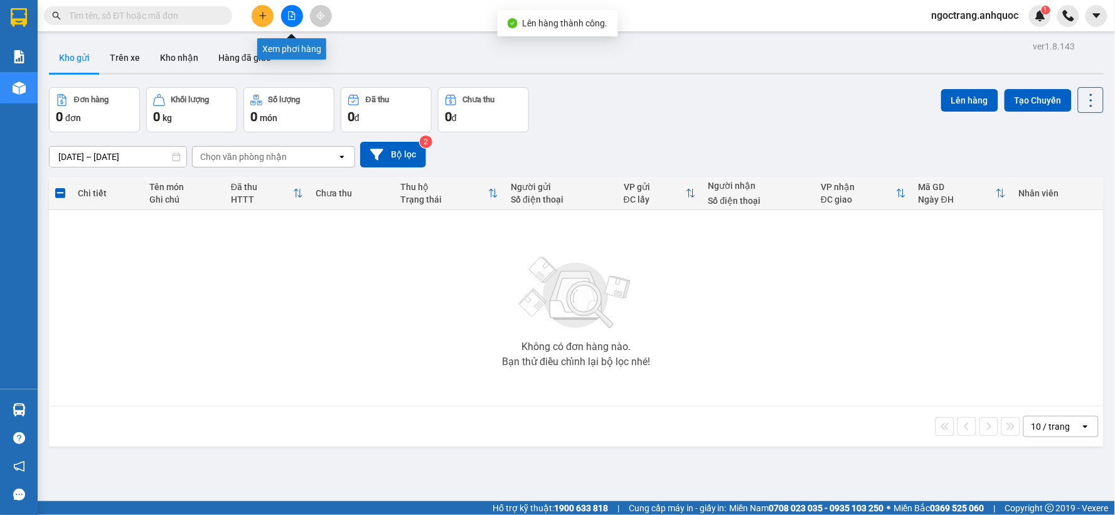
click at [294, 22] on button at bounding box center [292, 16] width 22 height 22
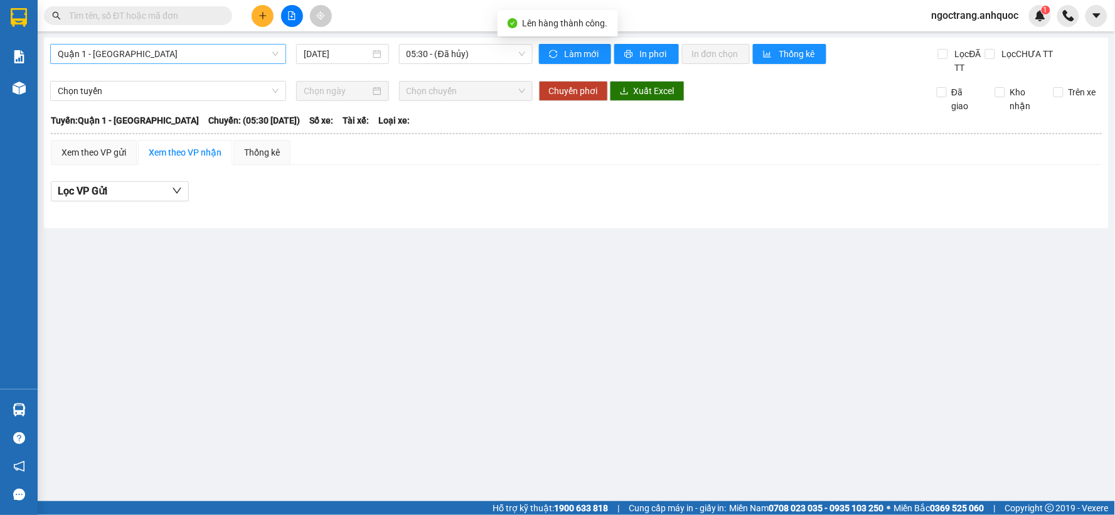
click at [149, 60] on span "Quận 1 - [GEOGRAPHIC_DATA]" at bounding box center [168, 54] width 221 height 19
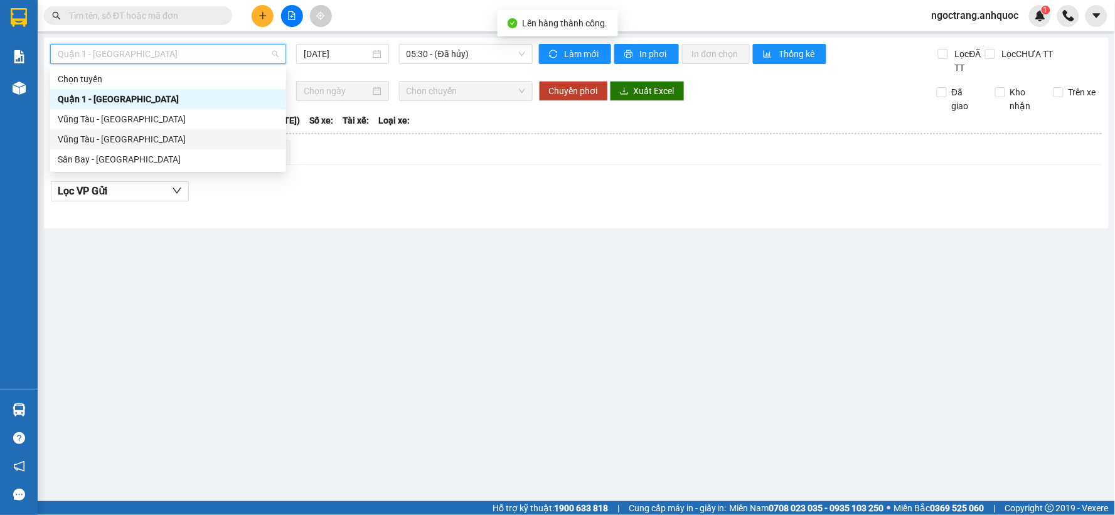
click at [115, 138] on div "Vũng Tàu - [GEOGRAPHIC_DATA]" at bounding box center [168, 139] width 221 height 14
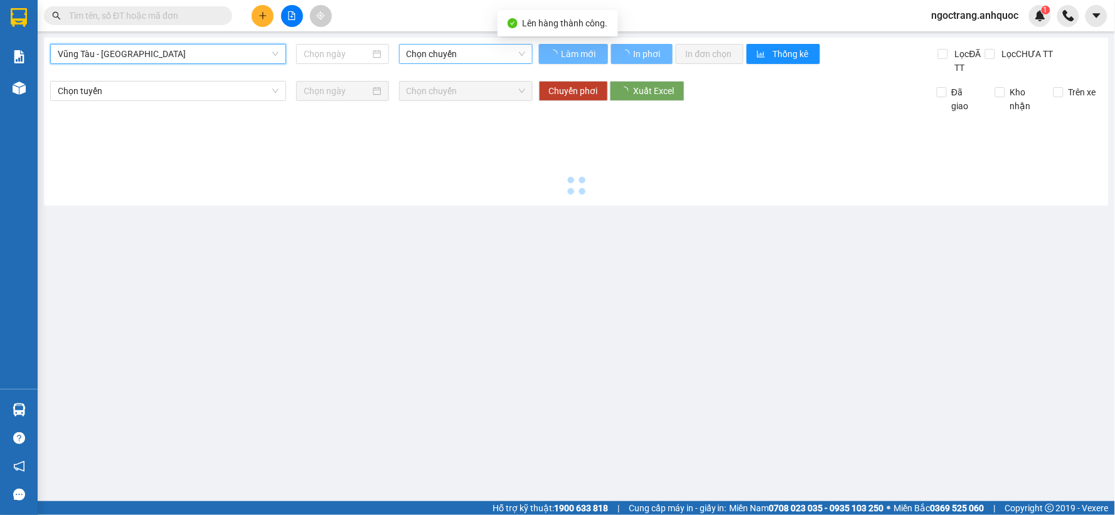
type input "[DATE]"
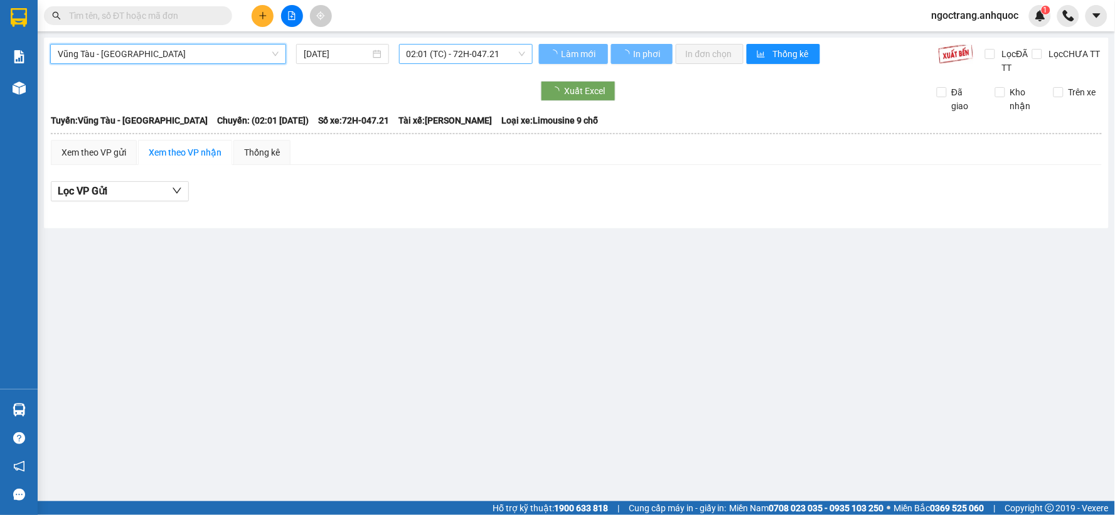
click at [435, 54] on span "02:01 (TC) - 72H-047.21" at bounding box center [466, 54] width 119 height 19
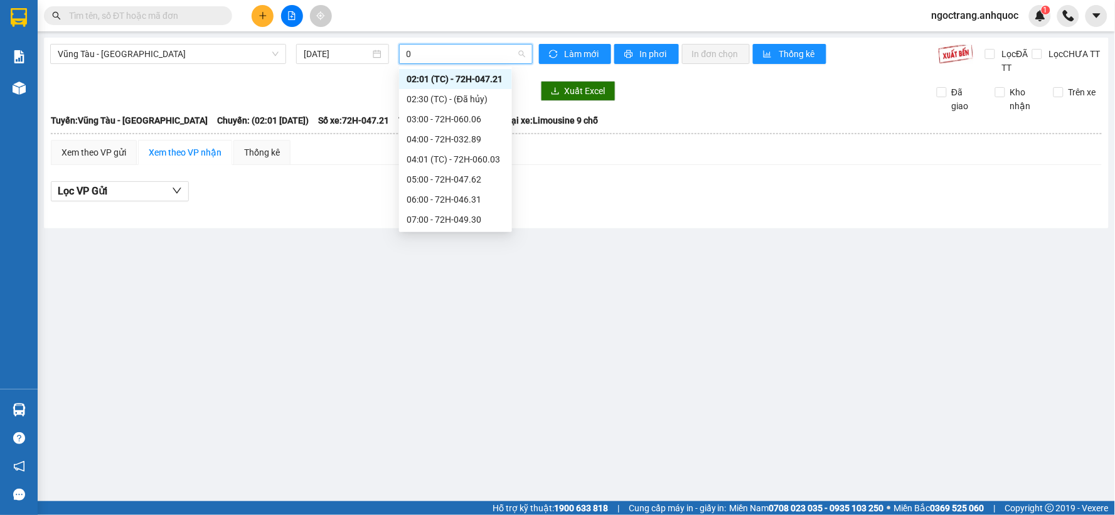
type input "09"
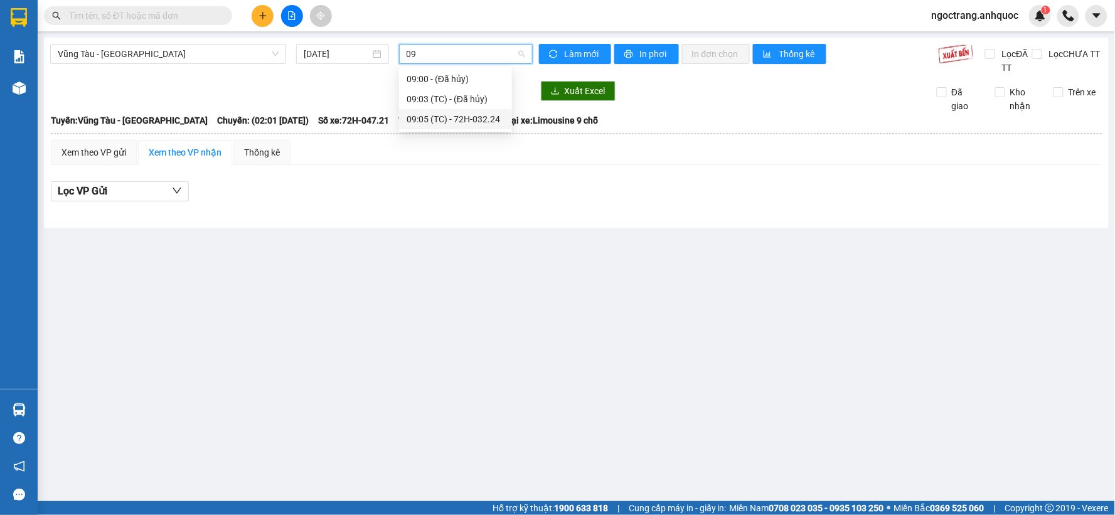
click at [469, 124] on div "09:05 (TC) - 72H-032.24" at bounding box center [456, 119] width 98 height 14
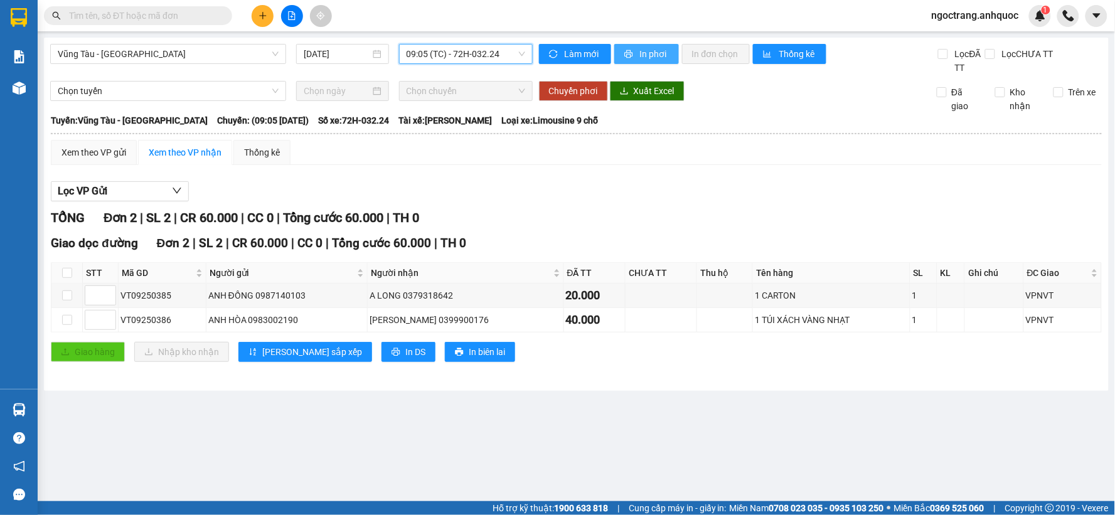
click at [651, 50] on span "In phơi" at bounding box center [654, 54] width 29 height 14
click at [621, 55] on button "In phơi" at bounding box center [646, 54] width 65 height 20
click at [205, 61] on span "Vũng Tàu - [GEOGRAPHIC_DATA]" at bounding box center [168, 54] width 221 height 19
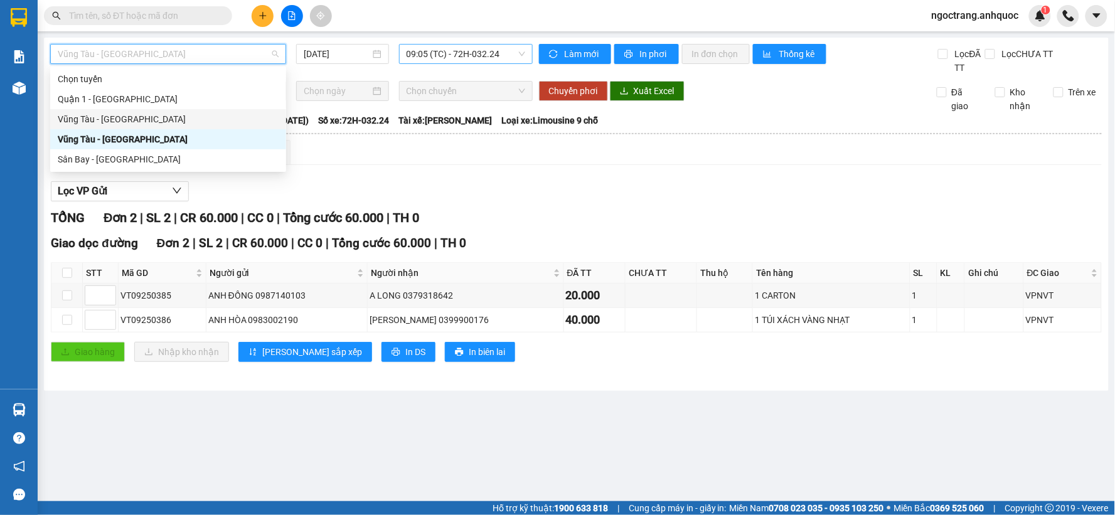
click at [148, 124] on div "Vũng Tàu - [GEOGRAPHIC_DATA]" at bounding box center [168, 119] width 221 height 14
type input "[DATE]"
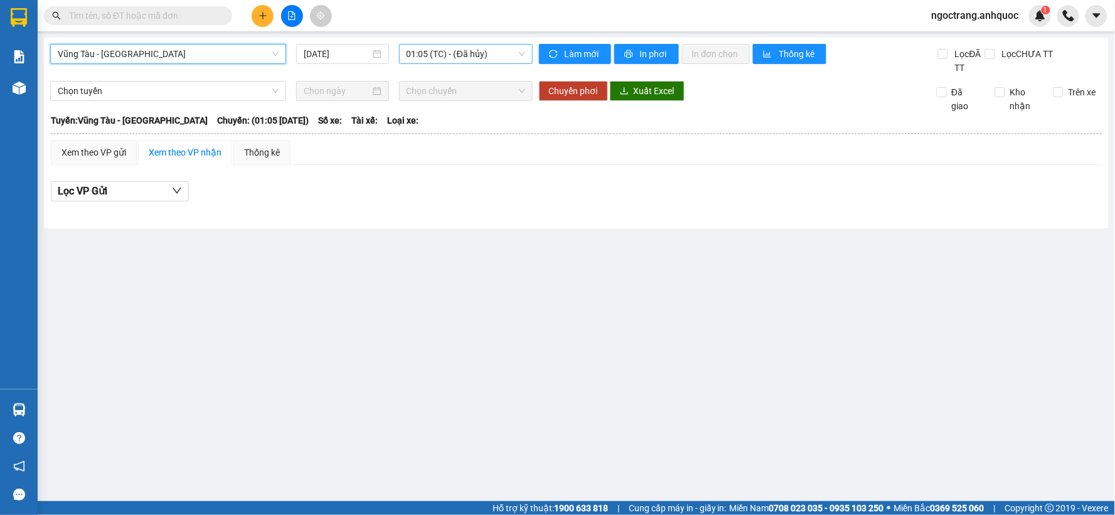
click at [459, 55] on span "01:05 (TC) - (Đã hủy)" at bounding box center [466, 54] width 119 height 19
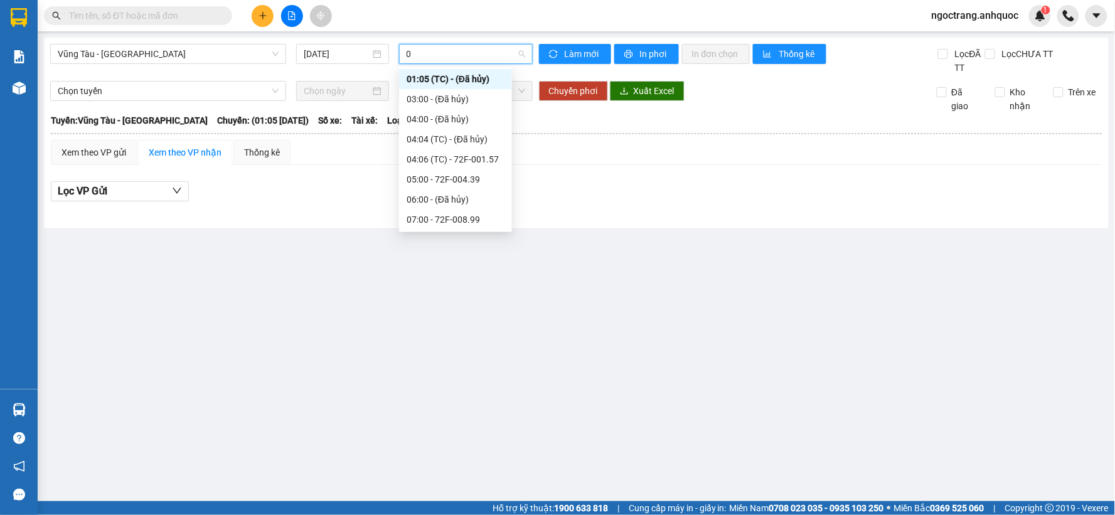
type input "09"
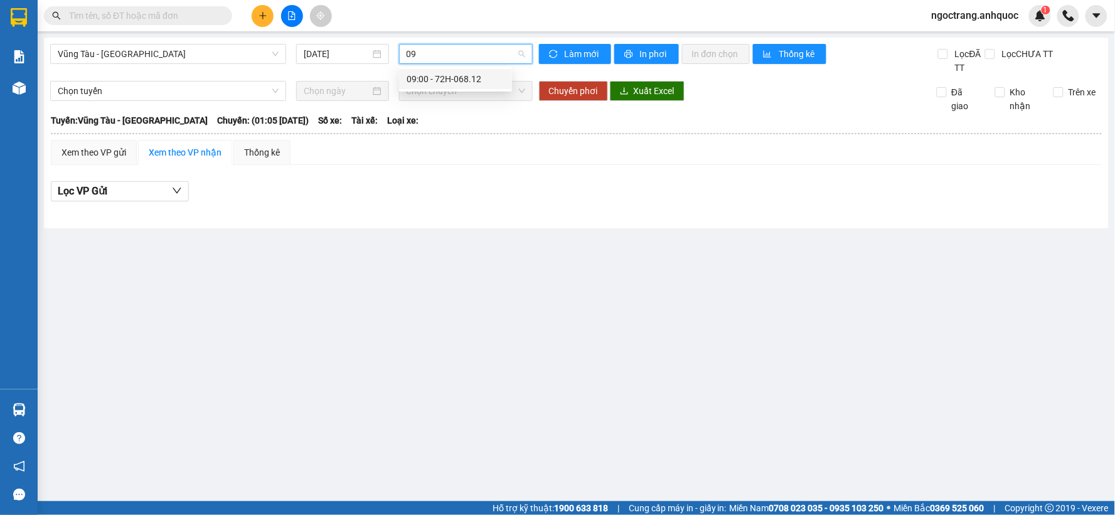
click at [453, 78] on div "09:00 - 72H-068.12" at bounding box center [456, 79] width 98 height 14
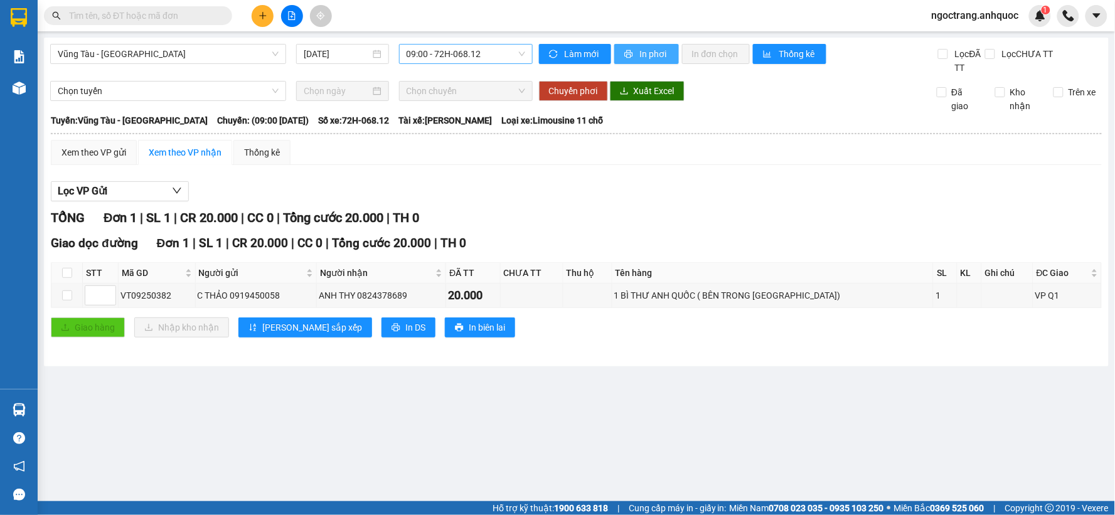
click at [656, 51] on span "In phơi" at bounding box center [654, 54] width 29 height 14
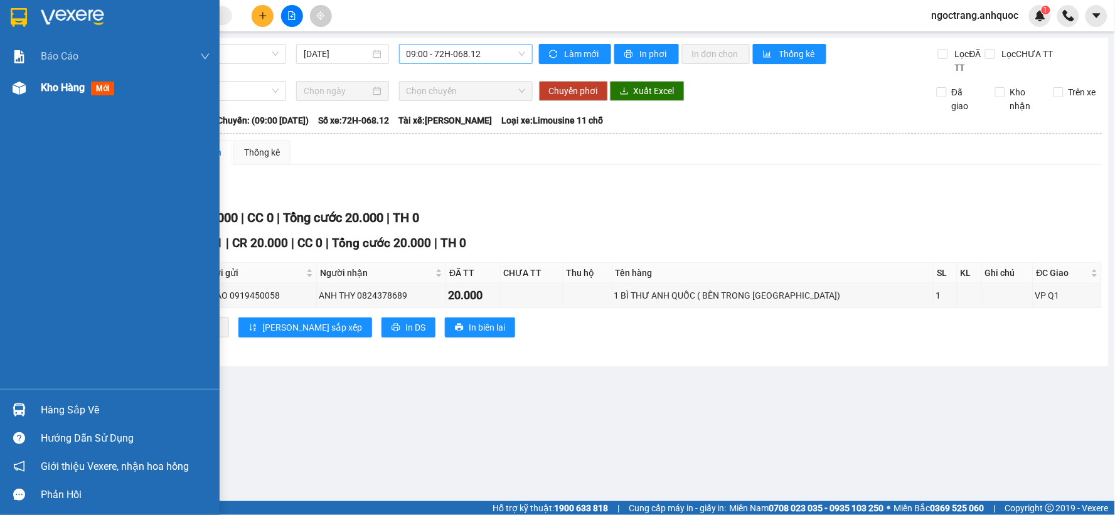
click at [63, 97] on div "Kho hàng mới" at bounding box center [125, 87] width 169 height 31
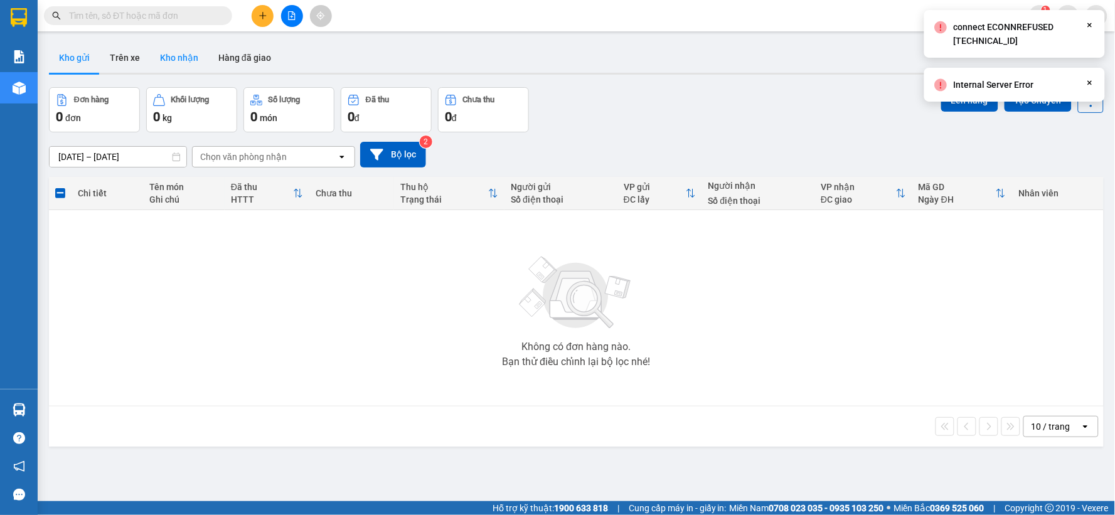
click at [179, 57] on button "Kho nhận" at bounding box center [179, 58] width 58 height 30
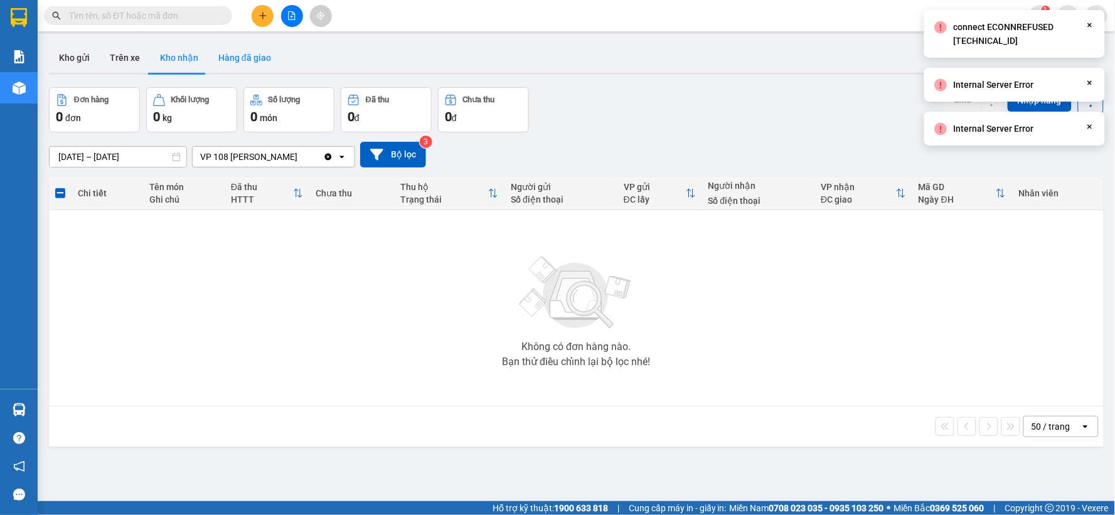
click at [231, 63] on button "Hàng đã giao" at bounding box center [244, 58] width 73 height 30
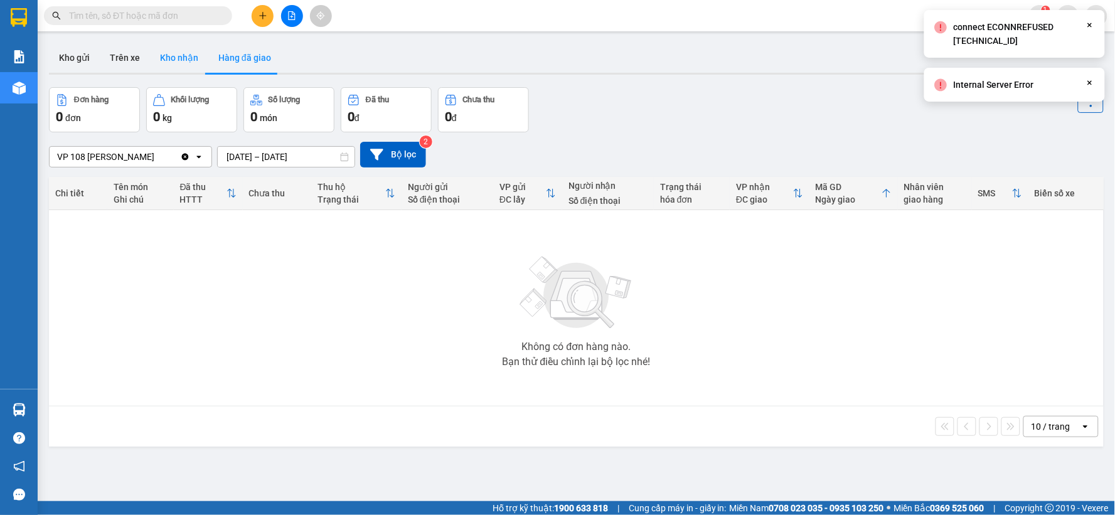
click at [188, 60] on button "Kho nhận" at bounding box center [179, 58] width 58 height 30
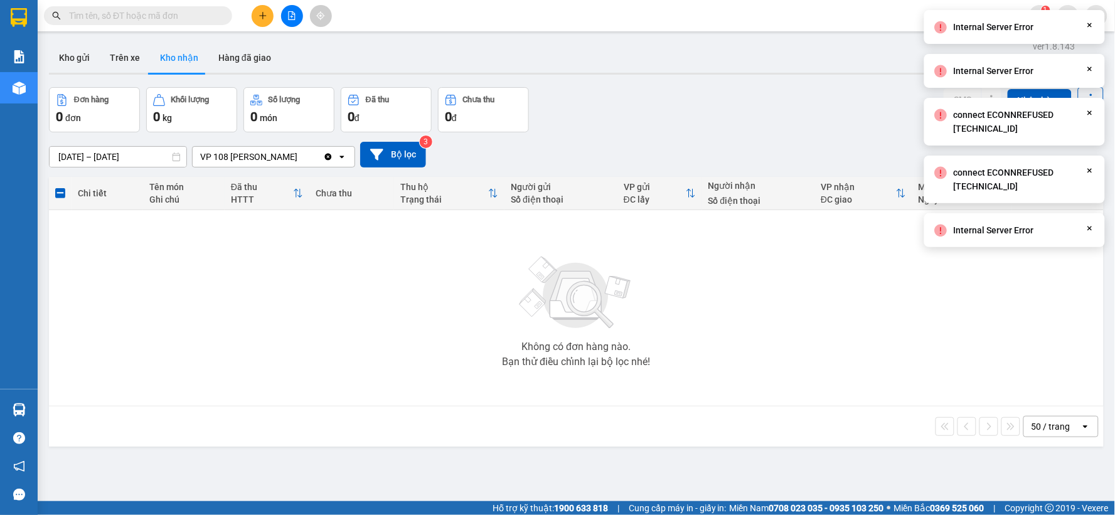
click at [1090, 26] on icon "Close" at bounding box center [1090, 25] width 10 height 10
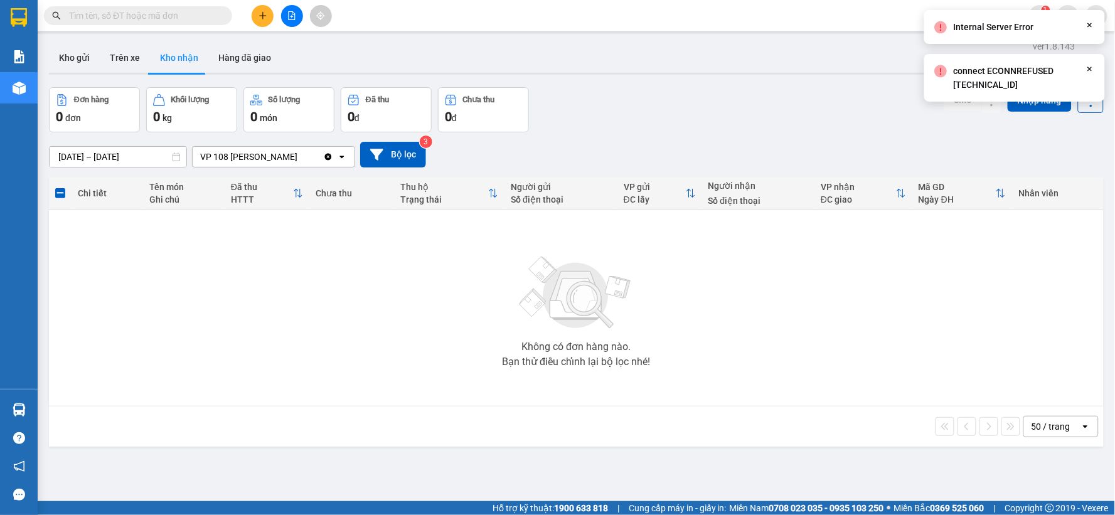
click at [1094, 75] on div "connect ECONNREFUSED 10.9.0.165:5432 Close" at bounding box center [1014, 78] width 181 height 48
click at [1088, 67] on icon "Close" at bounding box center [1090, 69] width 10 height 10
click at [1087, 25] on icon "Close" at bounding box center [1090, 25] width 10 height 10
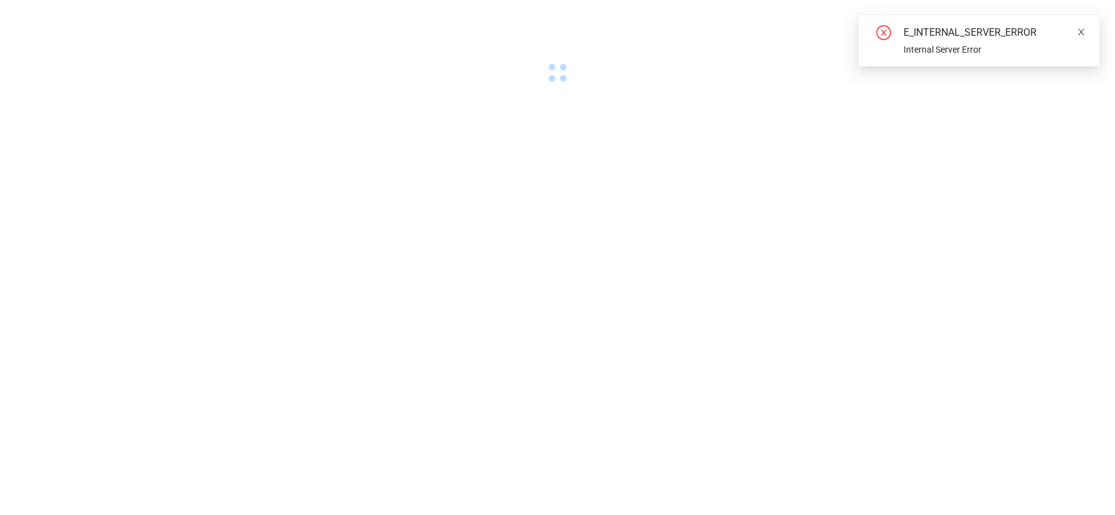
click at [1082, 35] on icon "close" at bounding box center [1081, 32] width 9 height 9
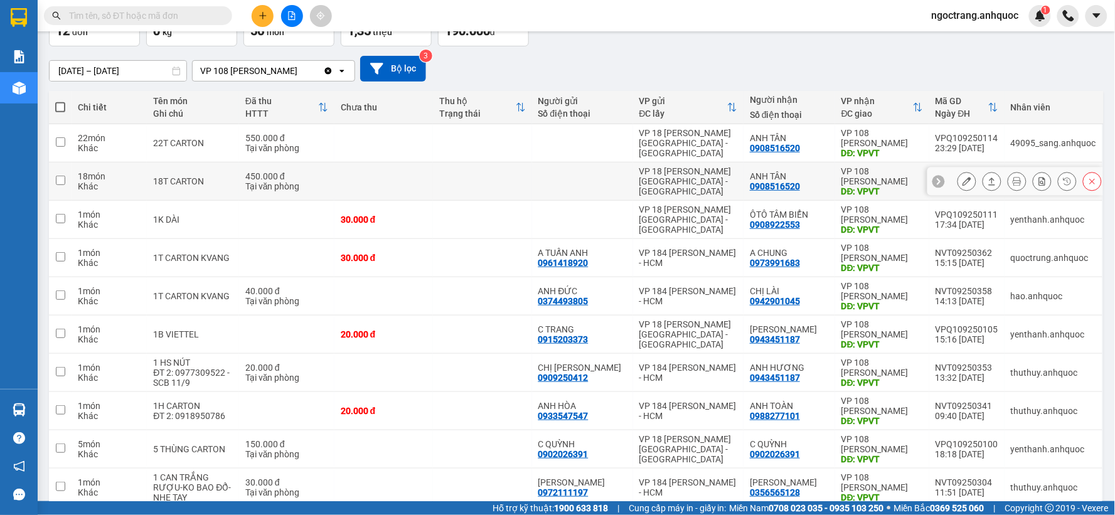
scroll to position [82, 0]
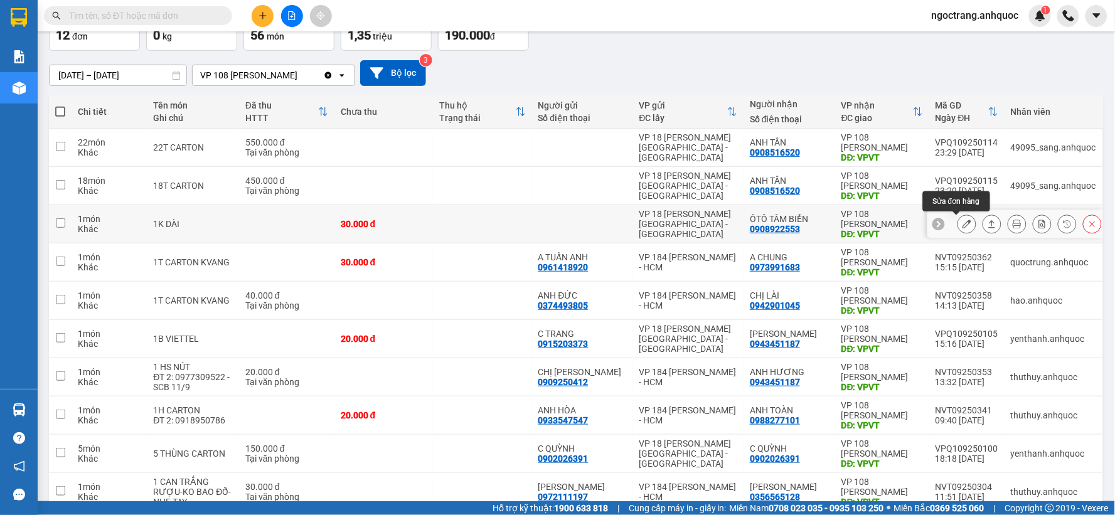
click at [962, 227] on icon at bounding box center [966, 224] width 9 height 9
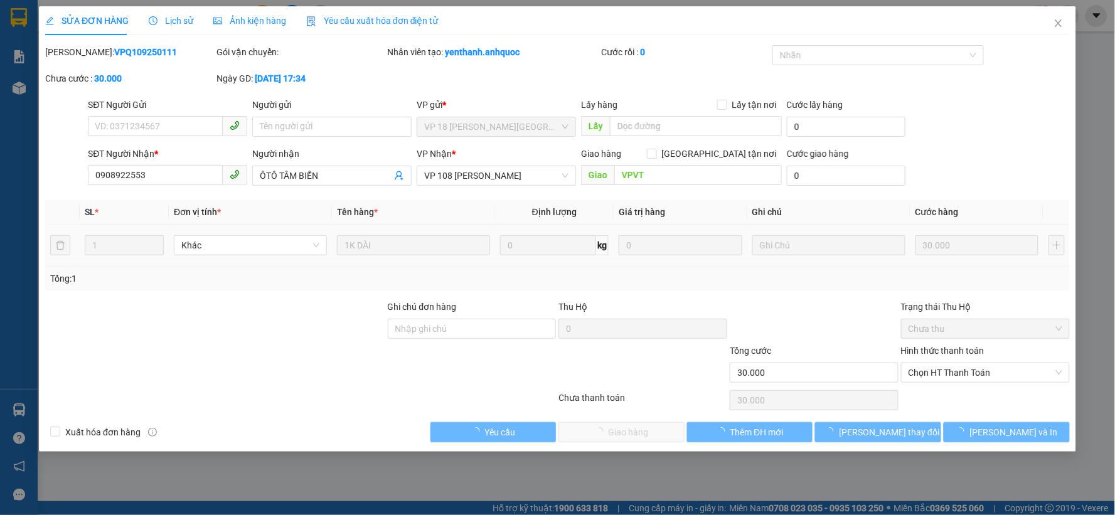
type input "0908922553"
type input "ÔTÔ TÂM BIỂN"
type input "VPVT"
type input "30.000"
click at [988, 373] on span "Chọn HT Thanh Toán" at bounding box center [986, 372] width 154 height 19
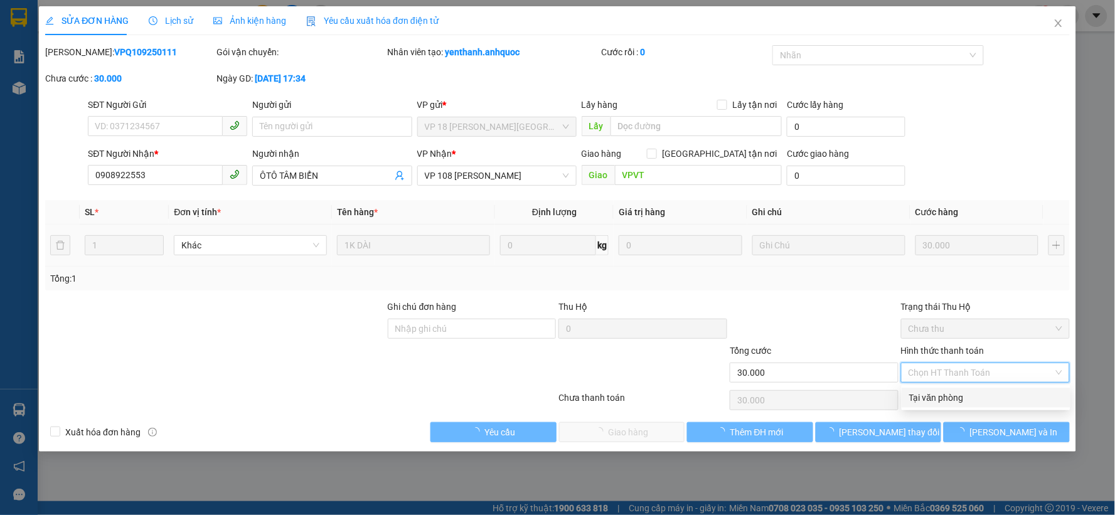
click at [966, 397] on div "Tại văn phòng" at bounding box center [986, 398] width 154 height 14
type input "0"
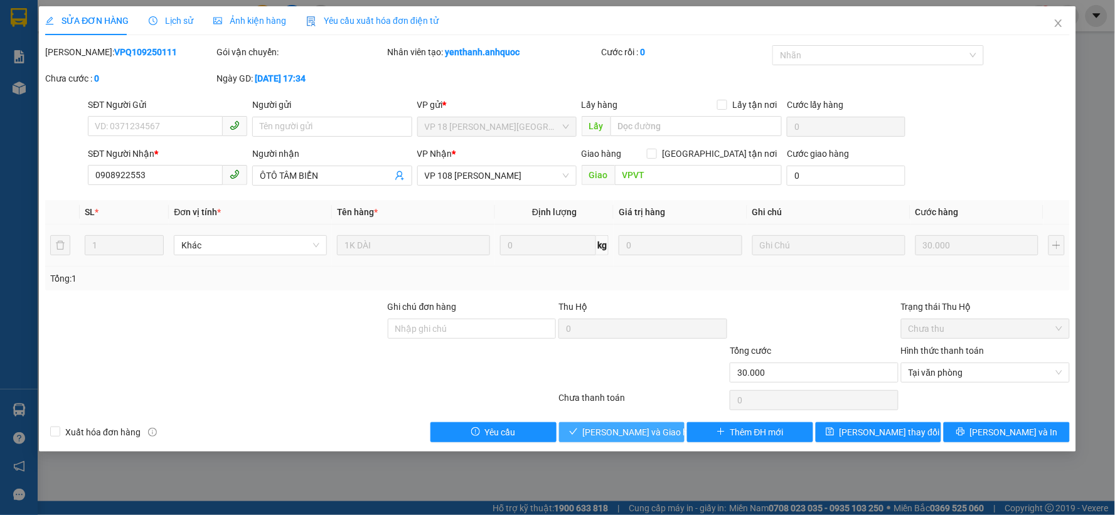
click at [641, 429] on span "Lưu và Giao hàng" at bounding box center [643, 432] width 120 height 14
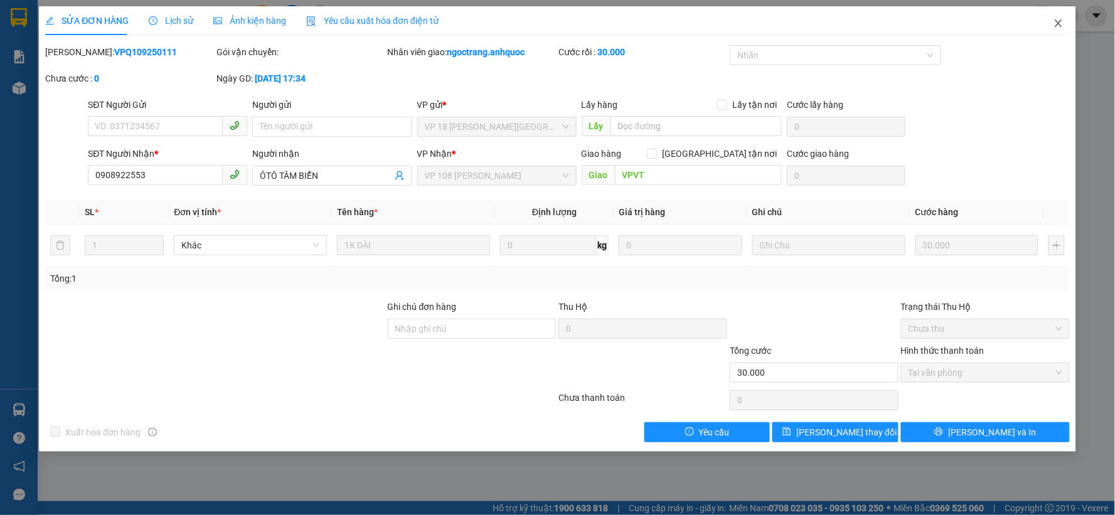
click at [1055, 19] on icon "close" at bounding box center [1058, 23] width 10 height 10
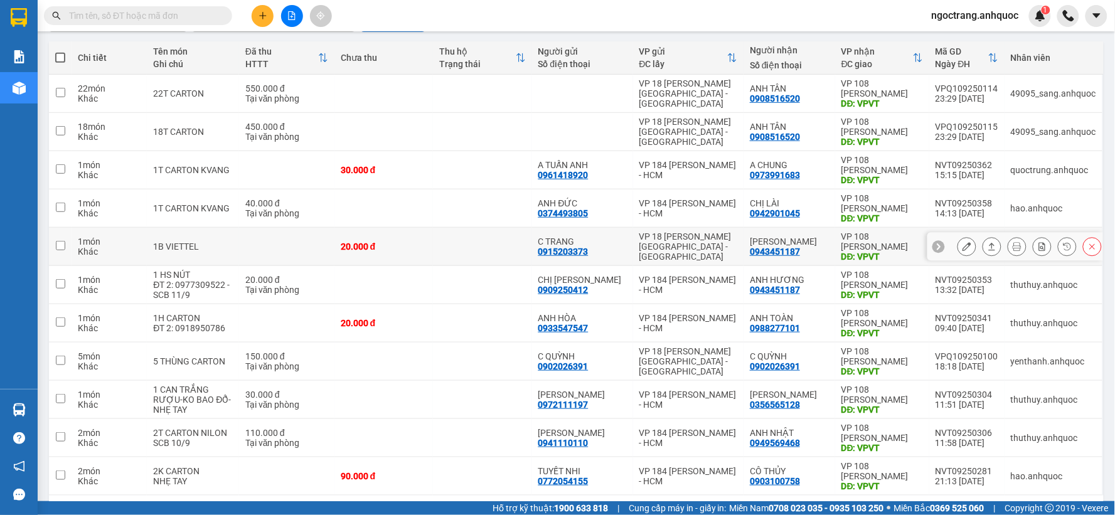
scroll to position [139, 0]
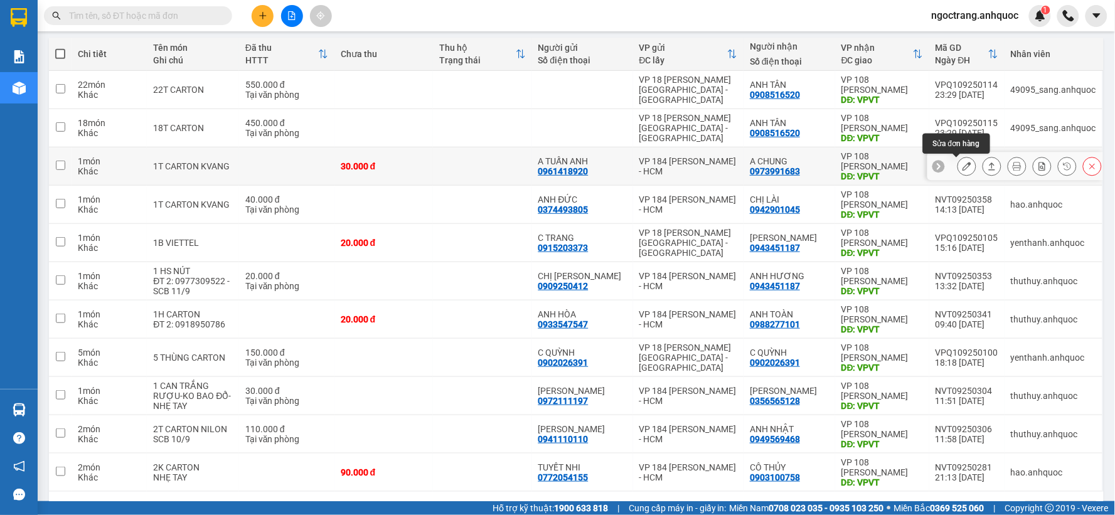
click at [962, 163] on icon at bounding box center [966, 166] width 9 height 9
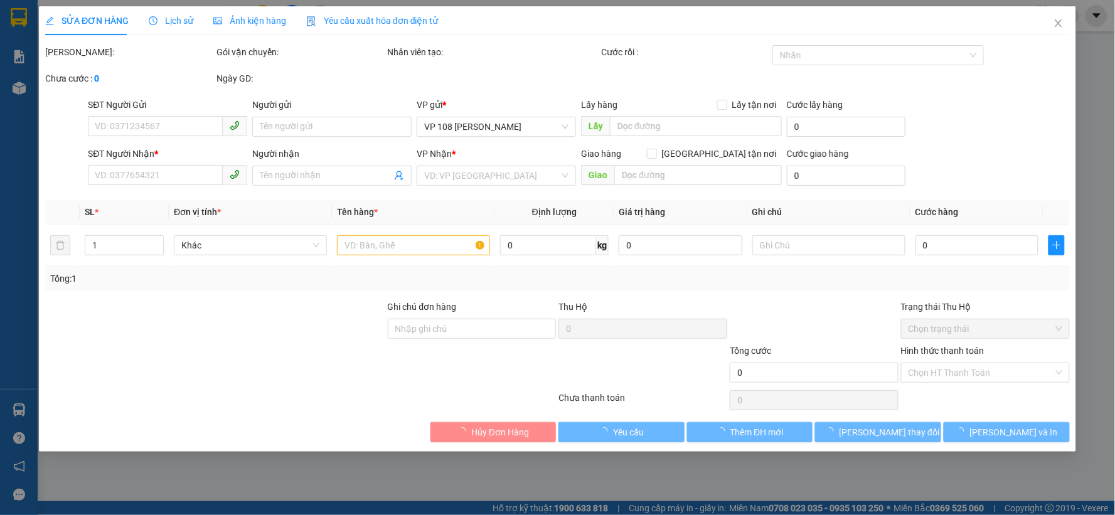
type input "0961418920"
type input "A TUẤN ANH"
type input "0973991683"
type input "A CHUNG"
type input "VPVT"
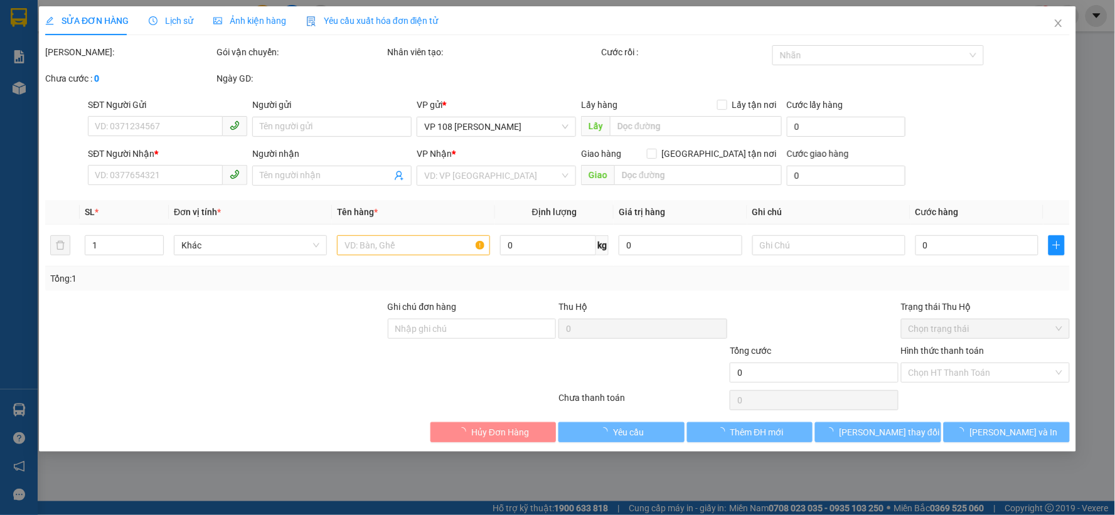
type input "TT TIỀN MẶT 12/9"
type input "30.000"
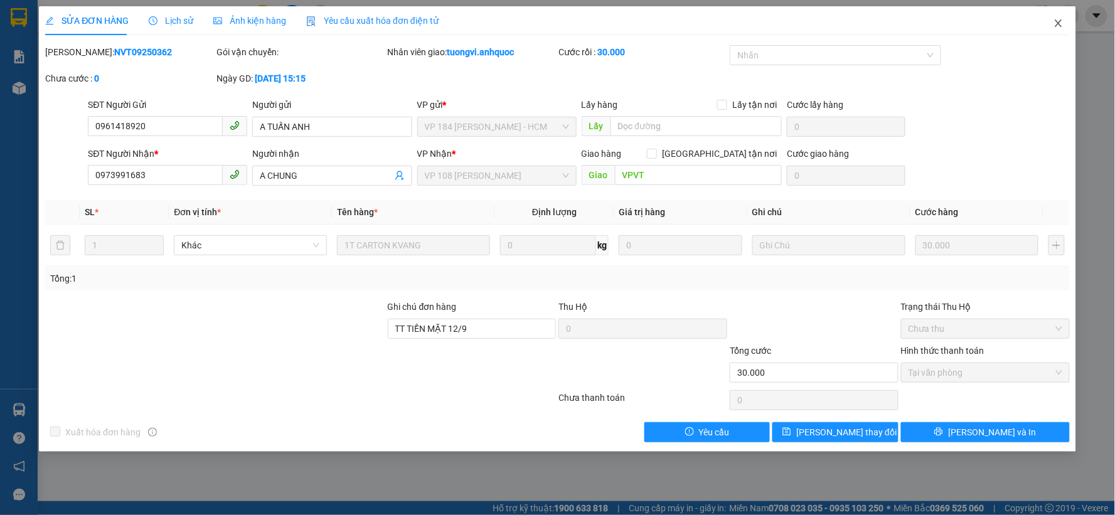
click at [1055, 22] on icon "close" at bounding box center [1058, 23] width 10 height 10
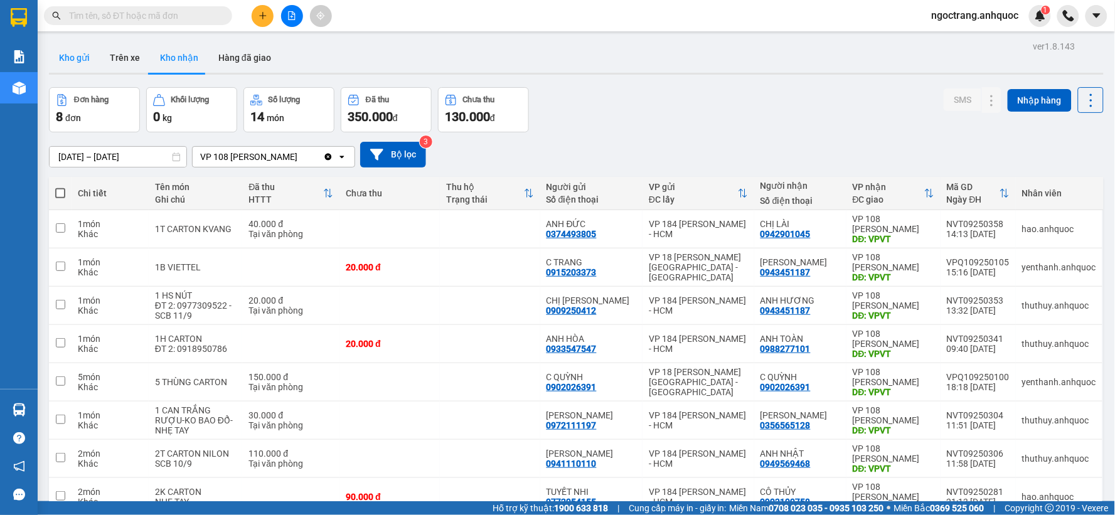
click at [78, 67] on button "Kho gửi" at bounding box center [74, 58] width 51 height 30
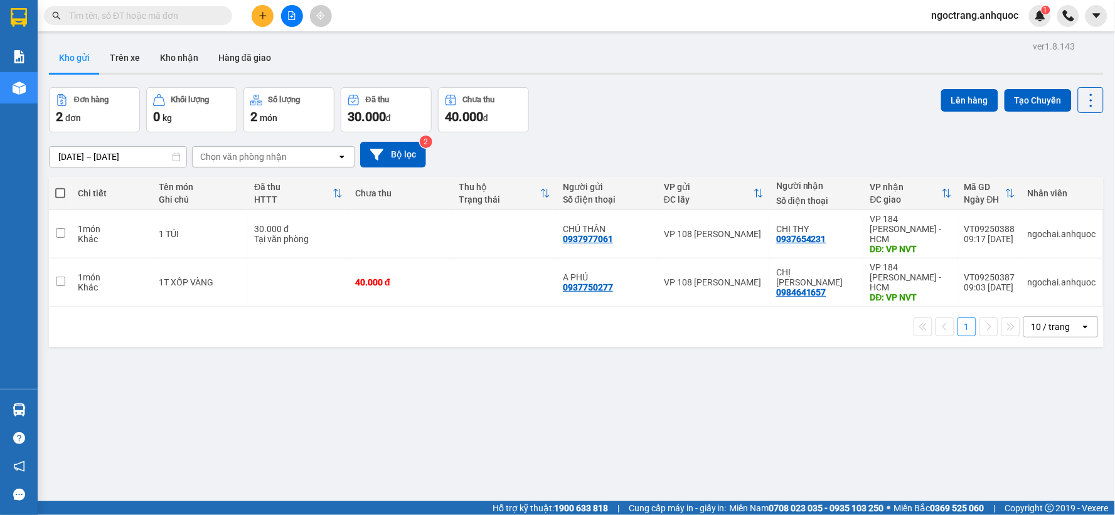
click at [61, 189] on span at bounding box center [60, 193] width 10 height 10
click at [60, 187] on input "checkbox" at bounding box center [60, 187] width 0 height 0
checkbox input "true"
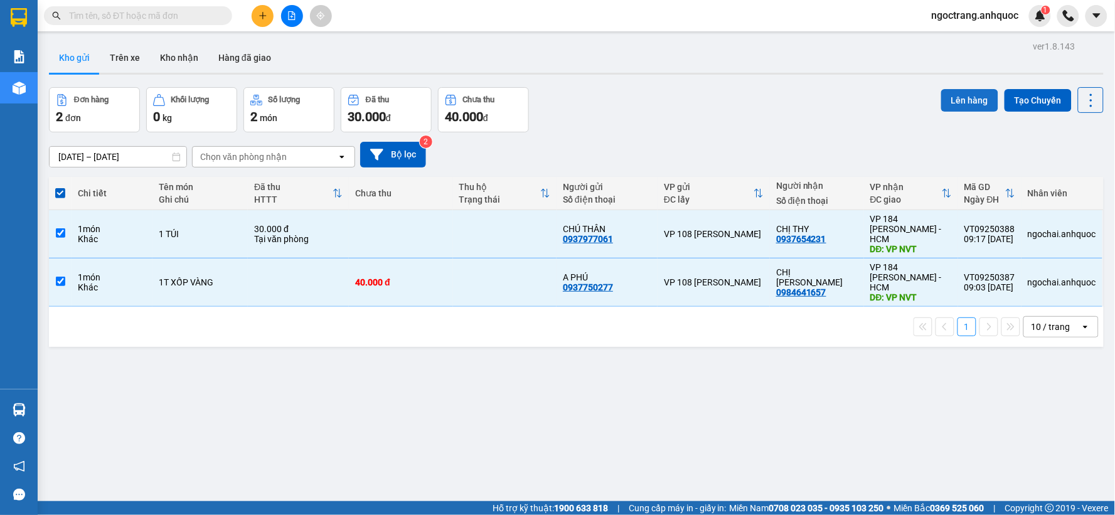
click at [951, 91] on button "Lên hàng" at bounding box center [969, 100] width 57 height 23
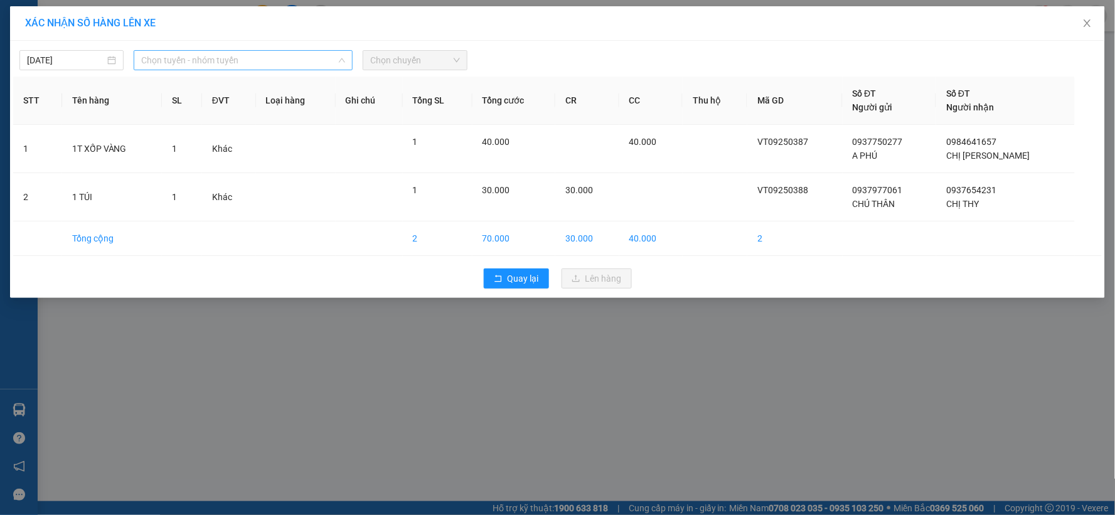
click at [210, 60] on span "Chọn tuyến - nhóm tuyến" at bounding box center [243, 60] width 204 height 19
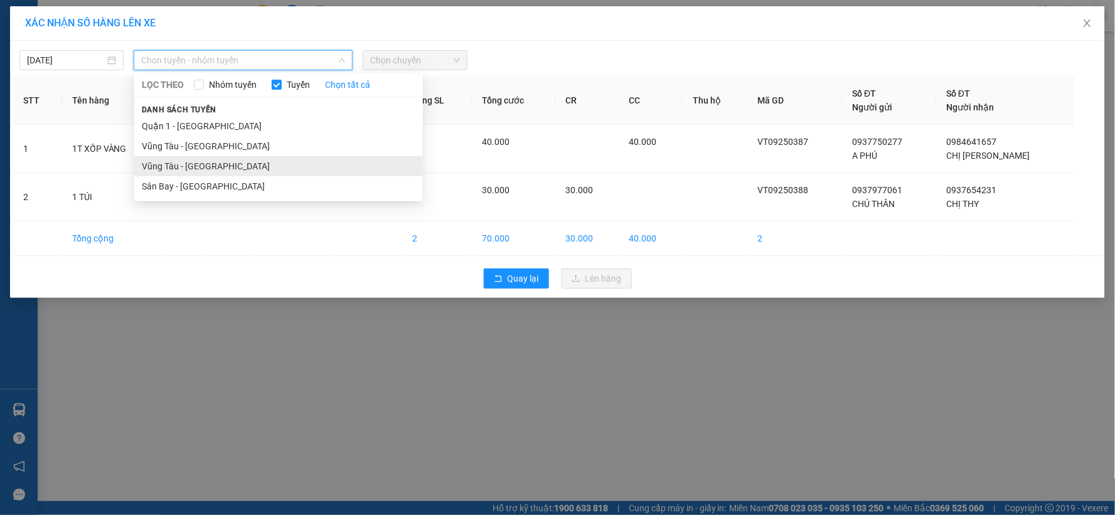
click at [186, 163] on li "Vũng Tàu - [GEOGRAPHIC_DATA]" at bounding box center [278, 166] width 289 height 20
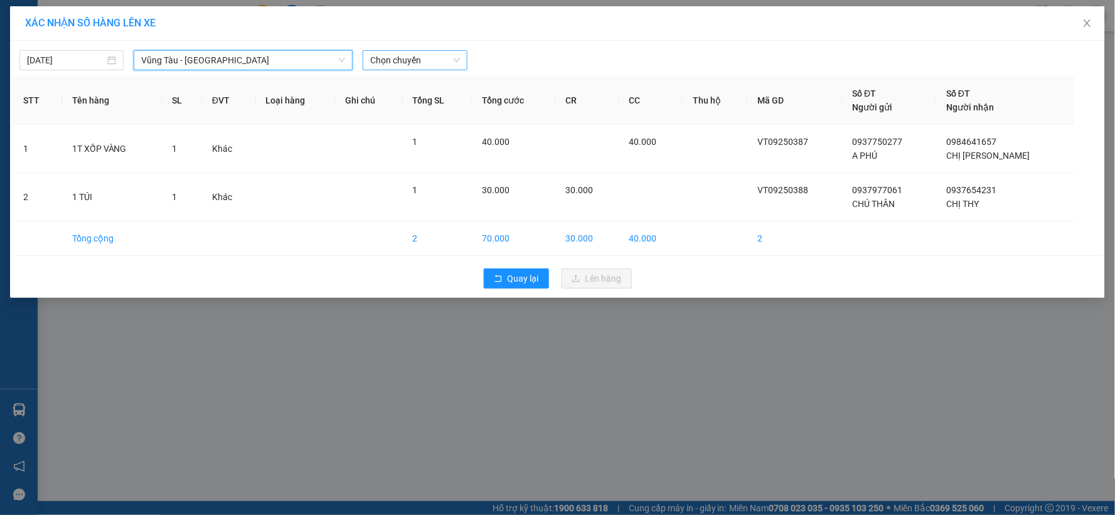
click at [412, 61] on span "Chọn chuyến" at bounding box center [414, 60] width 89 height 19
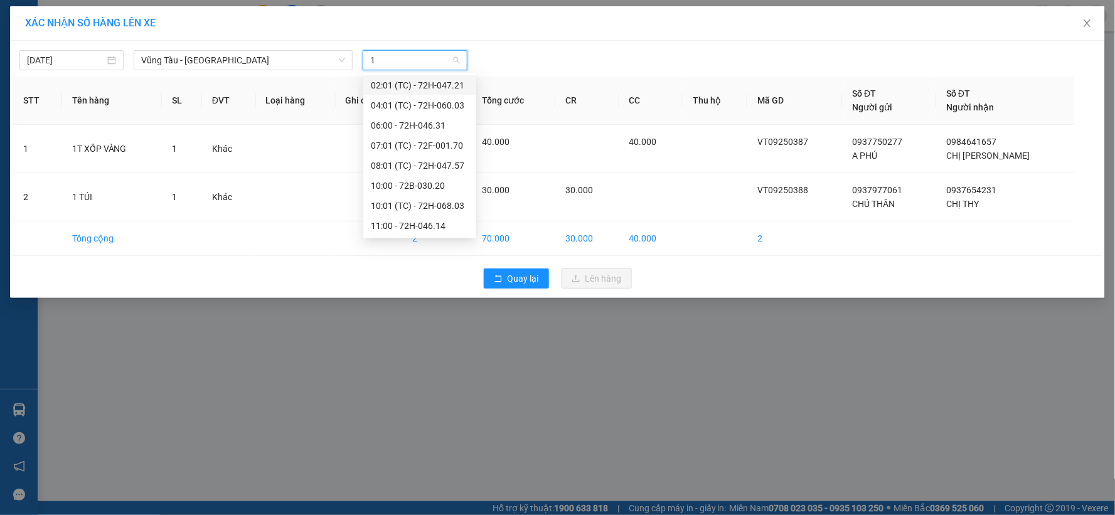
type input "10"
click at [415, 82] on div "10:00 - 72B-030.20" at bounding box center [420, 85] width 98 height 14
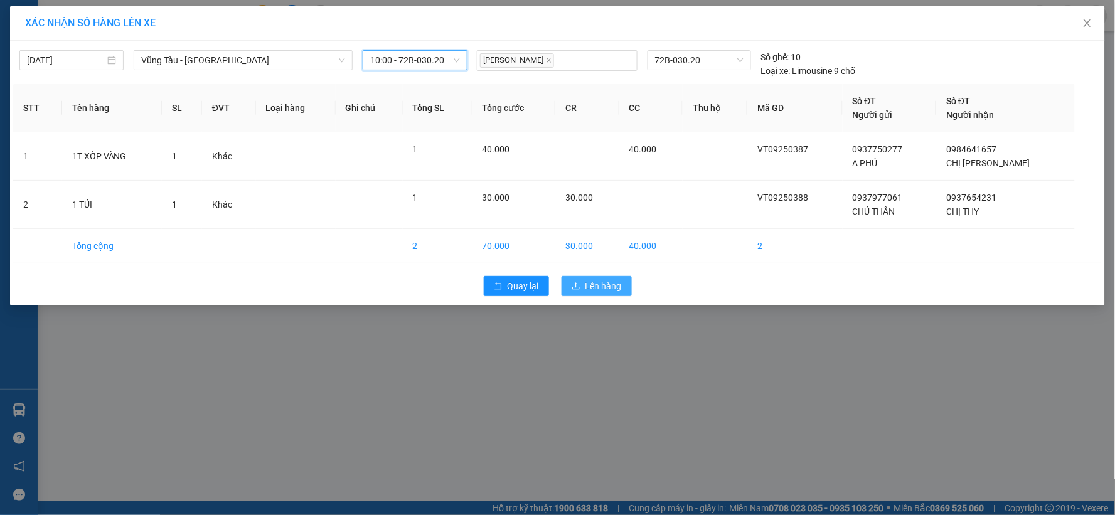
click at [594, 286] on span "Lên hàng" at bounding box center [603, 286] width 36 height 14
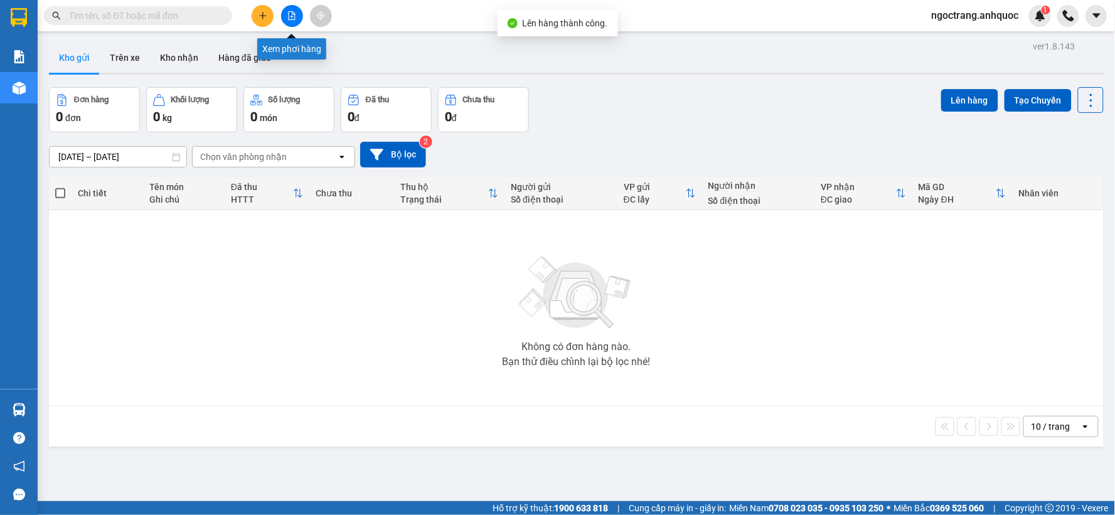
click at [296, 19] on icon "file-add" at bounding box center [291, 15] width 9 height 9
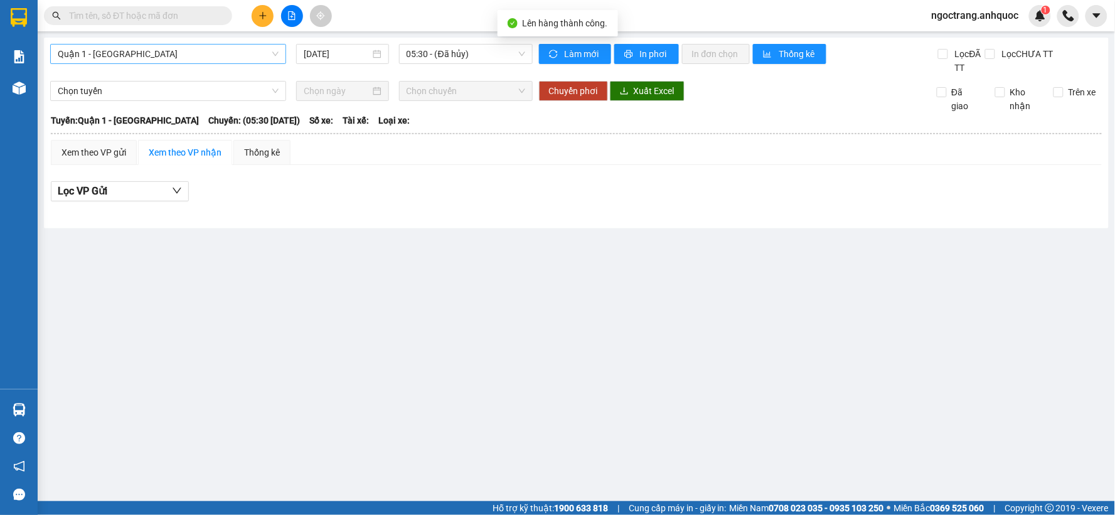
click at [178, 55] on span "Quận 1 - [GEOGRAPHIC_DATA]" at bounding box center [168, 54] width 221 height 19
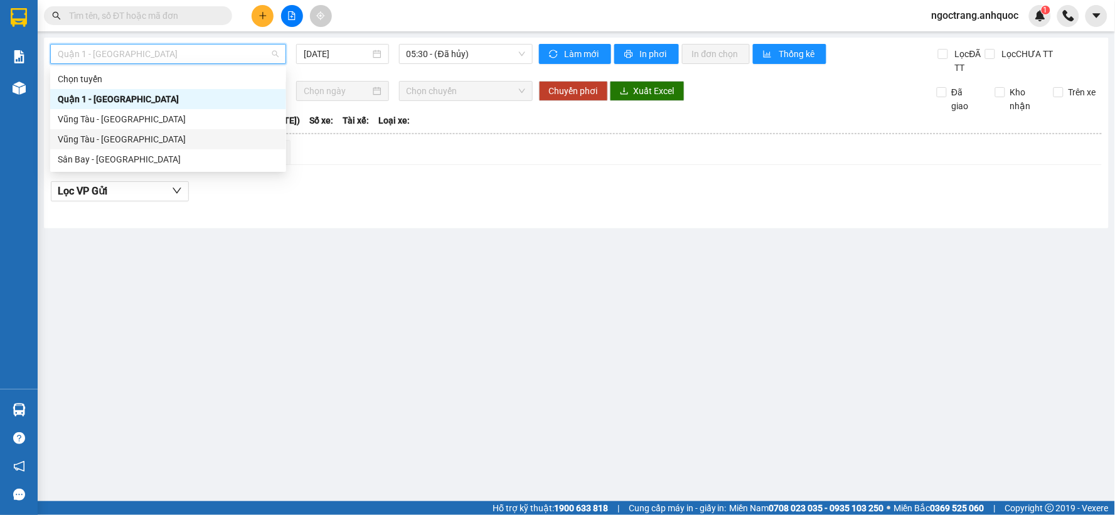
click at [128, 146] on div "Vũng Tàu - [GEOGRAPHIC_DATA]" at bounding box center [168, 139] width 236 height 20
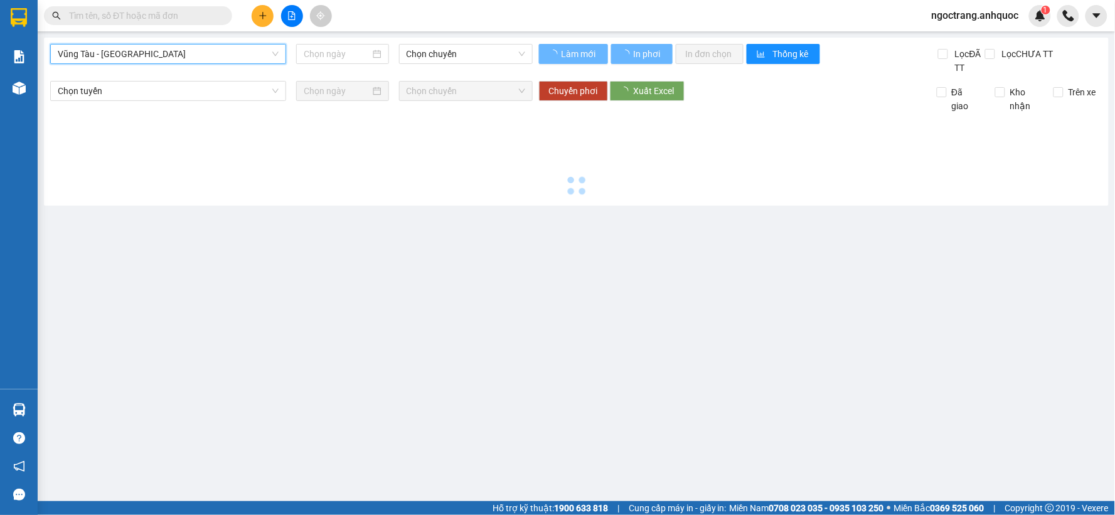
type input "[DATE]"
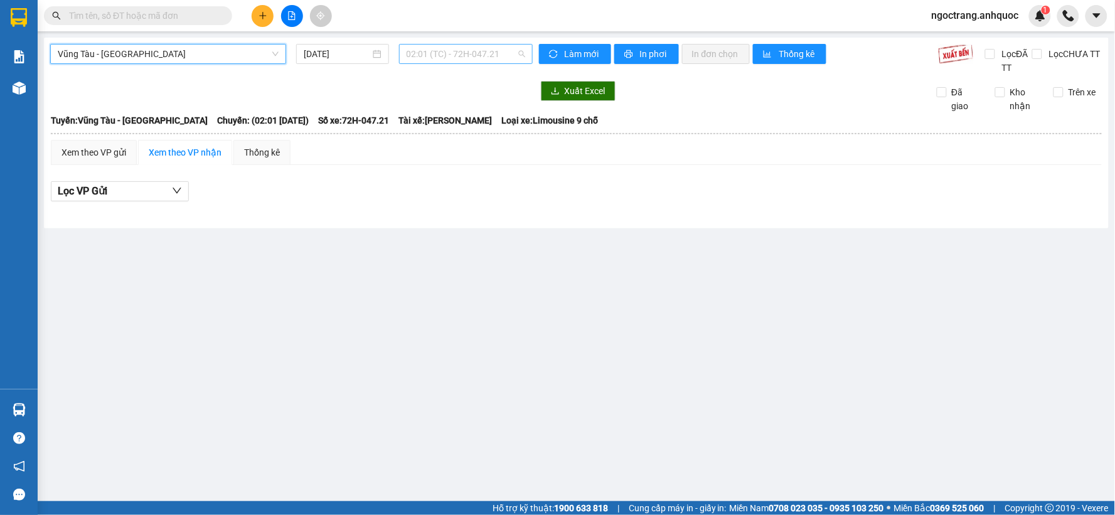
click at [442, 59] on span "02:01 (TC) - 72H-047.21" at bounding box center [466, 54] width 119 height 19
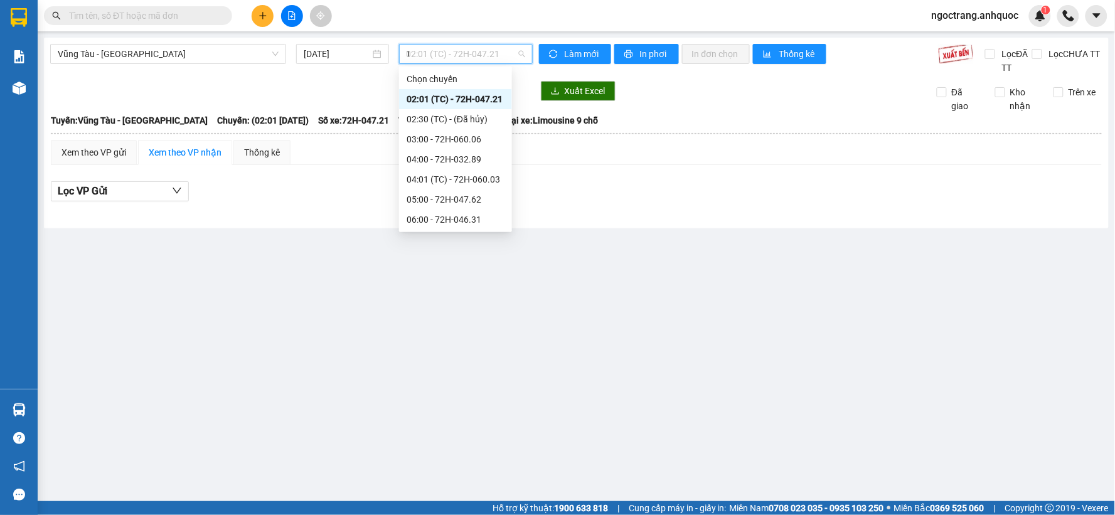
type input "10"
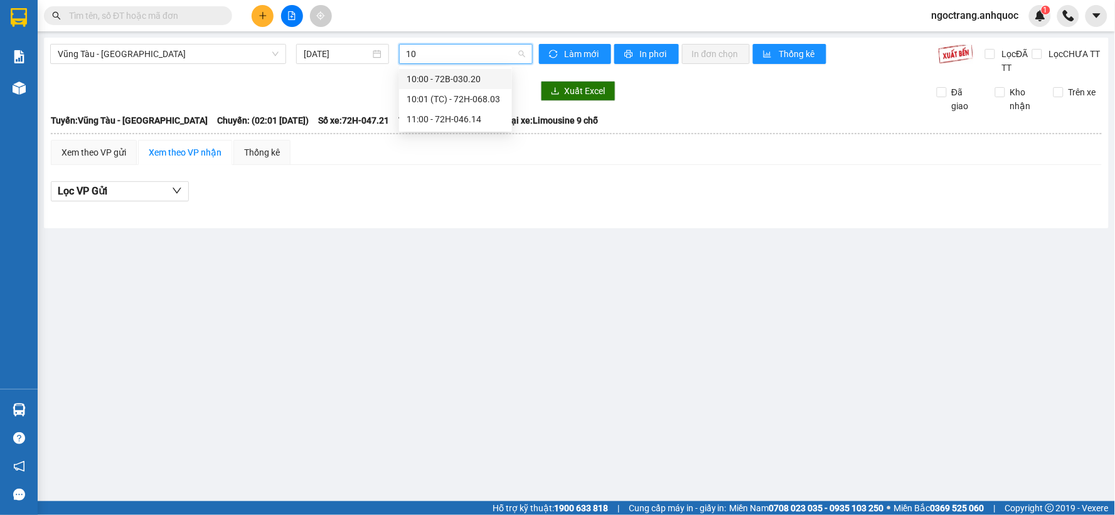
click at [450, 73] on div "10:00 - 72B-030.20" at bounding box center [456, 79] width 98 height 14
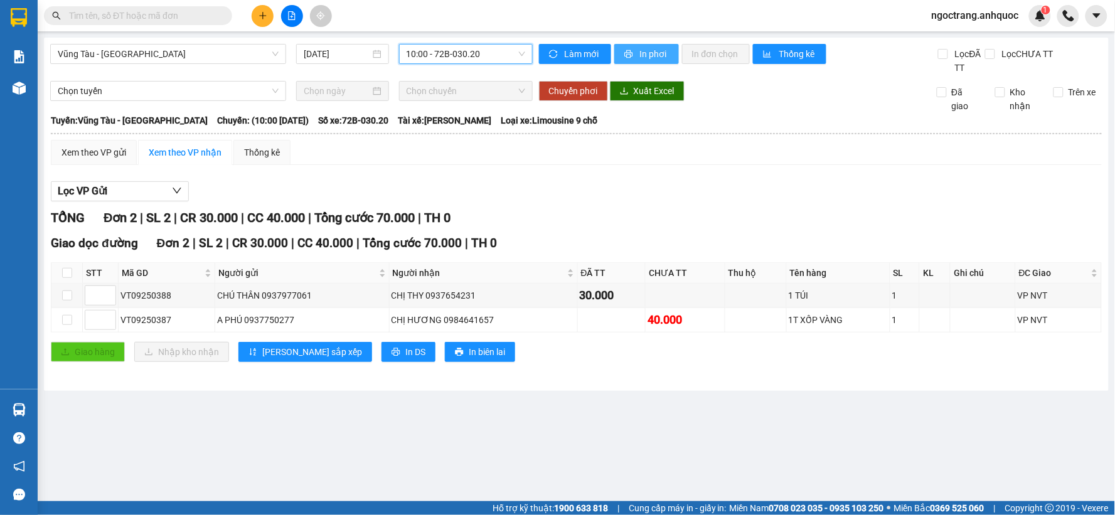
click at [649, 49] on span "In phơi" at bounding box center [654, 54] width 29 height 14
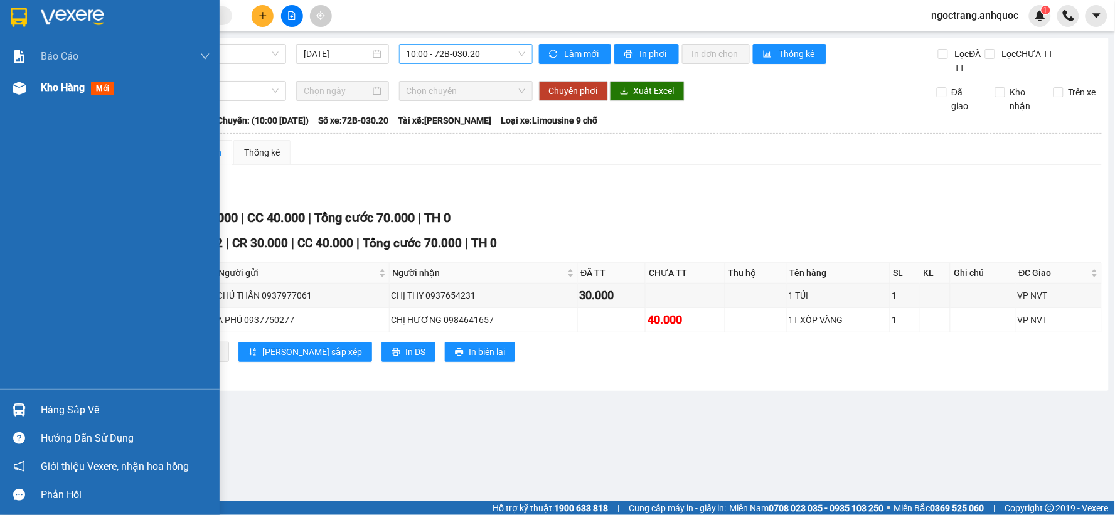
click at [74, 87] on span "Kho hàng" at bounding box center [63, 88] width 44 height 12
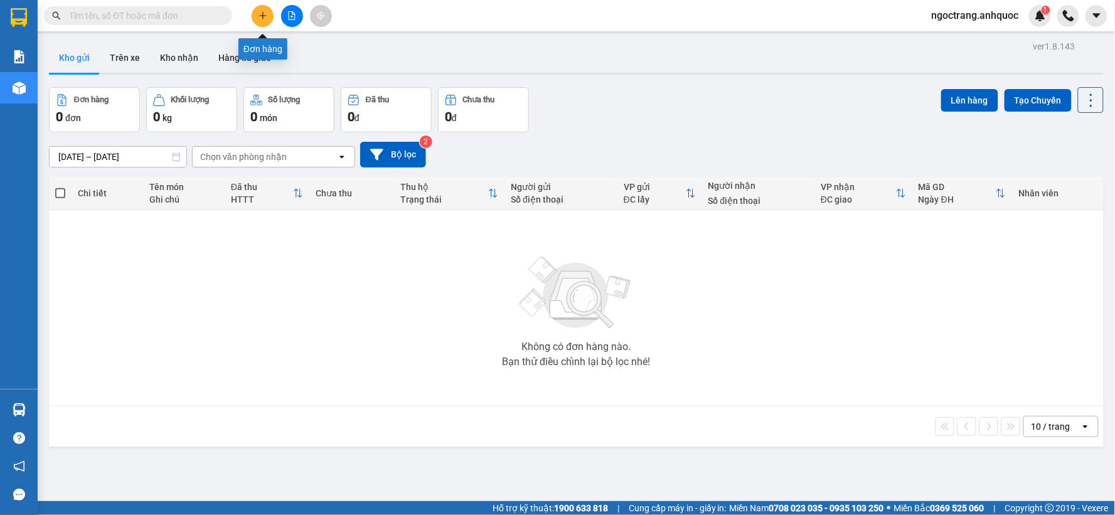
click at [266, 18] on icon "plus" at bounding box center [263, 15] width 9 height 9
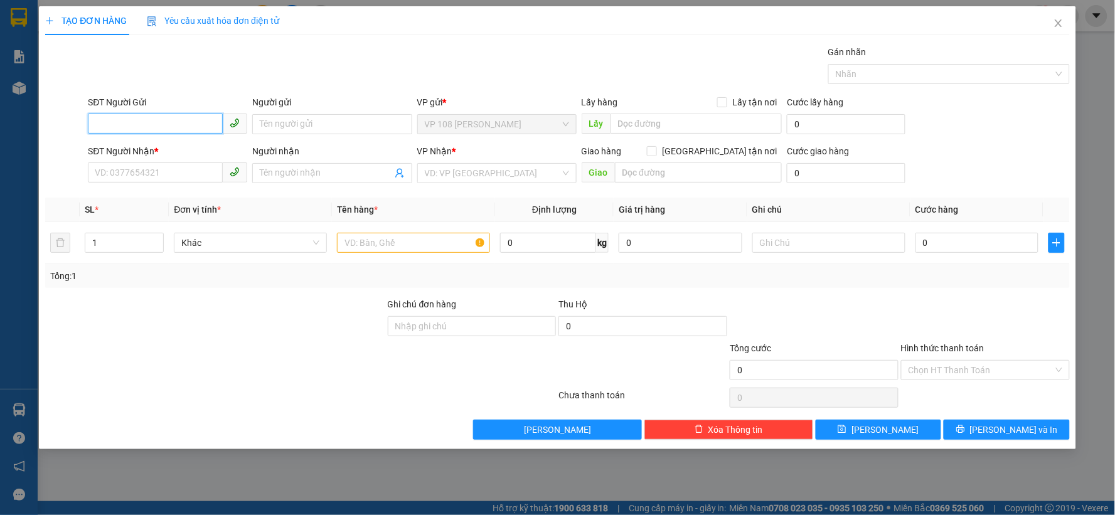
click at [146, 120] on input "SĐT Người Gửi" at bounding box center [155, 124] width 135 height 20
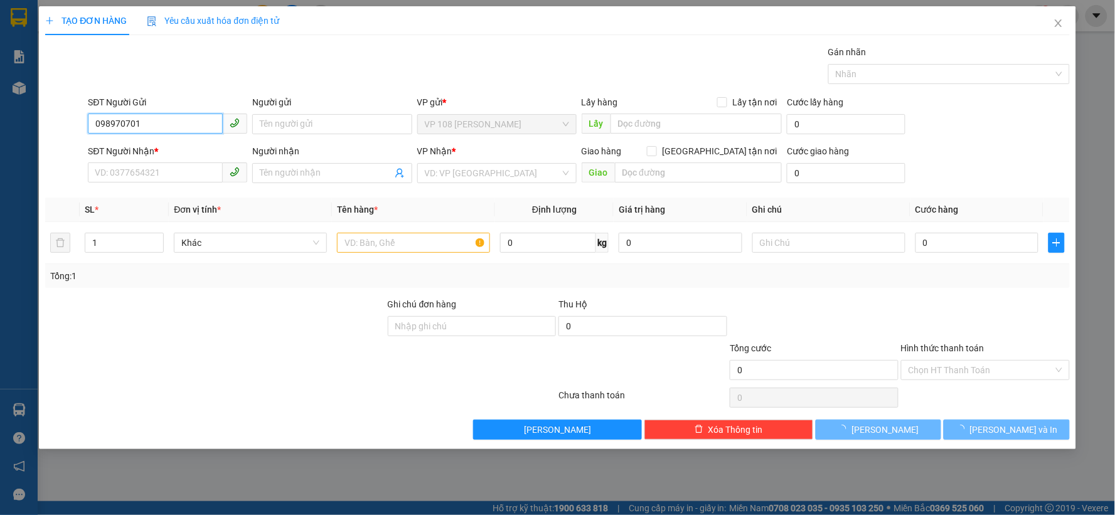
type input "0989707019"
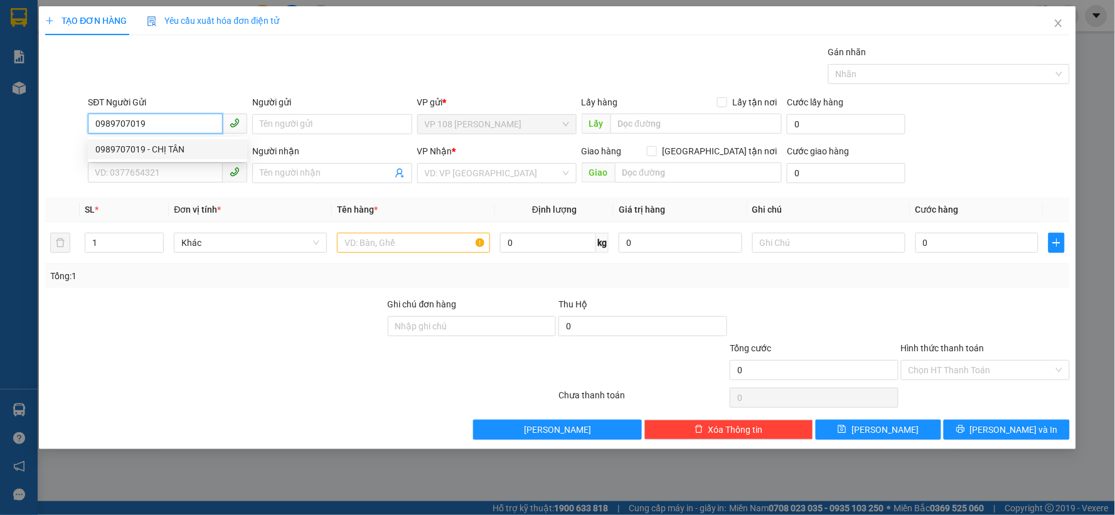
click at [162, 149] on div "0989707019 - CHỊ TÂN" at bounding box center [167, 149] width 144 height 14
type input "CHỊ [PERSON_NAME]"
type input "0961801551"
type input "[PERSON_NAME]"
type input "VPNVT"
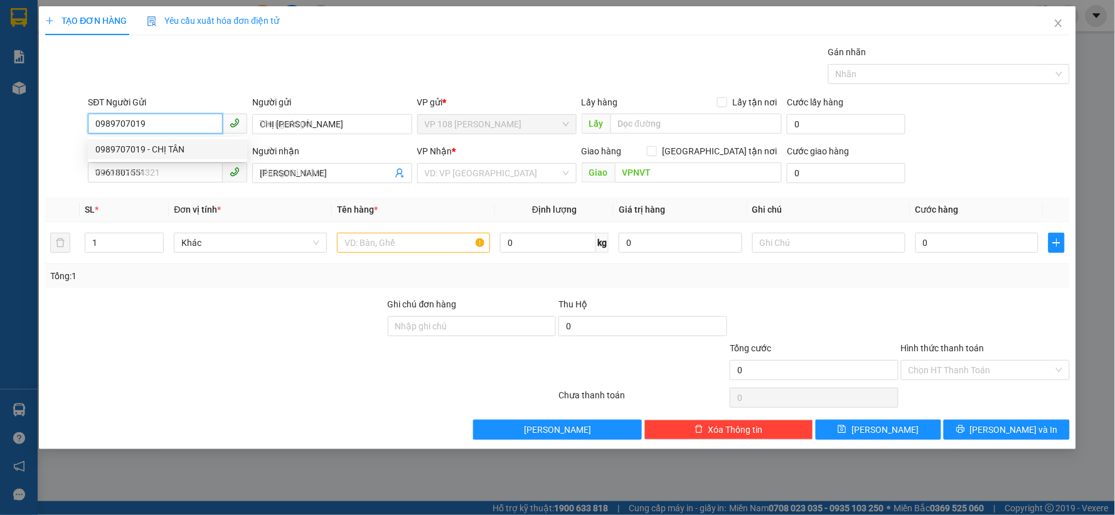
type input "80.000"
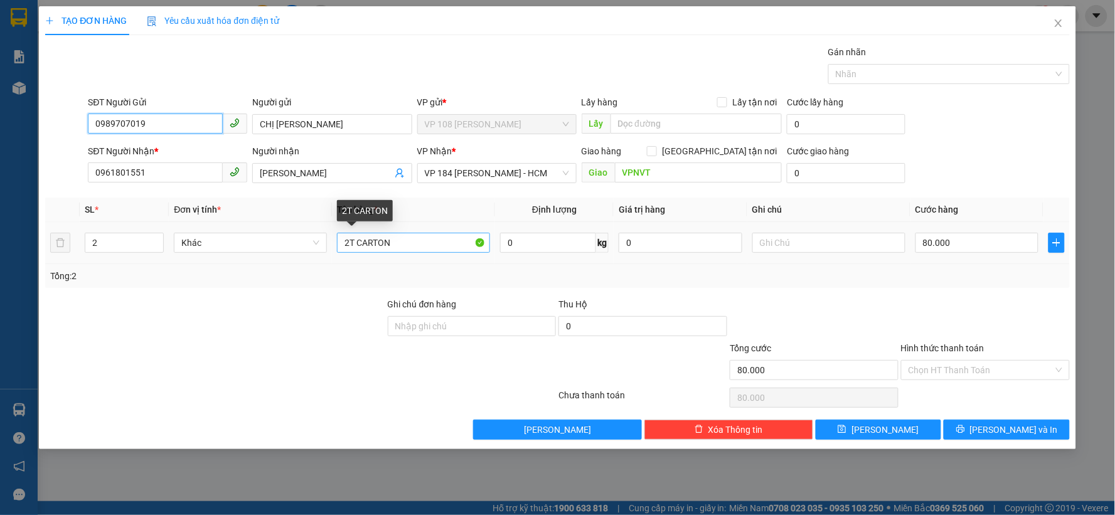
type input "0989707019"
drag, startPoint x: 410, startPoint y: 249, endPoint x: 209, endPoint y: 237, distance: 201.1
click at [209, 237] on tr "2 Khác 2T CARTON 0 kg 0 80.000" at bounding box center [557, 243] width 1025 height 42
type input "1 PB"
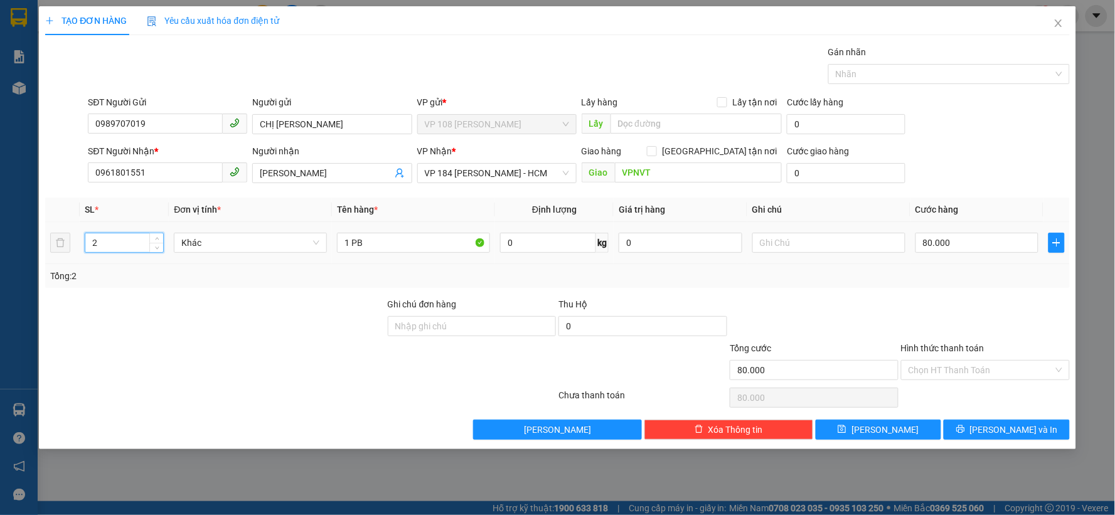
drag, startPoint x: 119, startPoint y: 240, endPoint x: 0, endPoint y: 245, distance: 119.3
click at [0, 245] on div "TẠO ĐƠN HÀNG Yêu cầu xuất hóa đơn điện tử Transit Pickup Surcharge Ids Transit …" at bounding box center [557, 257] width 1115 height 515
type input "1"
click at [964, 245] on input "80.000" at bounding box center [977, 243] width 124 height 20
type input "2"
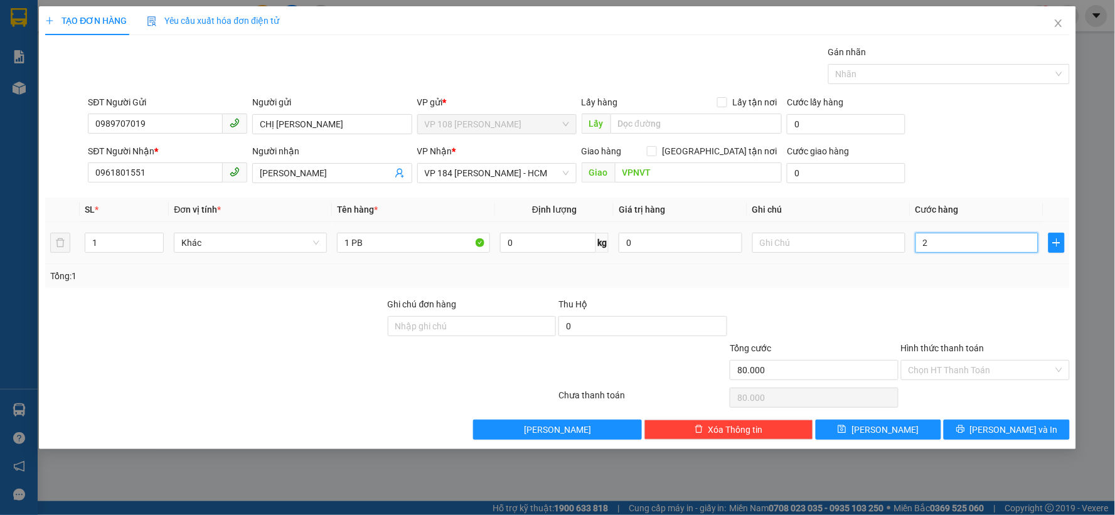
type input "2"
type input "20"
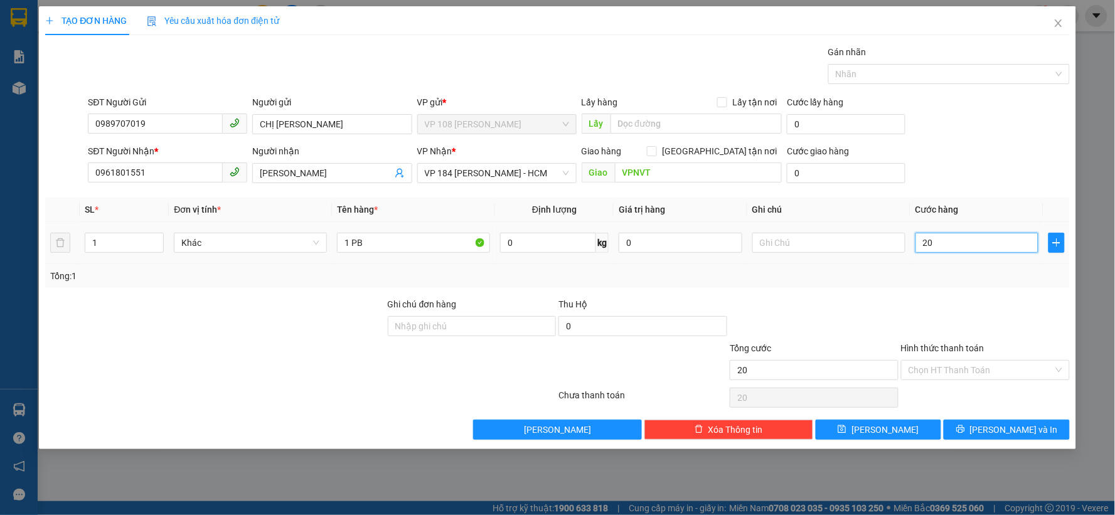
type input "200"
type input "2.000"
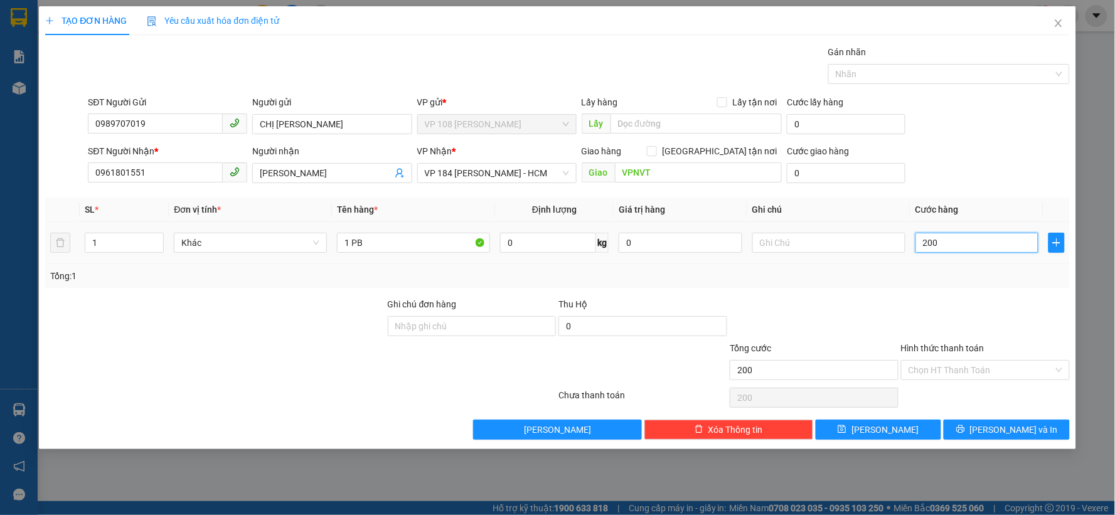
type input "2.000"
type input "20.000"
click at [922, 369] on input "Hình thức thanh toán" at bounding box center [981, 370] width 145 height 19
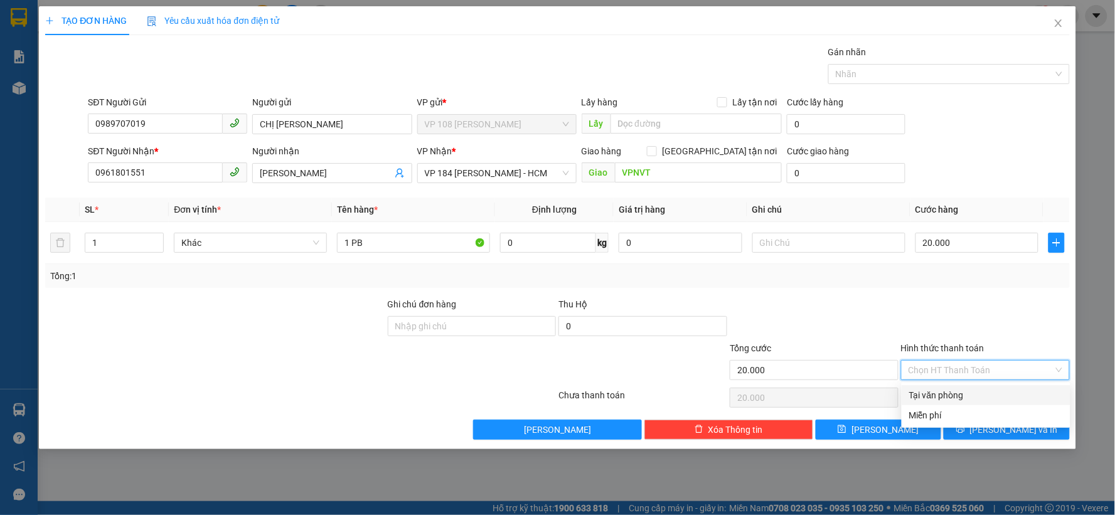
click at [922, 393] on div "Tại văn phòng" at bounding box center [986, 395] width 154 height 14
type input "0"
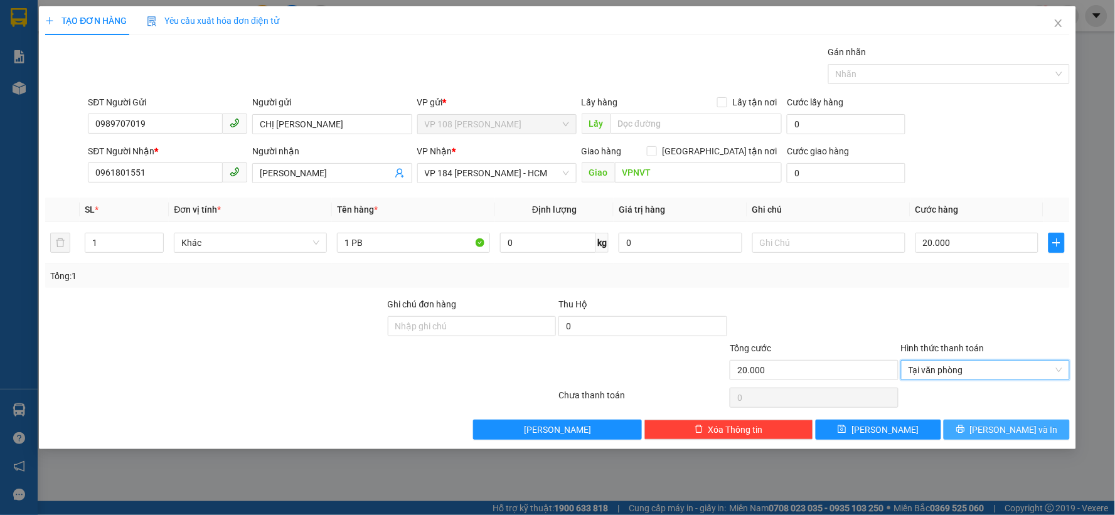
click at [973, 430] on button "[PERSON_NAME] và In" at bounding box center [1007, 430] width 126 height 20
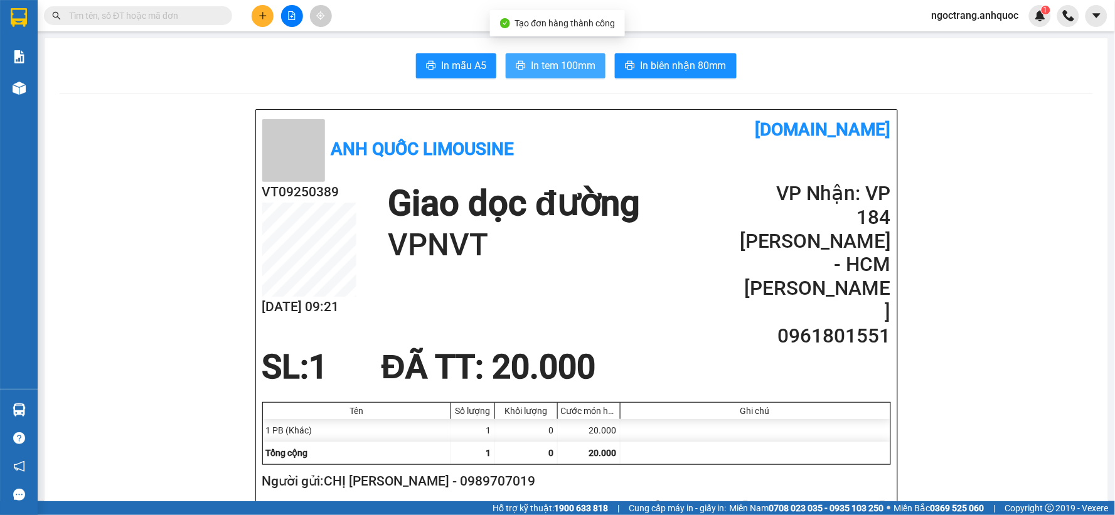
click at [575, 75] on button "In tem 100mm" at bounding box center [556, 65] width 100 height 25
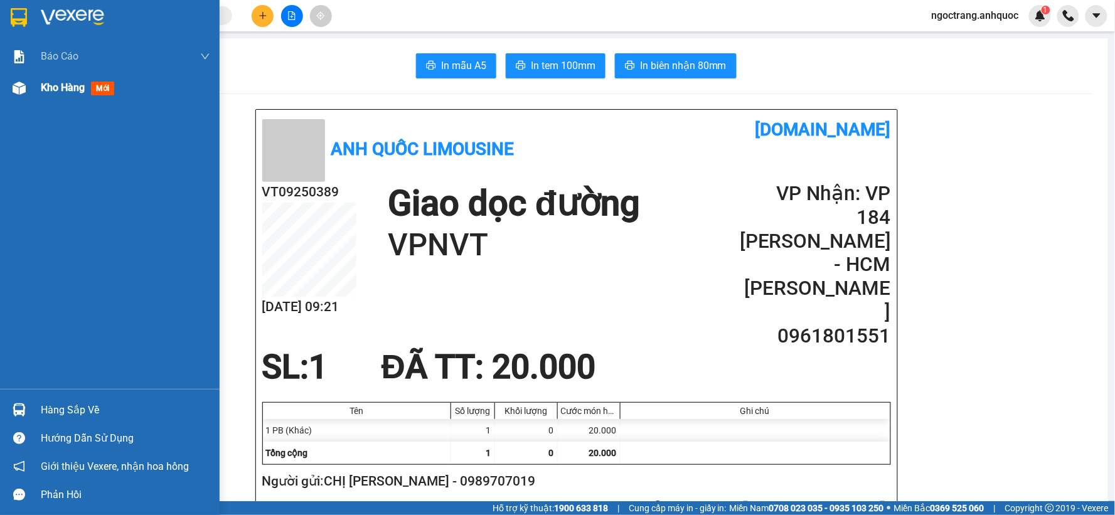
click at [53, 90] on span "Kho hàng" at bounding box center [63, 88] width 44 height 12
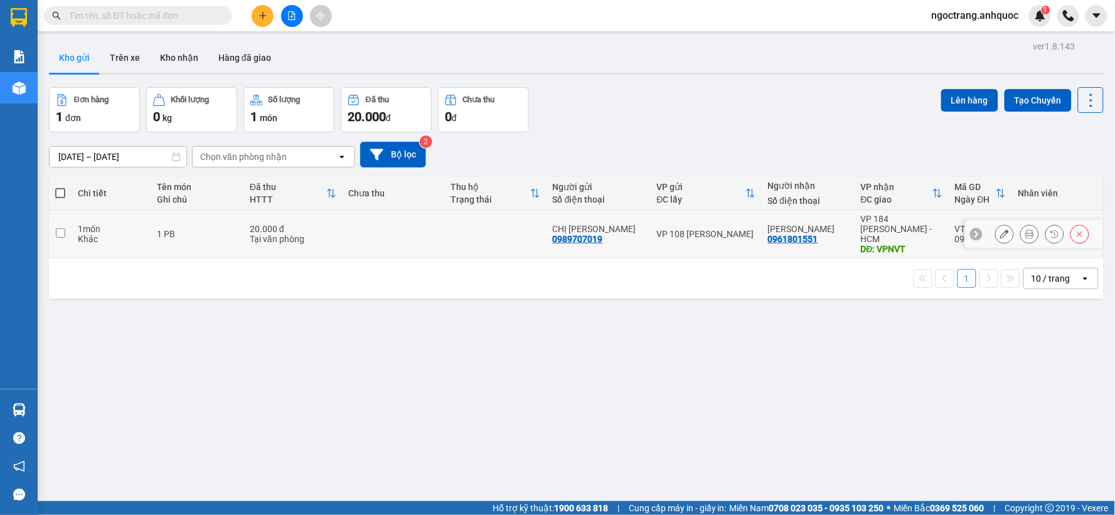
click at [69, 225] on td at bounding box center [60, 234] width 23 height 48
checkbox input "true"
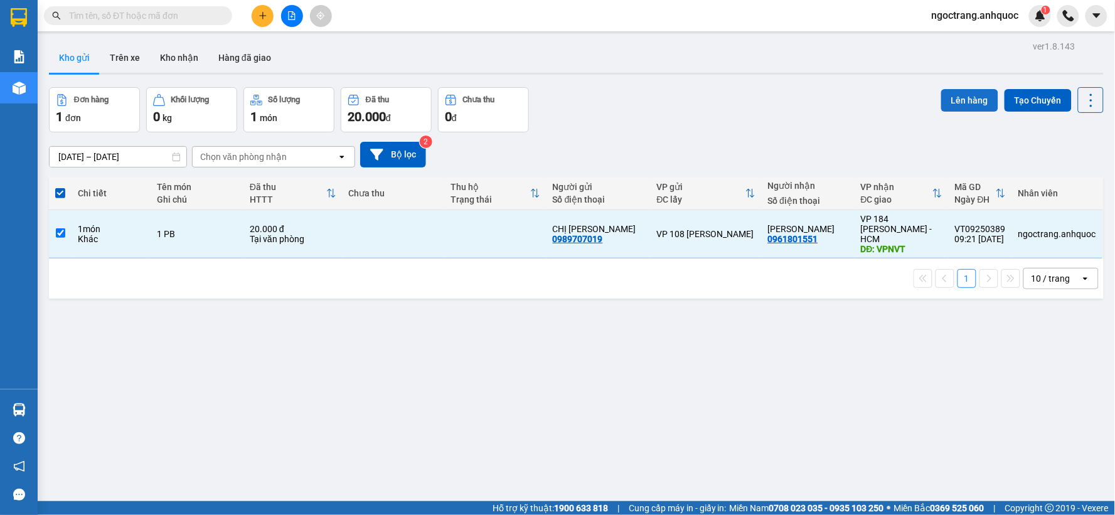
click at [941, 99] on button "Lên hàng" at bounding box center [969, 100] width 57 height 23
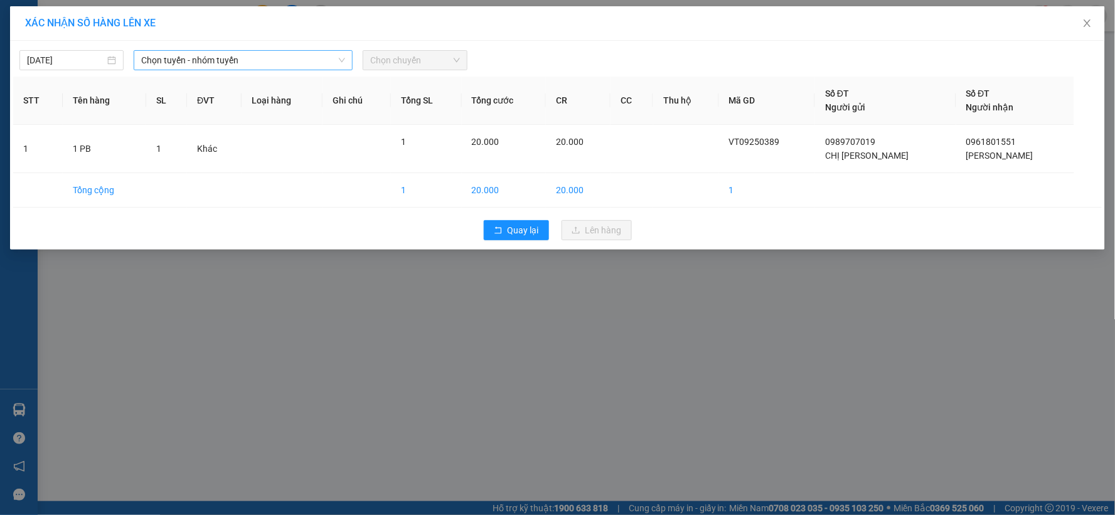
click at [198, 59] on span "Chọn tuyến - nhóm tuyến" at bounding box center [243, 60] width 204 height 19
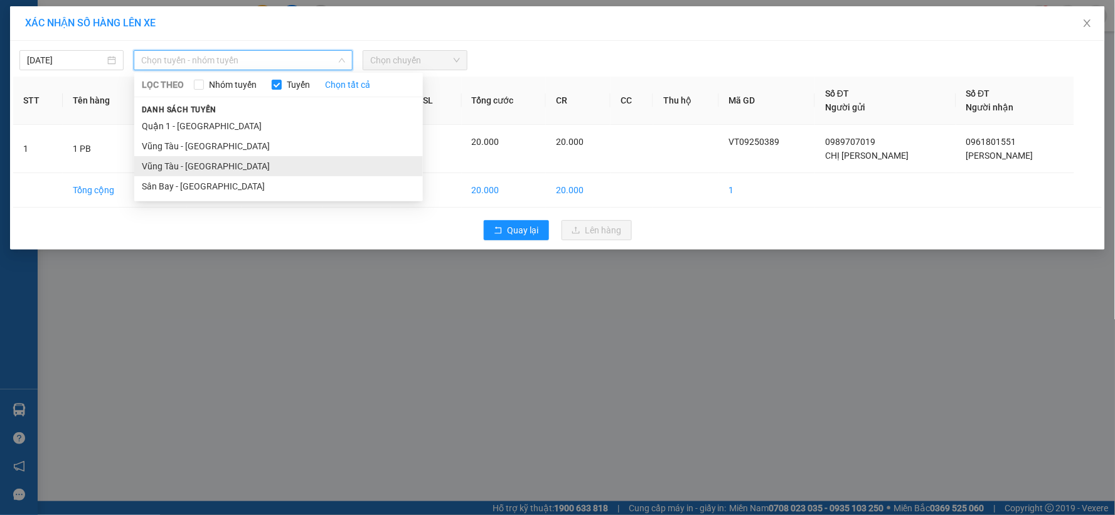
drag, startPoint x: 201, startPoint y: 164, endPoint x: 368, endPoint y: 95, distance: 181.4
click at [201, 165] on li "Vũng Tàu - [GEOGRAPHIC_DATA]" at bounding box center [278, 166] width 289 height 20
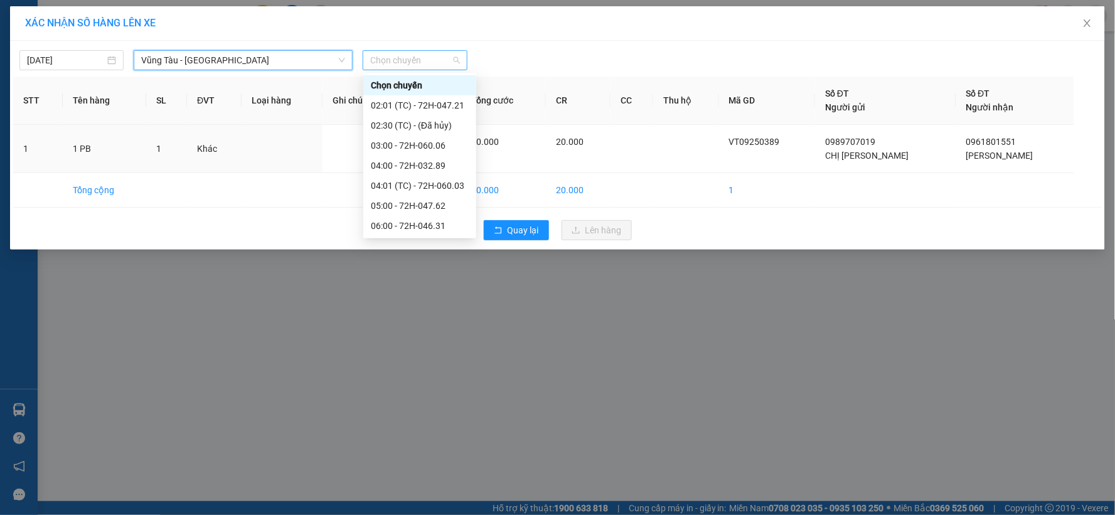
click at [418, 65] on span "Chọn chuyến" at bounding box center [414, 60] width 89 height 19
type input "10"
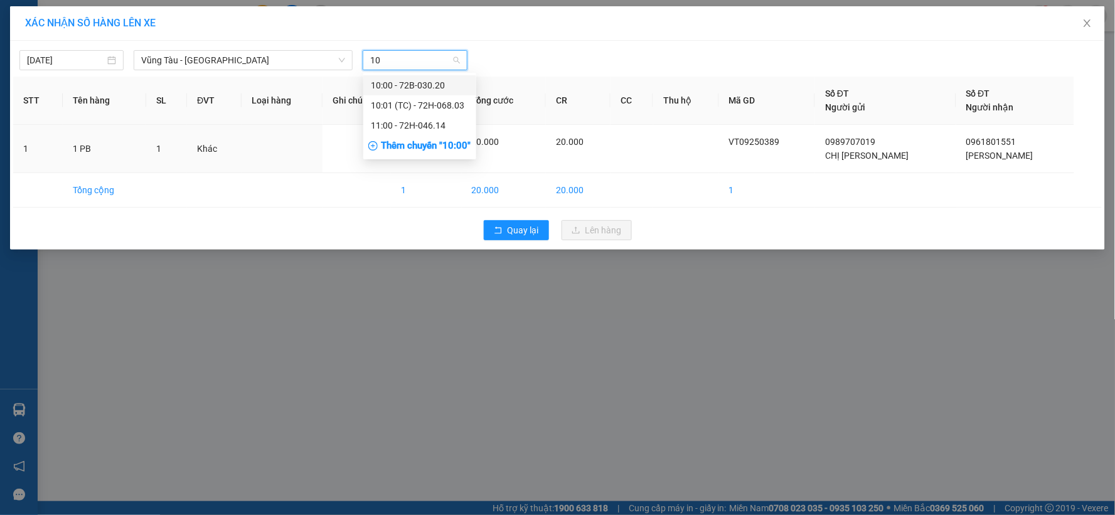
click at [423, 84] on div "10:00 - 72B-030.20" at bounding box center [420, 85] width 98 height 14
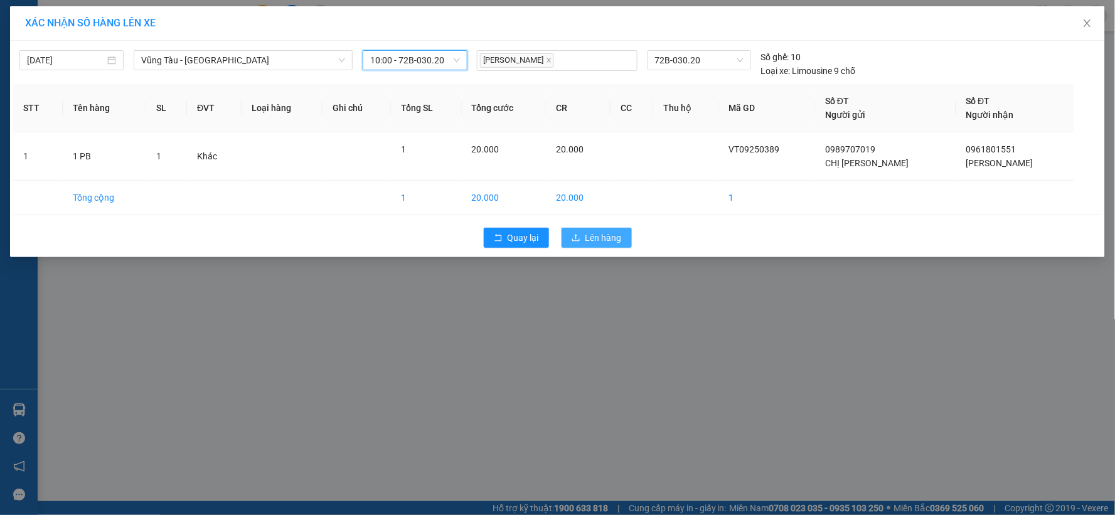
click at [594, 231] on span "Lên hàng" at bounding box center [603, 238] width 36 height 14
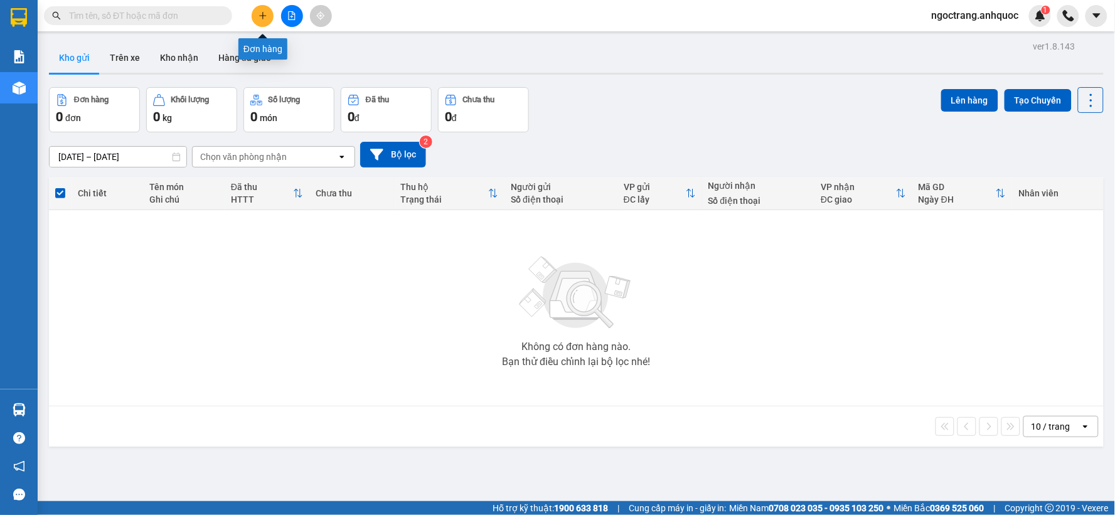
click at [281, 11] on button at bounding box center [292, 16] width 22 height 22
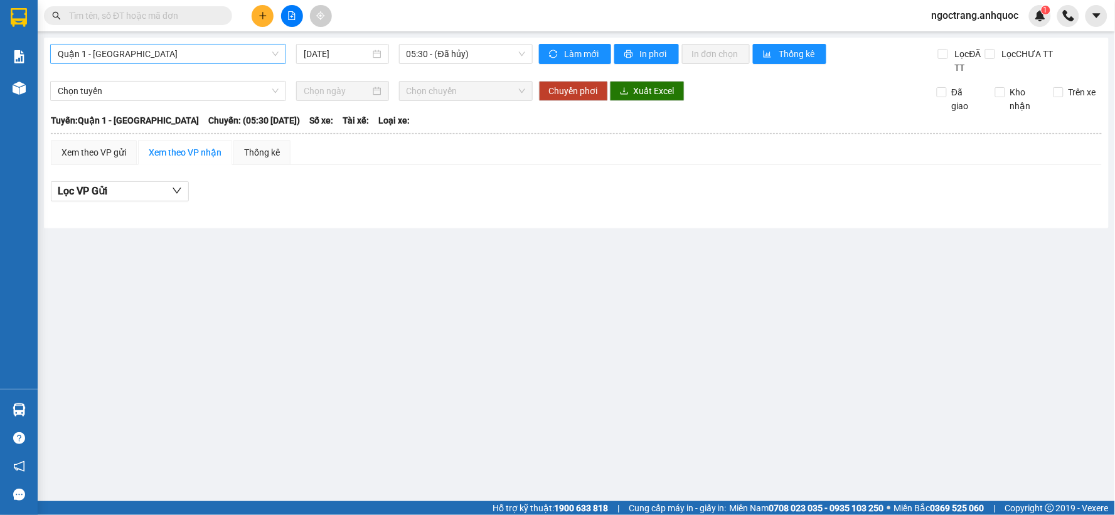
click at [195, 54] on span "Quận 1 - [GEOGRAPHIC_DATA]" at bounding box center [168, 54] width 221 height 19
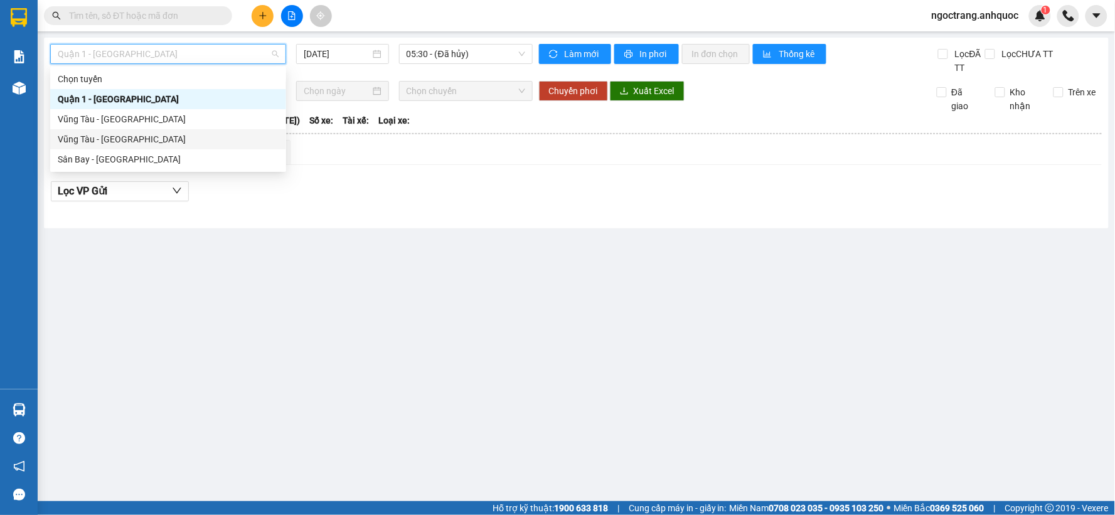
click at [135, 137] on div "Vũng Tàu - [GEOGRAPHIC_DATA]" at bounding box center [168, 139] width 221 height 14
type input "[DATE]"
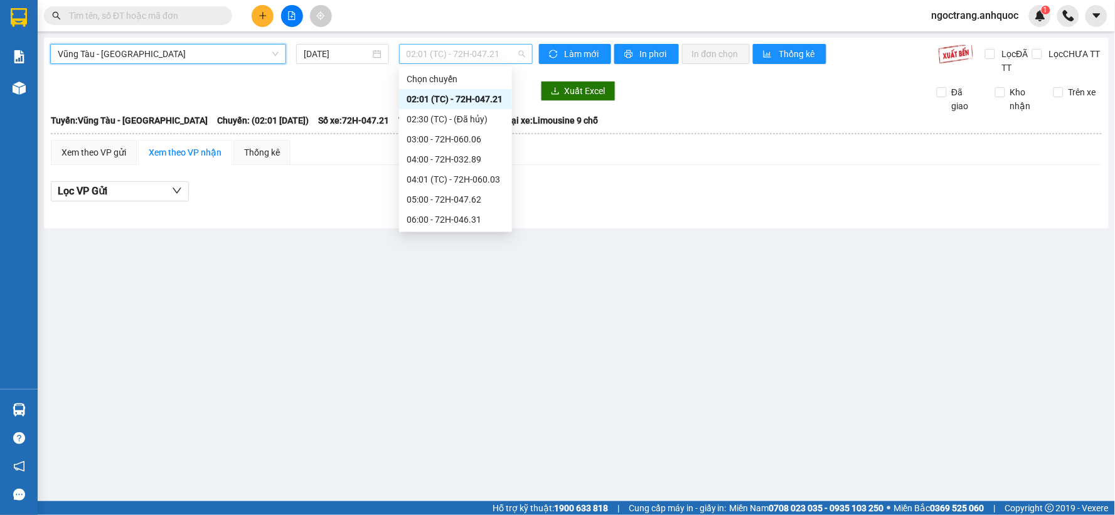
click at [440, 58] on span "02:01 (TC) - 72H-047.21" at bounding box center [466, 54] width 119 height 19
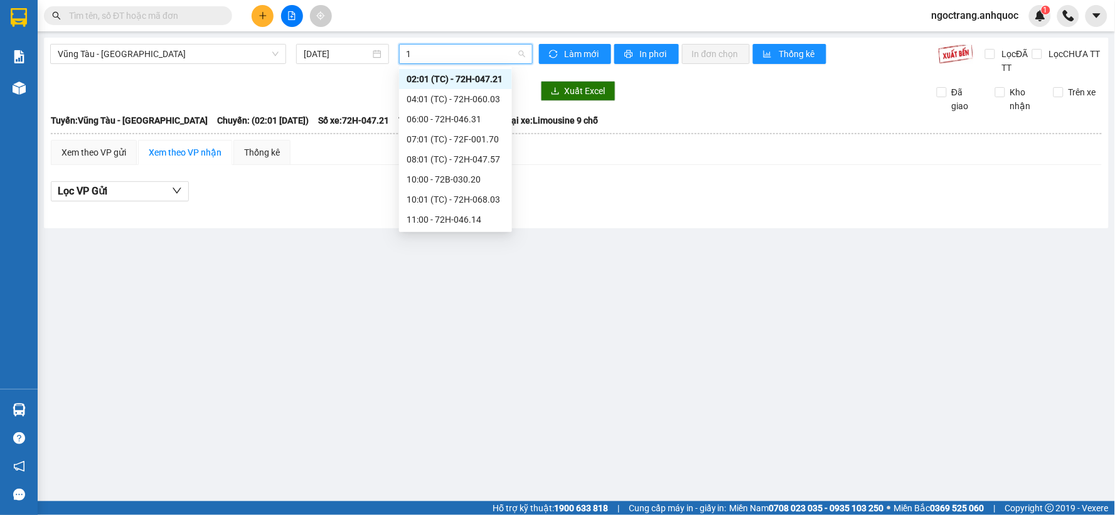
type input "10"
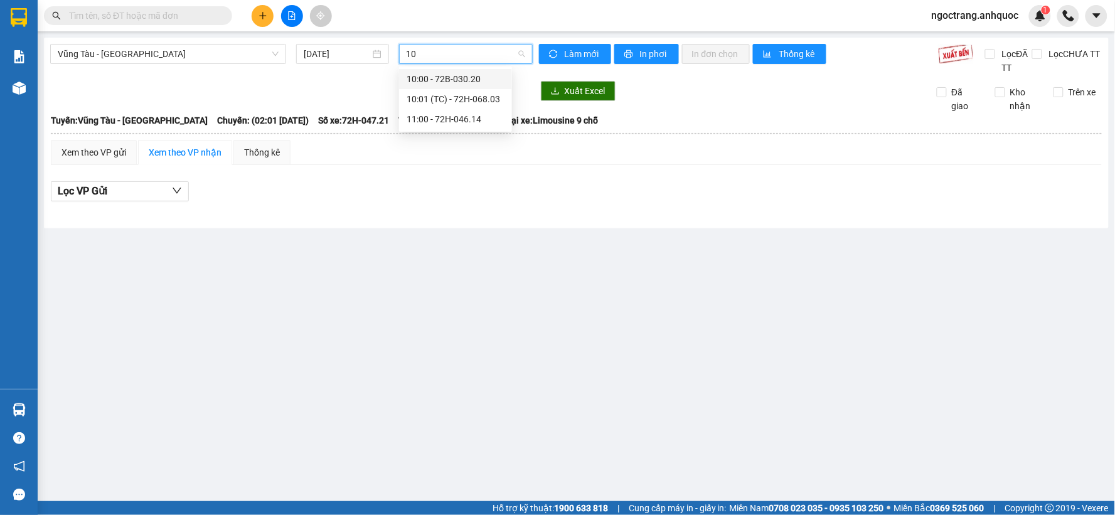
click at [440, 83] on div "10:00 - 72B-030.20" at bounding box center [456, 79] width 98 height 14
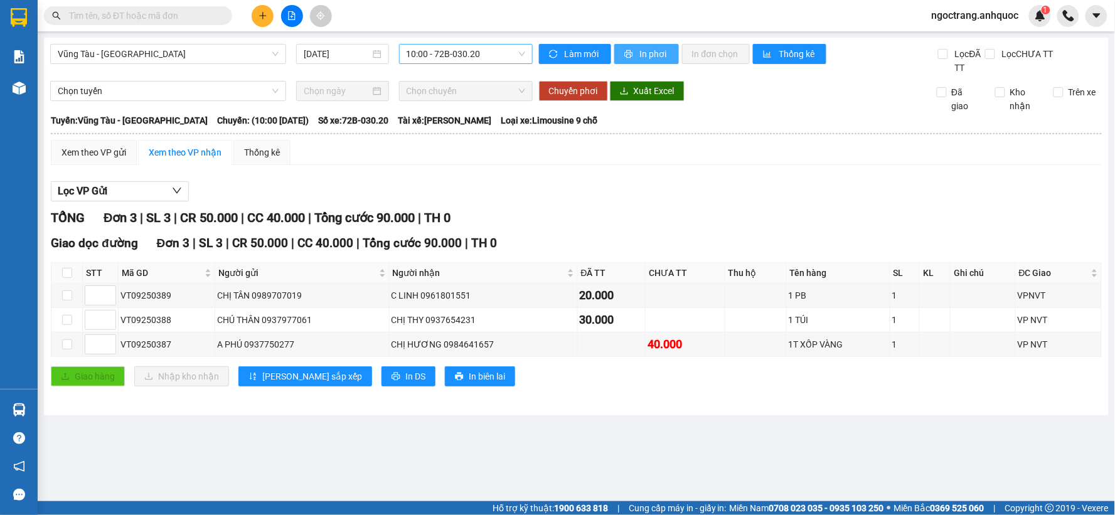
click at [653, 58] on span "In phơi" at bounding box center [654, 54] width 29 height 14
click at [435, 55] on span "10:00 - 72B-030.20" at bounding box center [466, 54] width 119 height 19
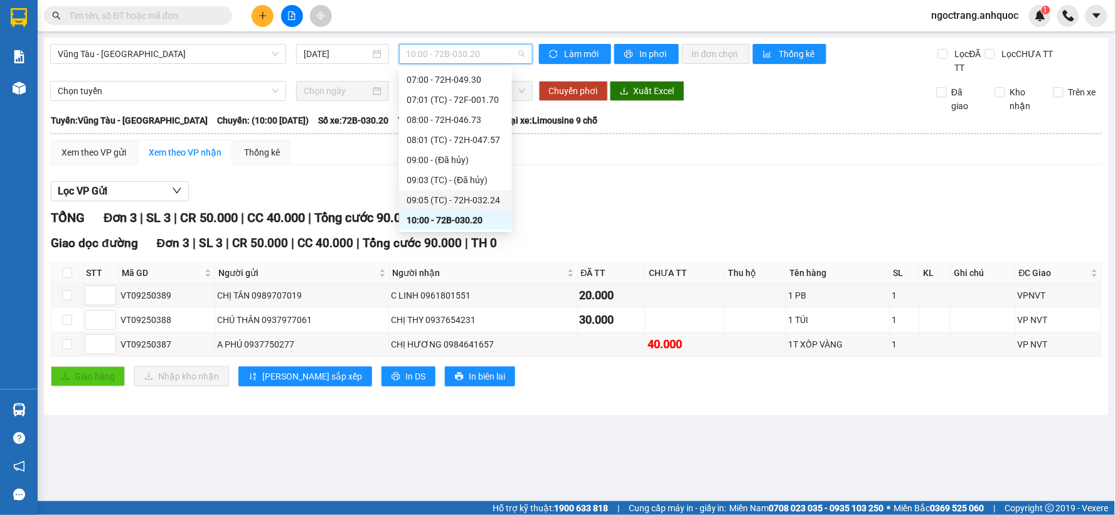
click at [438, 195] on div "09:05 (TC) - 72H-032.24" at bounding box center [456, 200] width 98 height 14
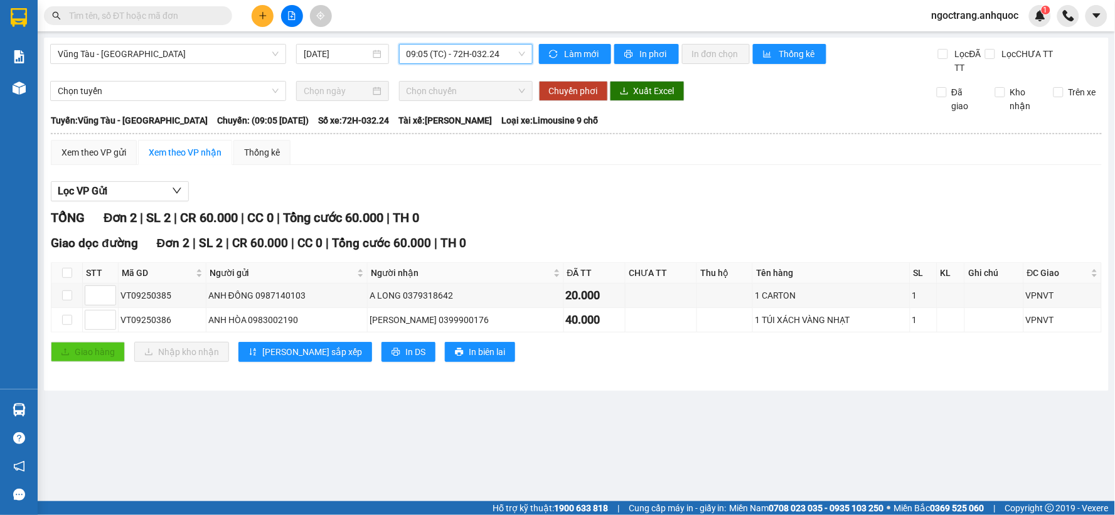
click at [477, 60] on span "09:05 (TC) - 72H-032.24" at bounding box center [466, 54] width 119 height 19
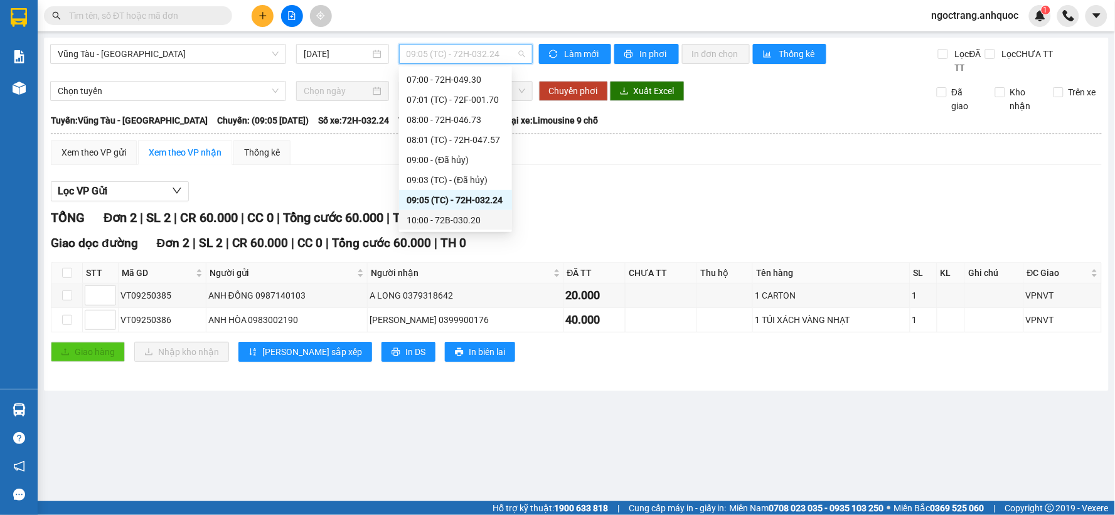
click at [449, 215] on div "10:00 - 72B-030.20" at bounding box center [456, 220] width 98 height 14
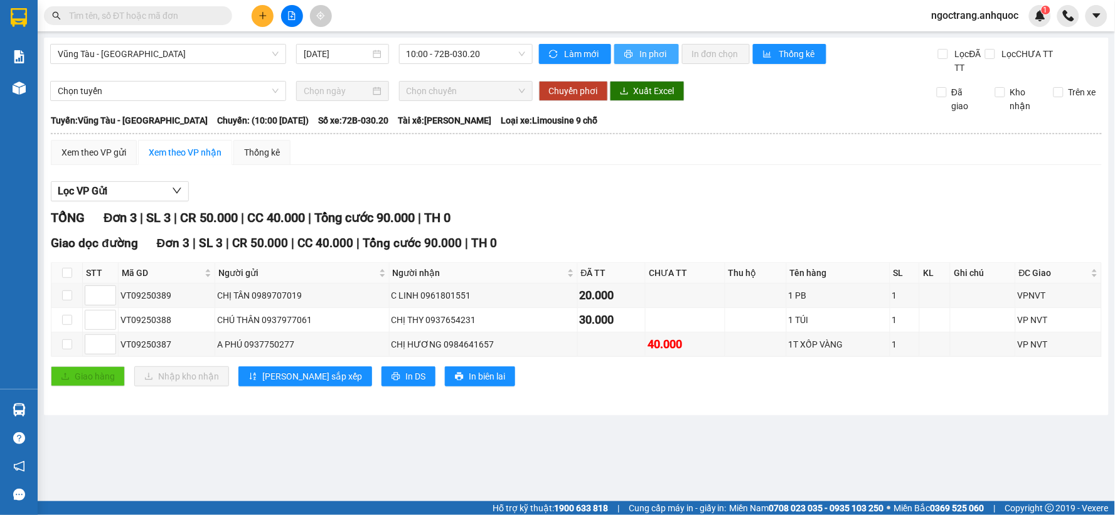
click at [634, 60] on button "In phơi" at bounding box center [646, 54] width 65 height 20
